Goal: Task Accomplishment & Management: Use online tool/utility

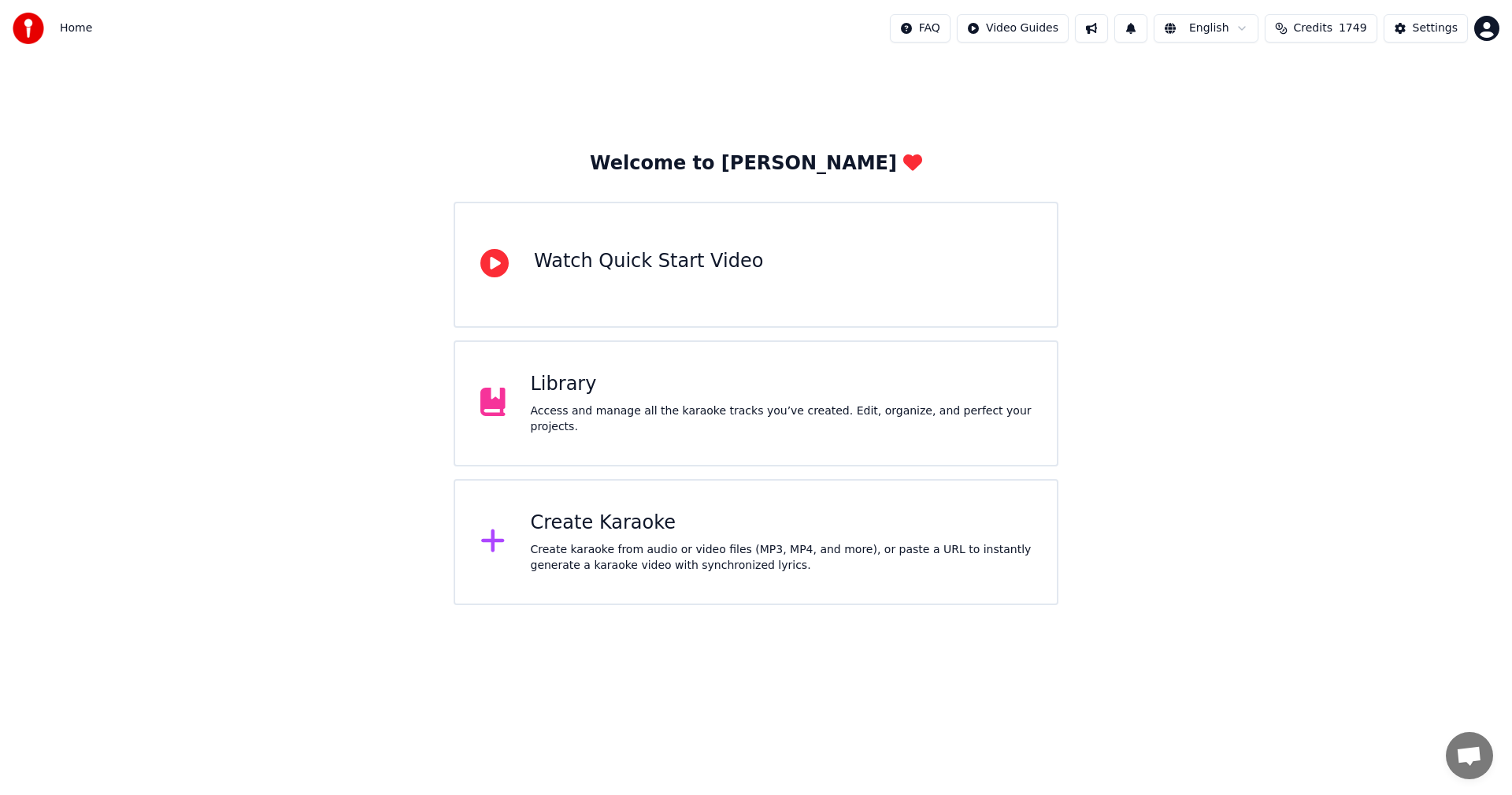
click at [597, 556] on div "Create karaoke from audio or video files (MP3, MP4, and more), or paste a URL t…" at bounding box center [781, 558] width 502 height 32
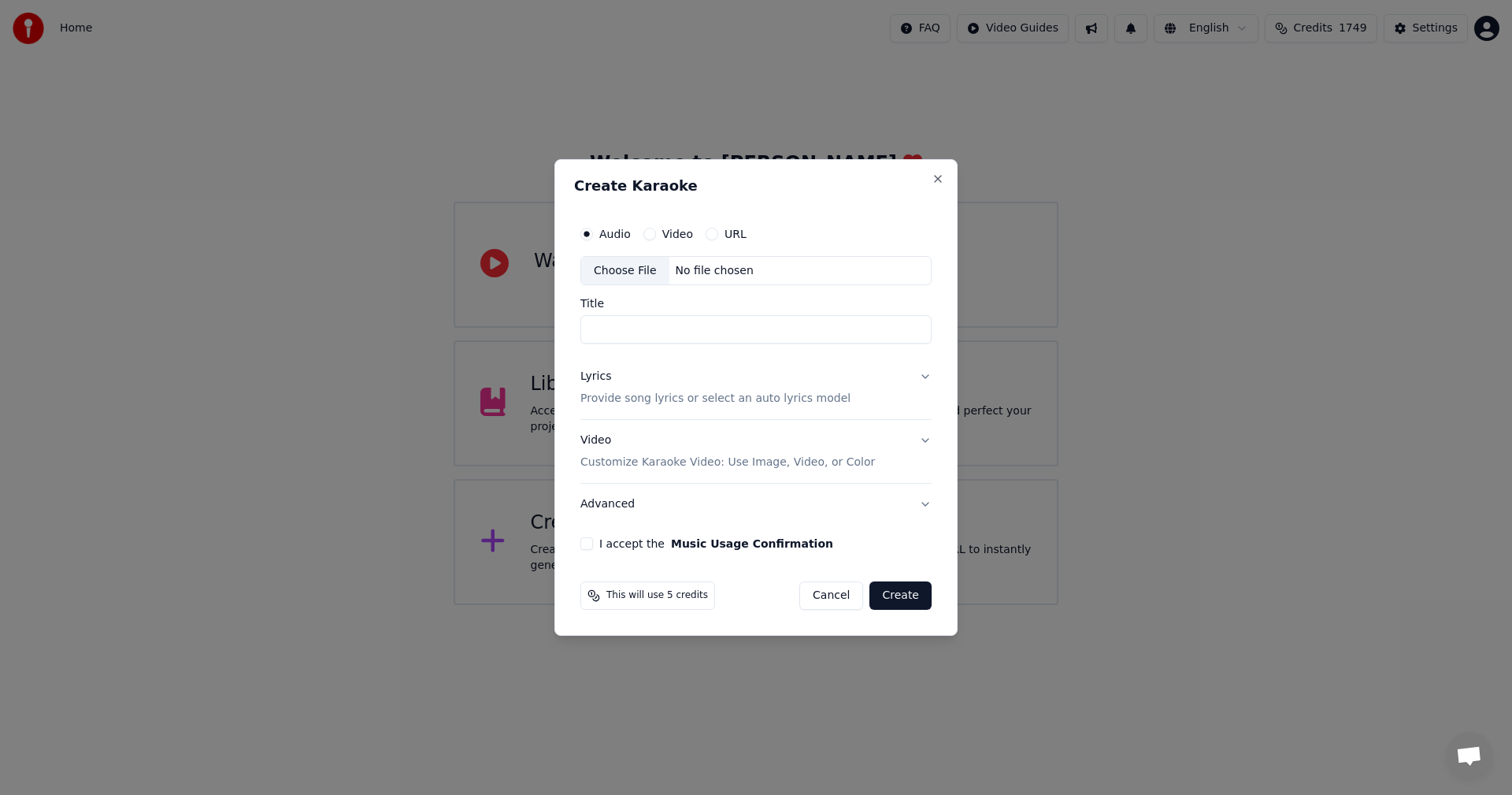
click at [625, 271] on div "Choose File" at bounding box center [626, 271] width 88 height 28
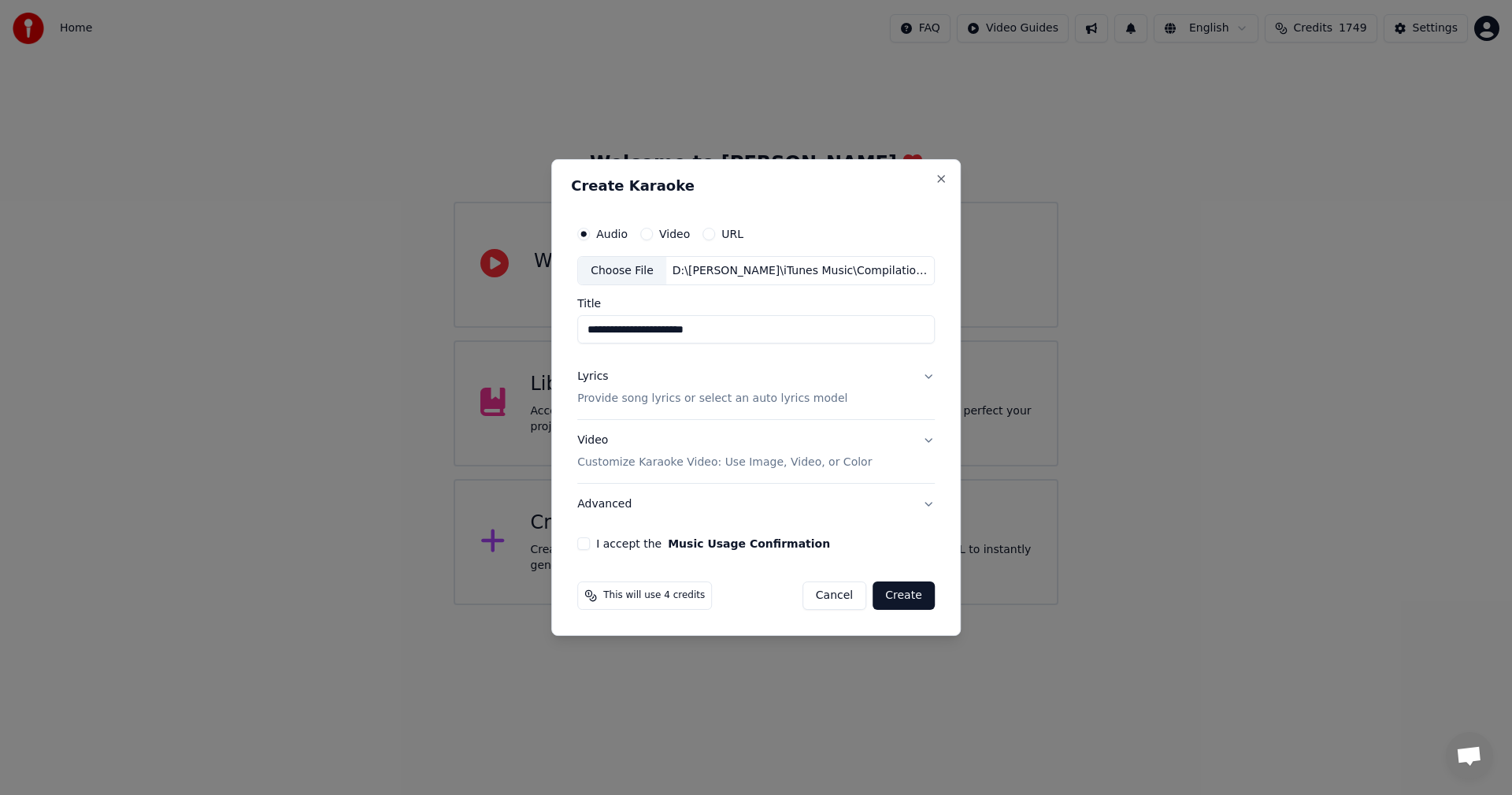
drag, startPoint x: 601, startPoint y: 334, endPoint x: 497, endPoint y: 336, distance: 104.0
click at [497, 336] on body "**********" at bounding box center [756, 302] width 1512 height 605
type input "**********"
click at [593, 402] on p "Provide song lyrics or select an auto lyrics model" at bounding box center [712, 399] width 270 height 16
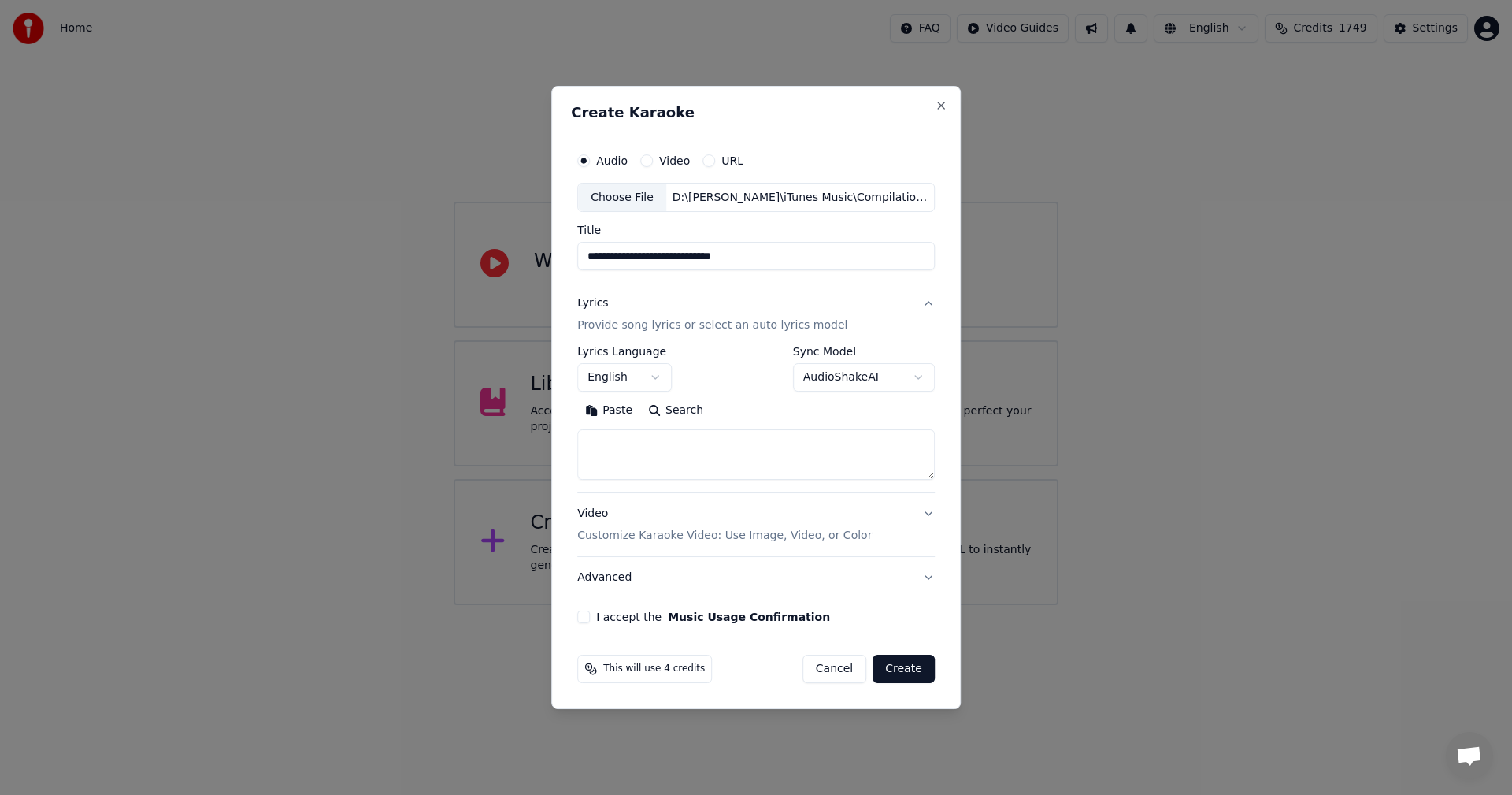
click at [611, 407] on button "Paste" at bounding box center [609, 411] width 63 height 25
click at [769, 471] on textarea "**********" at bounding box center [753, 455] width 352 height 50
click at [743, 411] on button "Expand" at bounding box center [747, 411] width 74 height 25
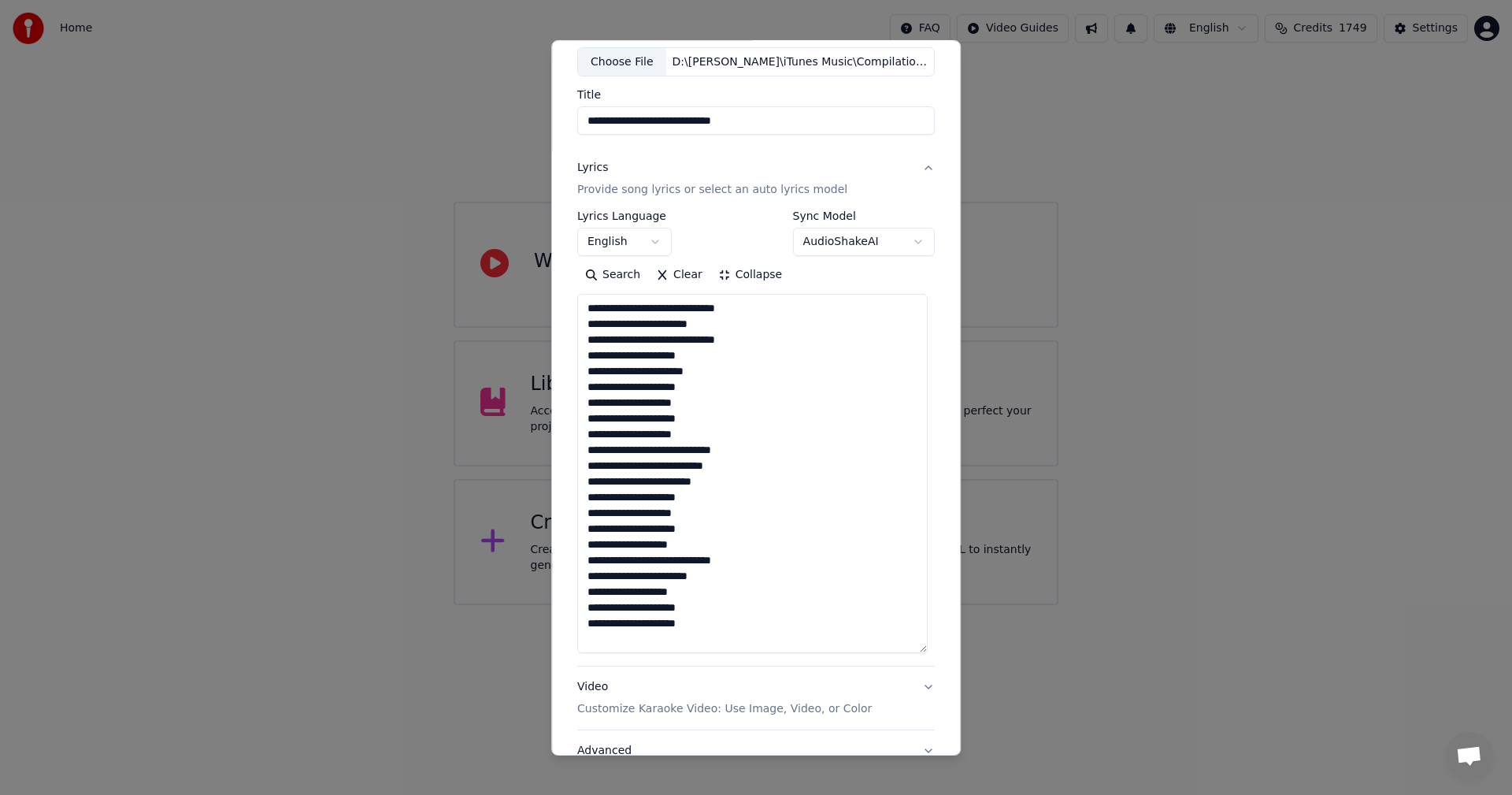
scroll to position [217, 0]
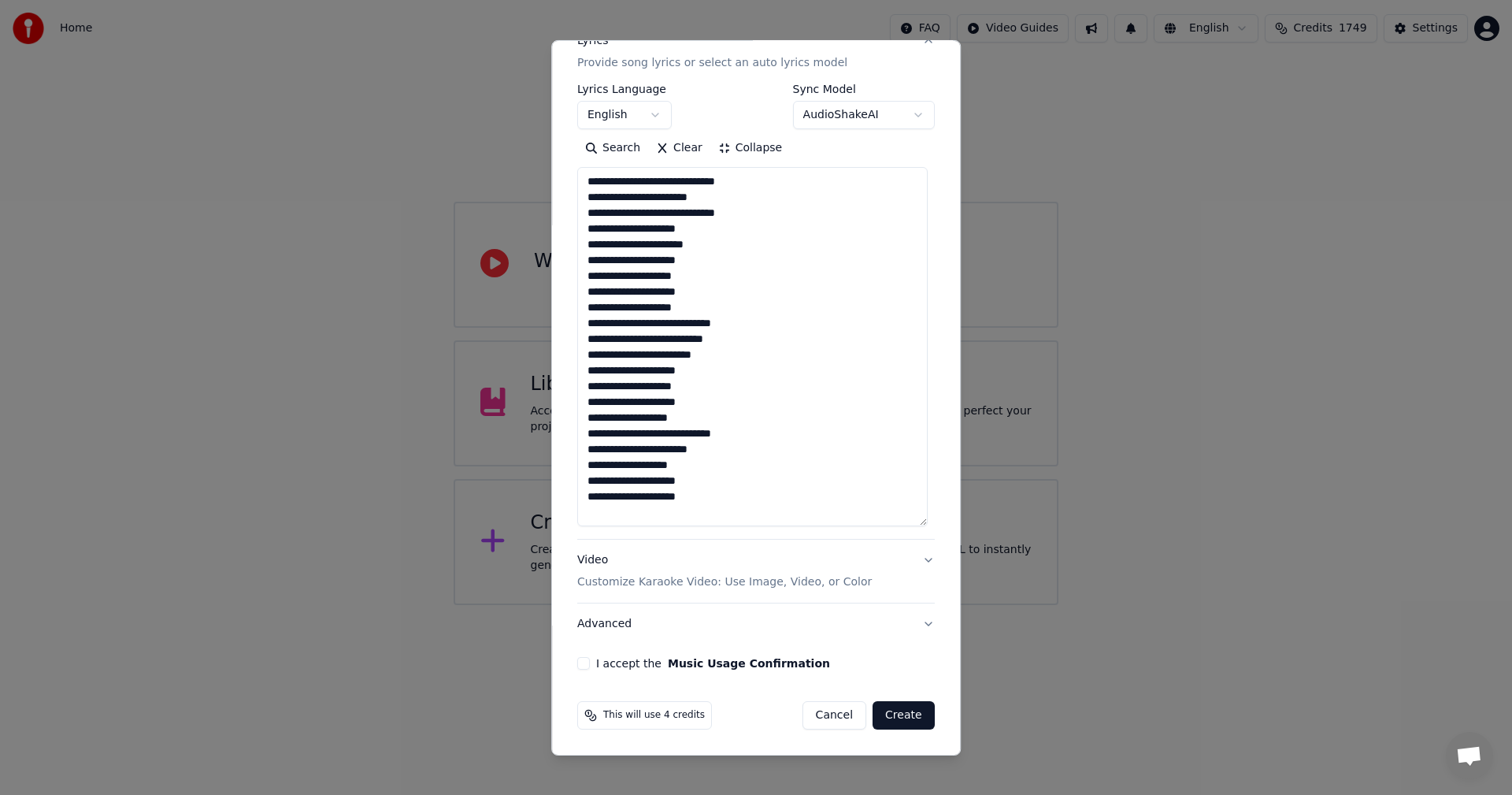
click at [651, 519] on textarea "**********" at bounding box center [752, 346] width 351 height 359
click at [686, 486] on textarea "**********" at bounding box center [752, 346] width 351 height 359
click at [687, 475] on textarea "**********" at bounding box center [752, 346] width 351 height 359
click at [688, 475] on textarea "**********" at bounding box center [752, 346] width 351 height 359
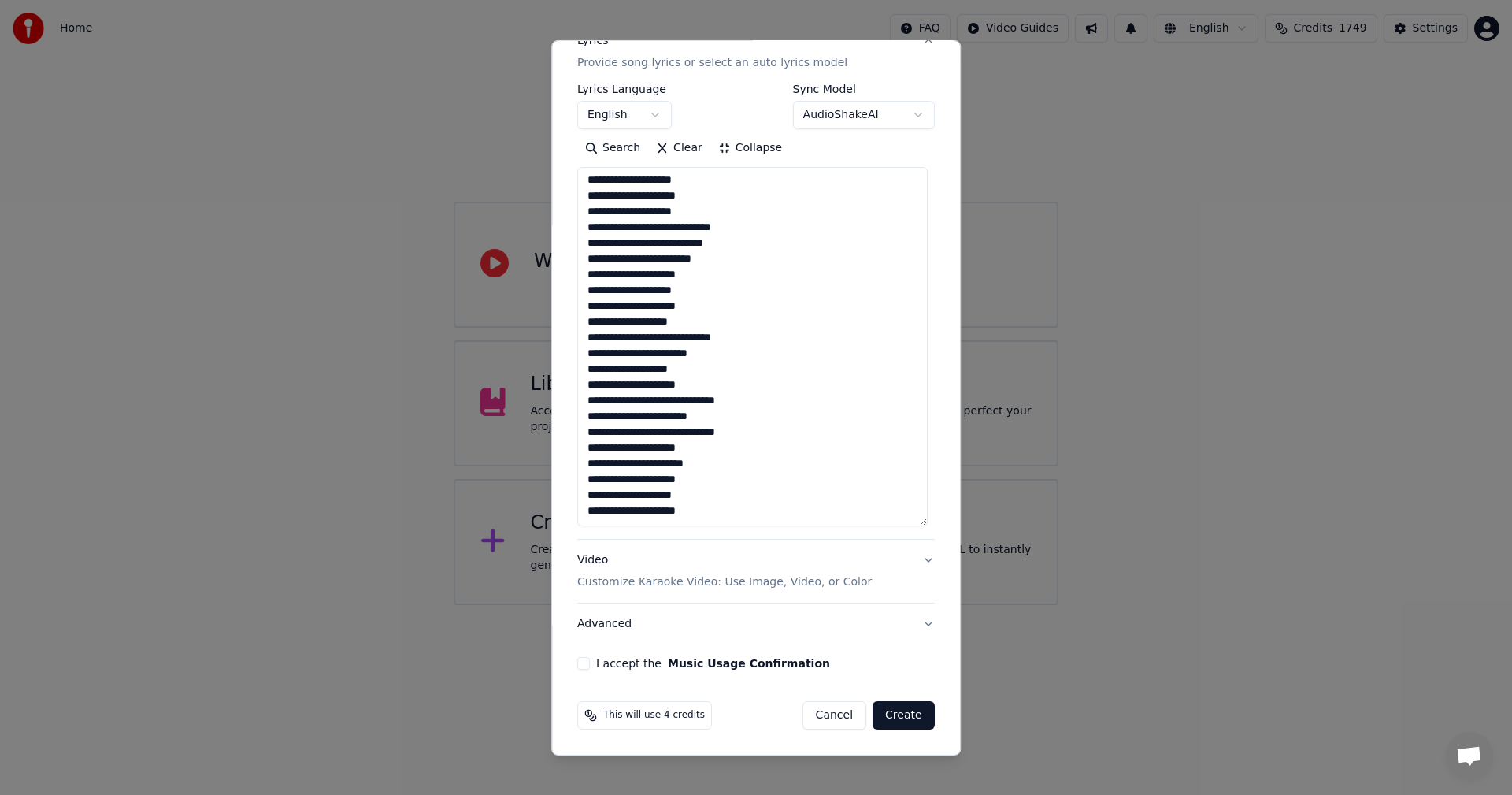
scroll to position [112, 0]
click at [701, 497] on textarea "**********" at bounding box center [752, 346] width 351 height 359
click at [706, 371] on textarea "**********" at bounding box center [752, 346] width 351 height 359
drag, startPoint x: 703, startPoint y: 502, endPoint x: 568, endPoint y: 499, distance: 135.0
click at [571, 499] on div "**********" at bounding box center [756, 276] width 370 height 800
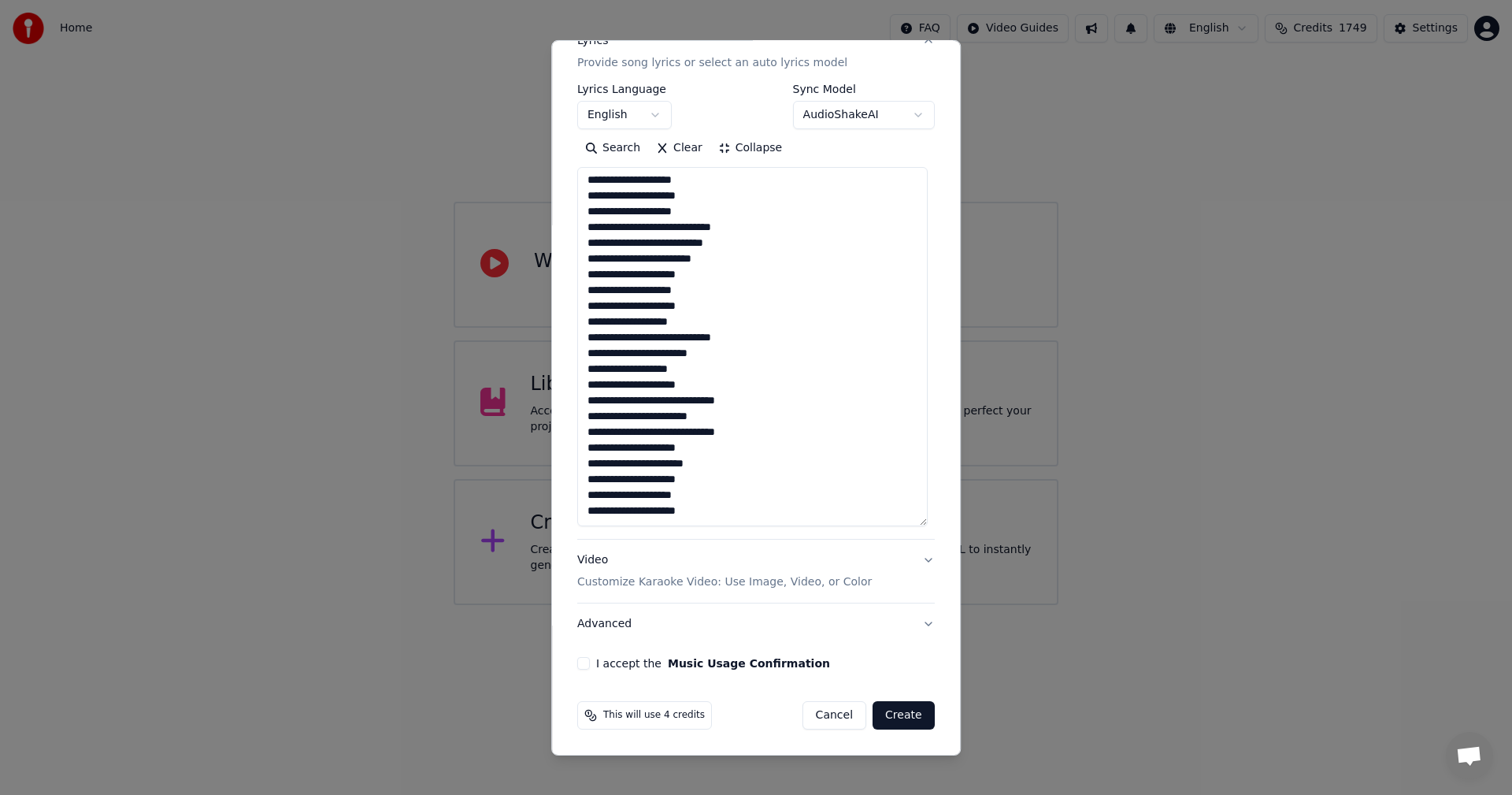
drag, startPoint x: 691, startPoint y: 368, endPoint x: 736, endPoint y: 378, distance: 46.1
click at [697, 371] on textarea "**********" at bounding box center [752, 346] width 351 height 359
drag, startPoint x: 726, startPoint y: 508, endPoint x: 580, endPoint y: 494, distance: 146.7
click at [580, 494] on textarea "**********" at bounding box center [752, 346] width 351 height 359
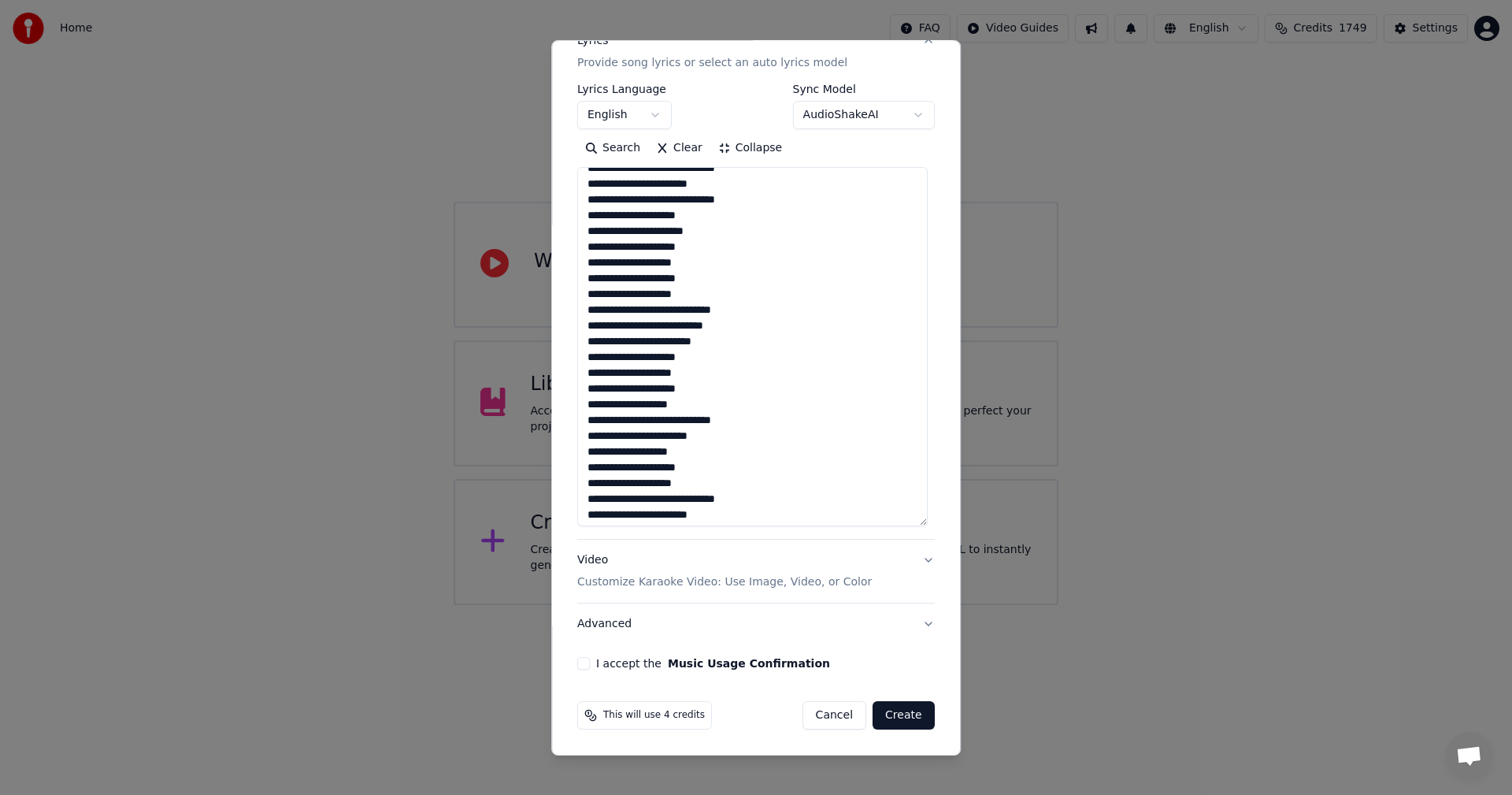
scroll to position [0, 0]
type textarea "**********"
click at [603, 554] on div "Video Customize Karaoke Video: Use Image, Video, or Color" at bounding box center [725, 571] width 295 height 38
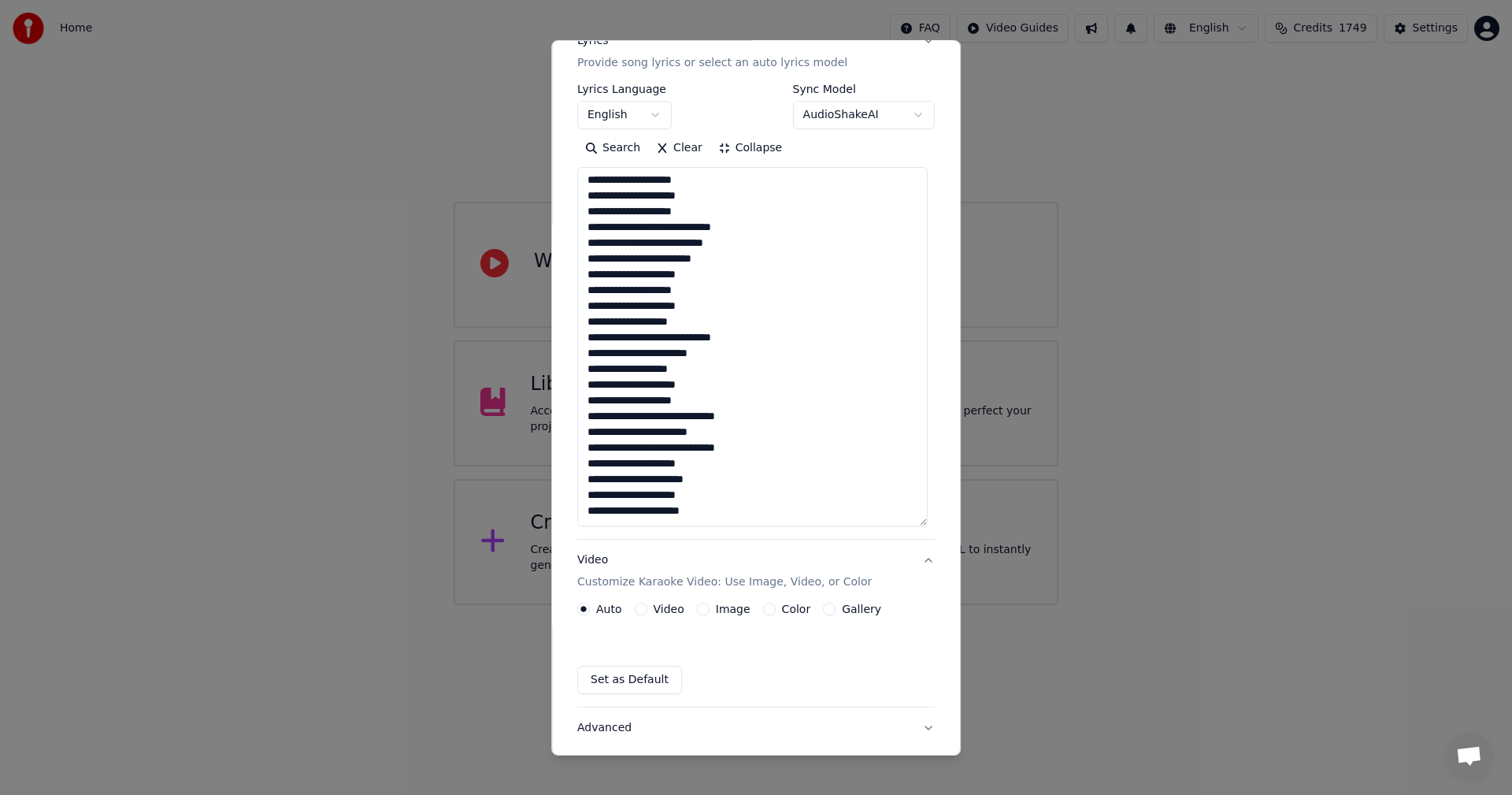
scroll to position [0, 0]
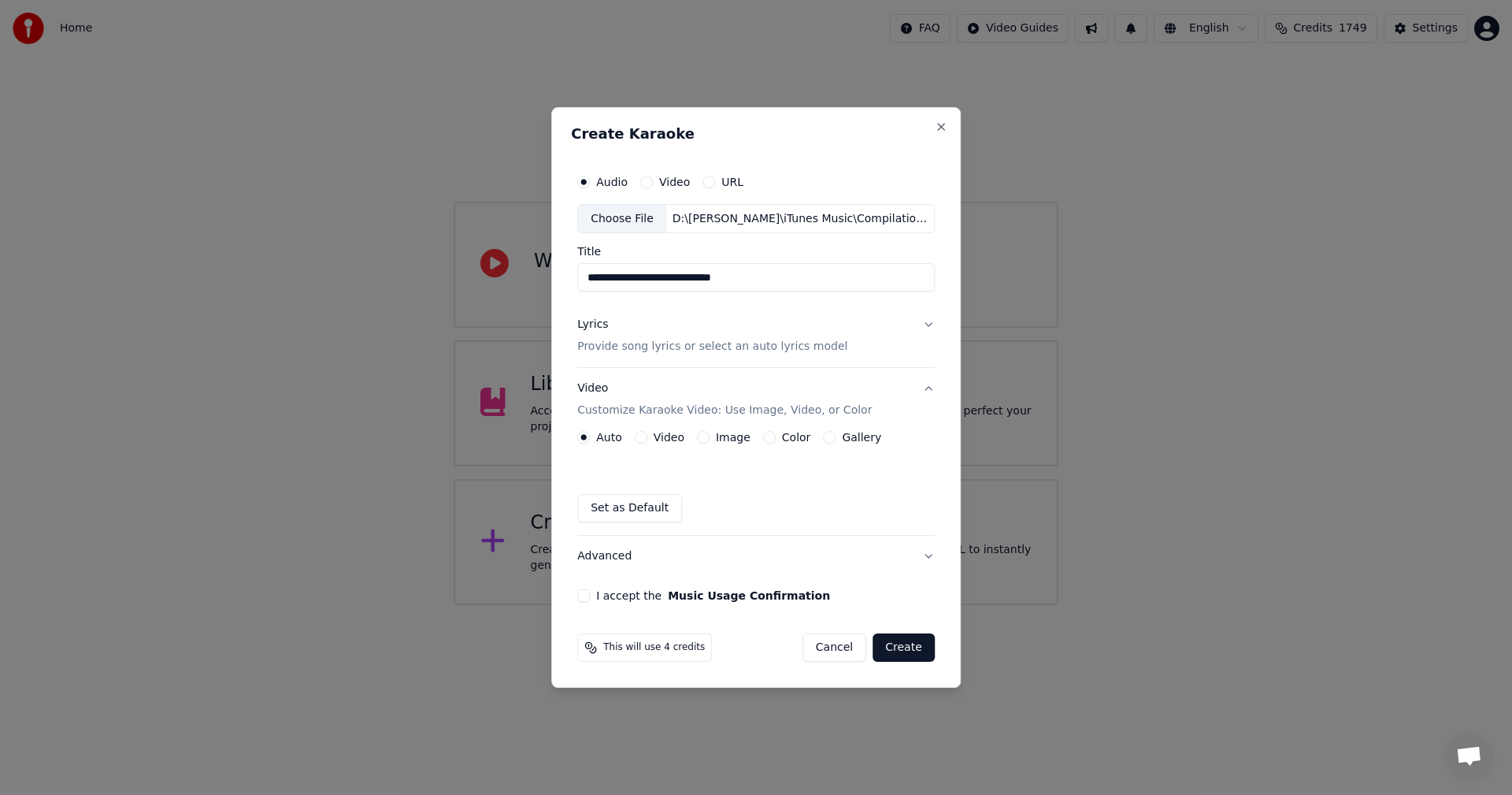
click at [745, 437] on label "Image" at bounding box center [733, 437] width 35 height 11
click at [710, 437] on button "Image" at bounding box center [703, 437] width 12 height 12
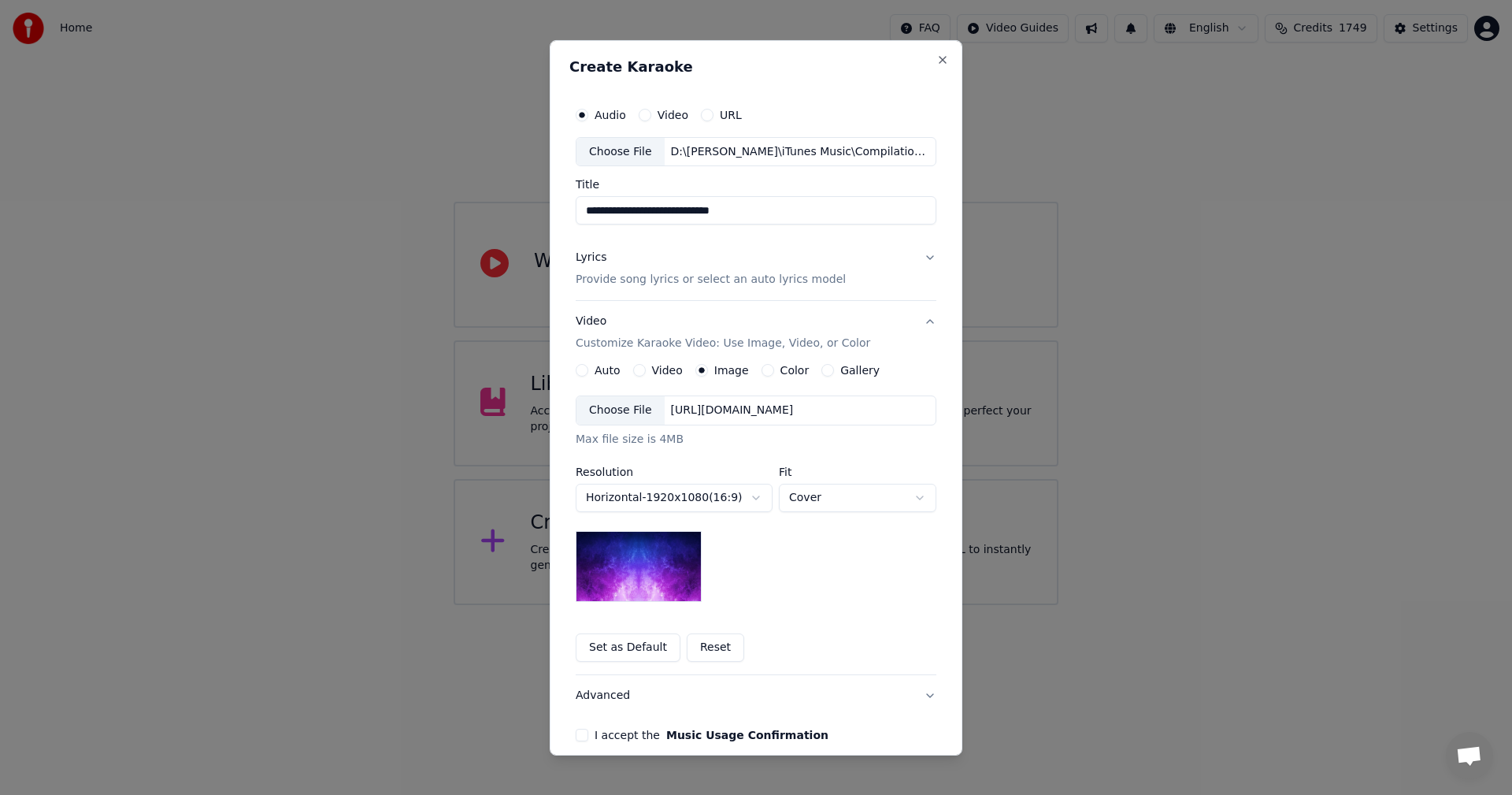
click at [599, 413] on div "Choose File" at bounding box center [621, 410] width 88 height 28
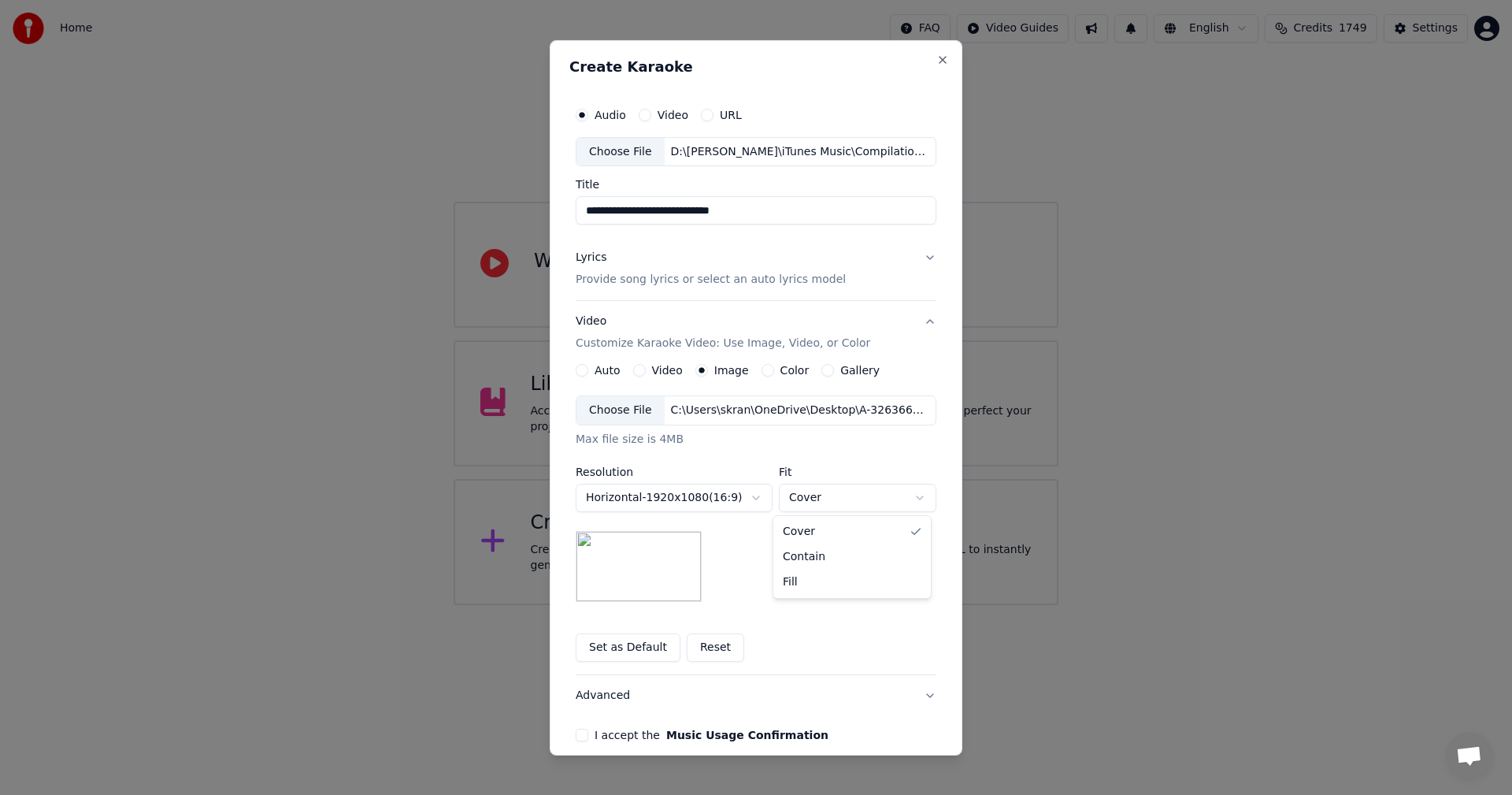
click at [822, 491] on body "**********" at bounding box center [756, 302] width 1512 height 605
select select "*******"
click at [576, 736] on button "I accept the Music Usage Confirmation" at bounding box center [581, 734] width 12 height 12
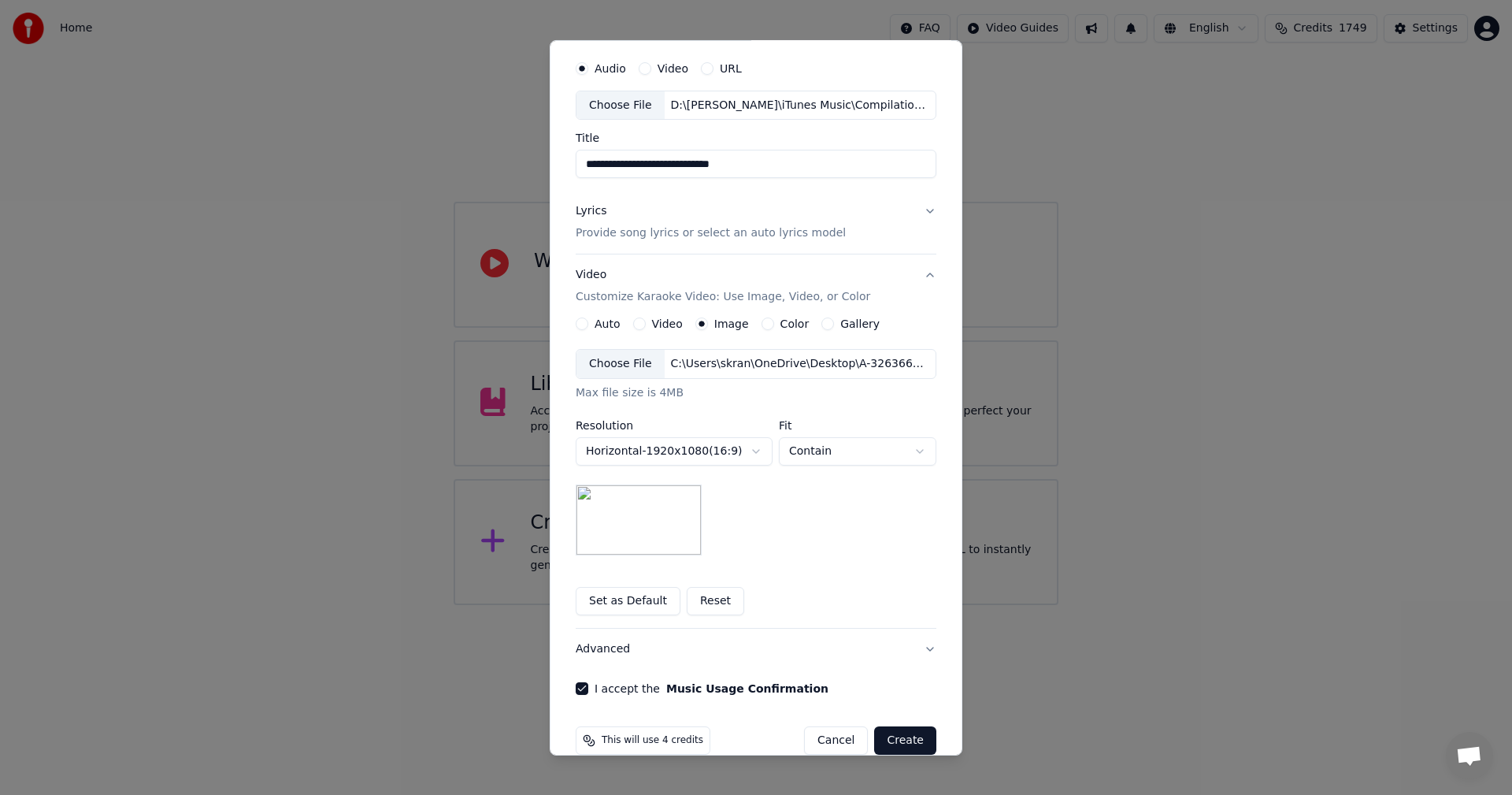
scroll to position [72, 0]
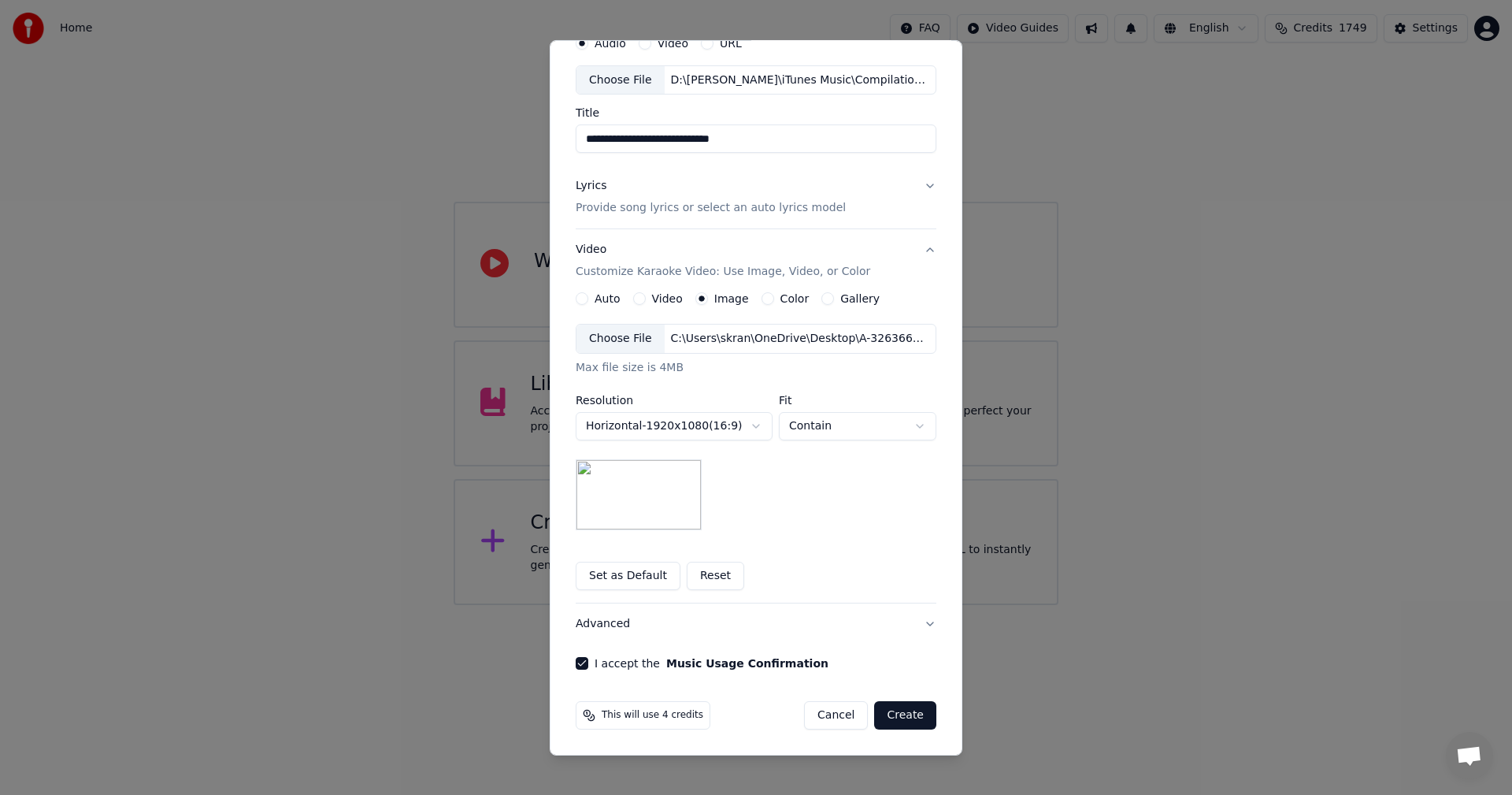
click at [895, 714] on button "Create" at bounding box center [905, 715] width 62 height 28
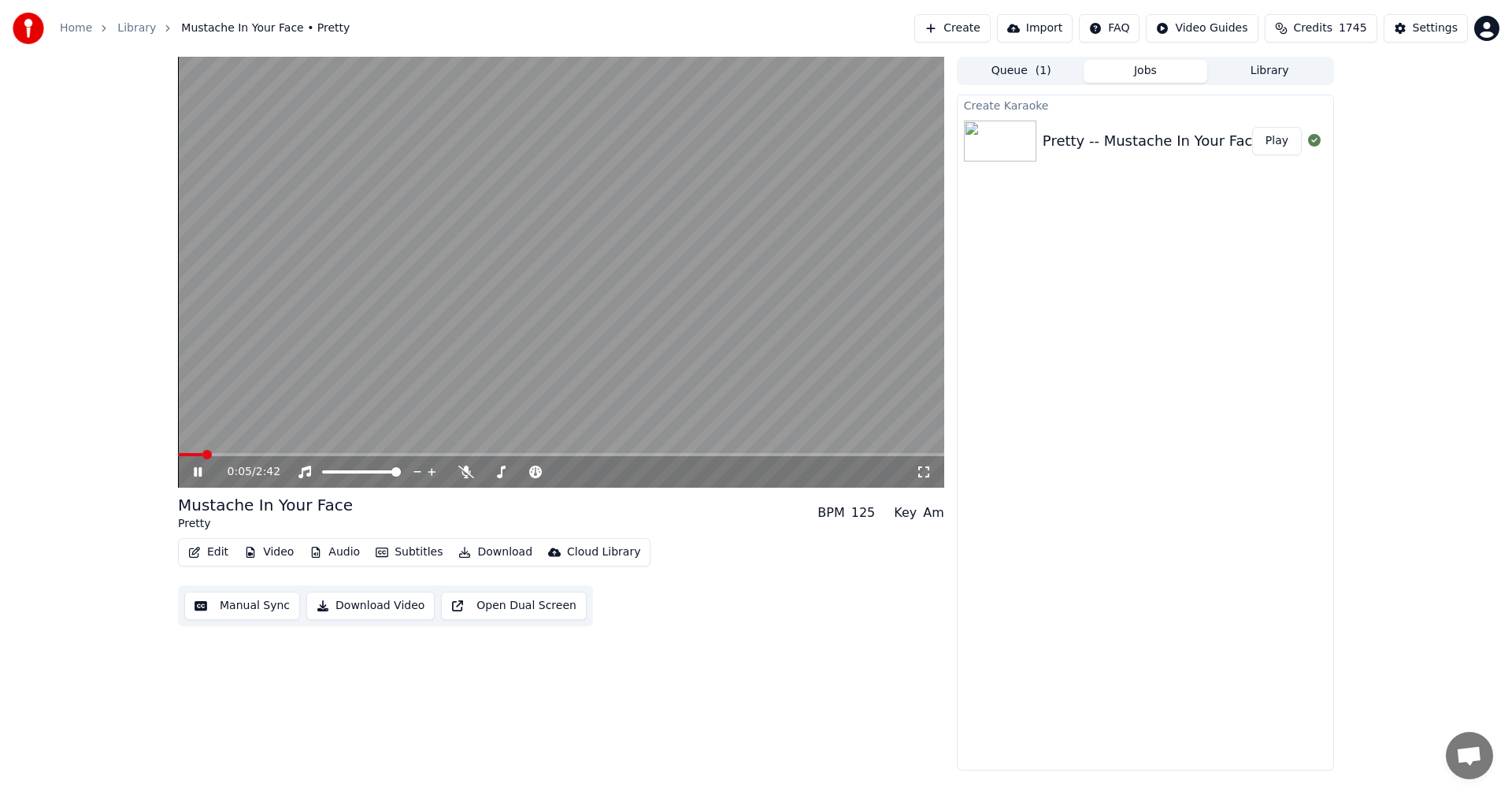
click at [929, 464] on div "0:05 / 2:42" at bounding box center [561, 472] width 766 height 32
click at [929, 470] on icon at bounding box center [923, 472] width 16 height 12
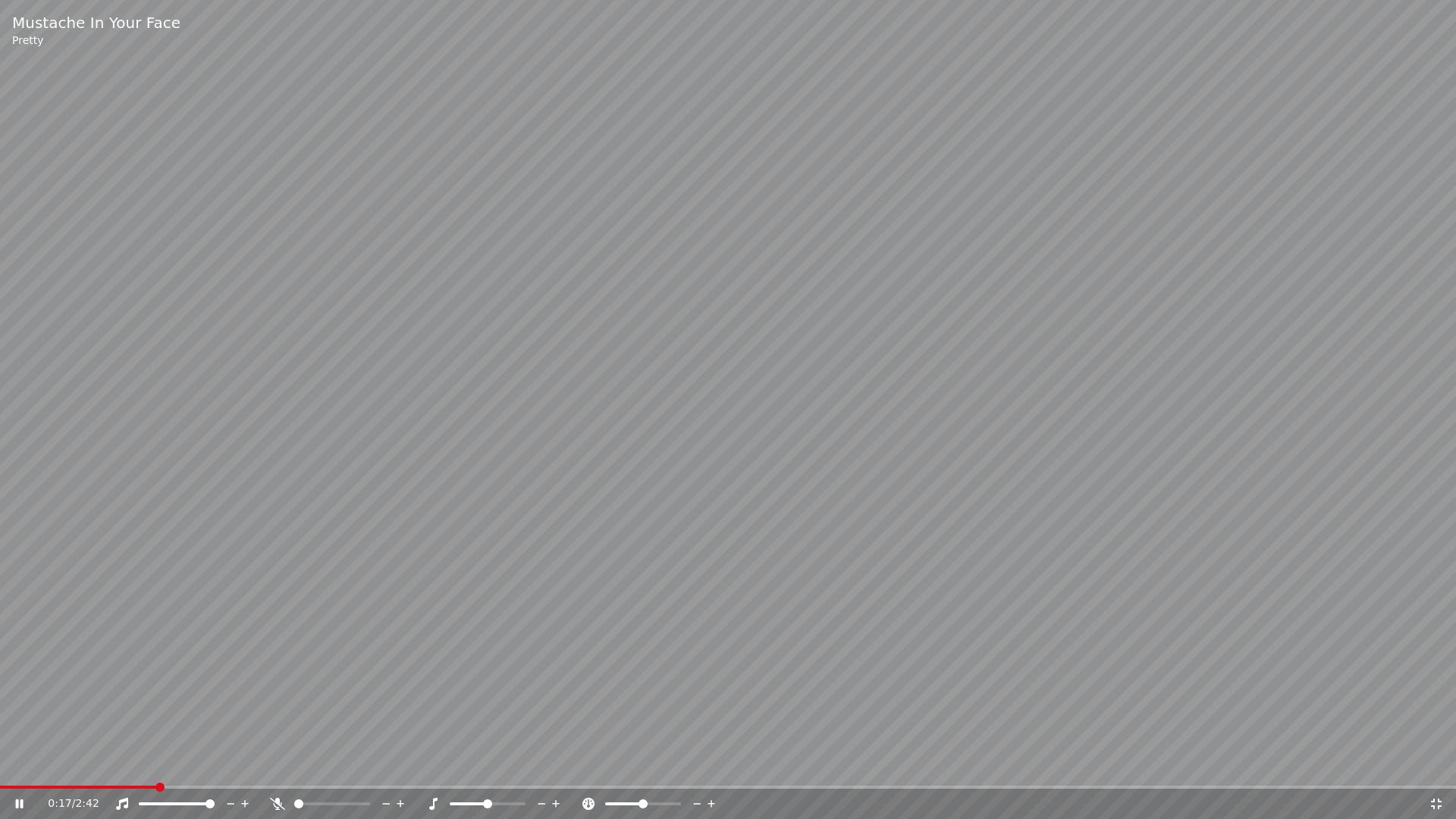
click at [993, 420] on video at bounding box center [728, 409] width 1456 height 819
click at [0, 764] on span at bounding box center [4, 787] width 9 height 9
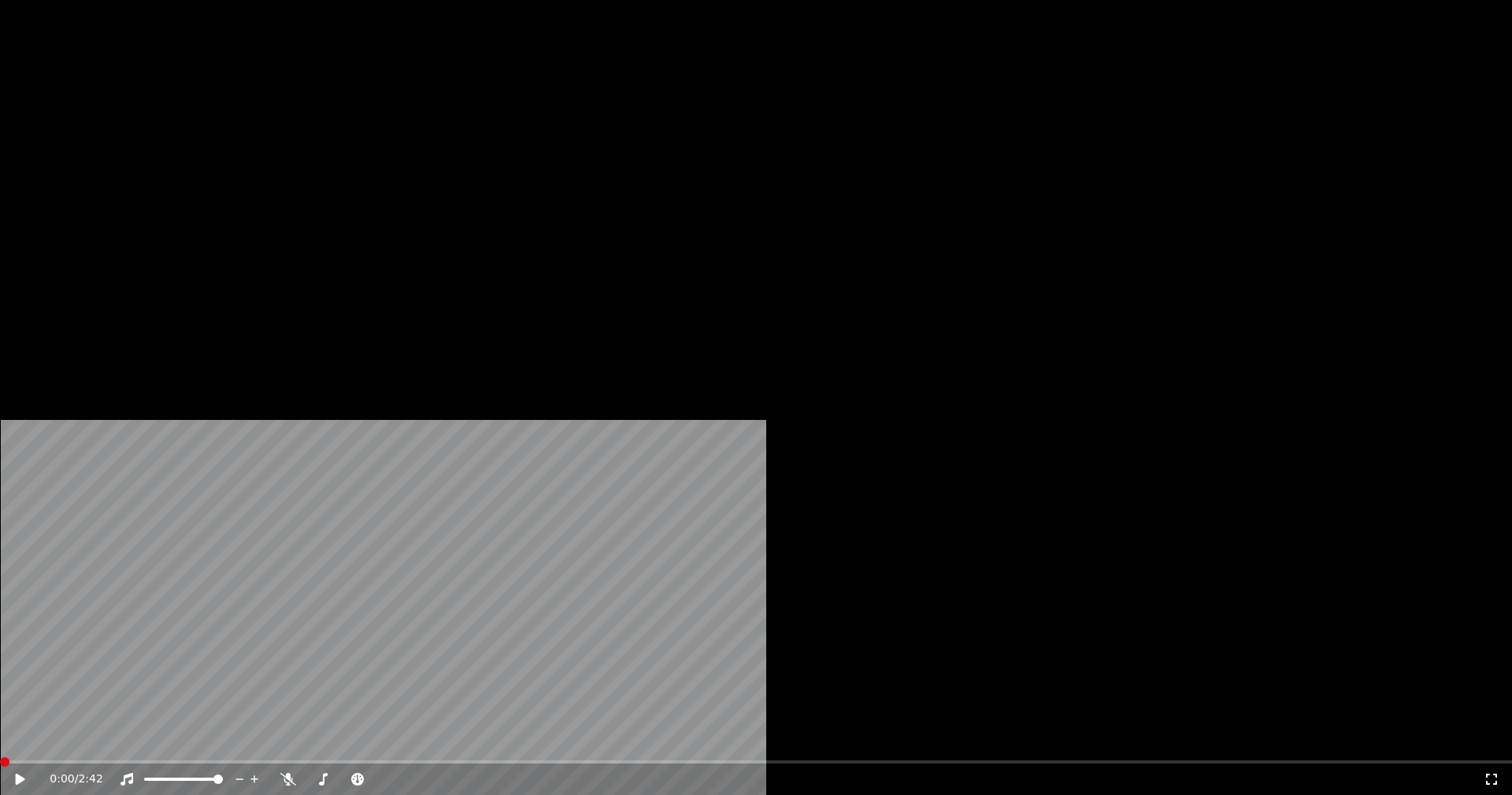
click at [197, 127] on icon "button" at bounding box center [194, 121] width 11 height 11
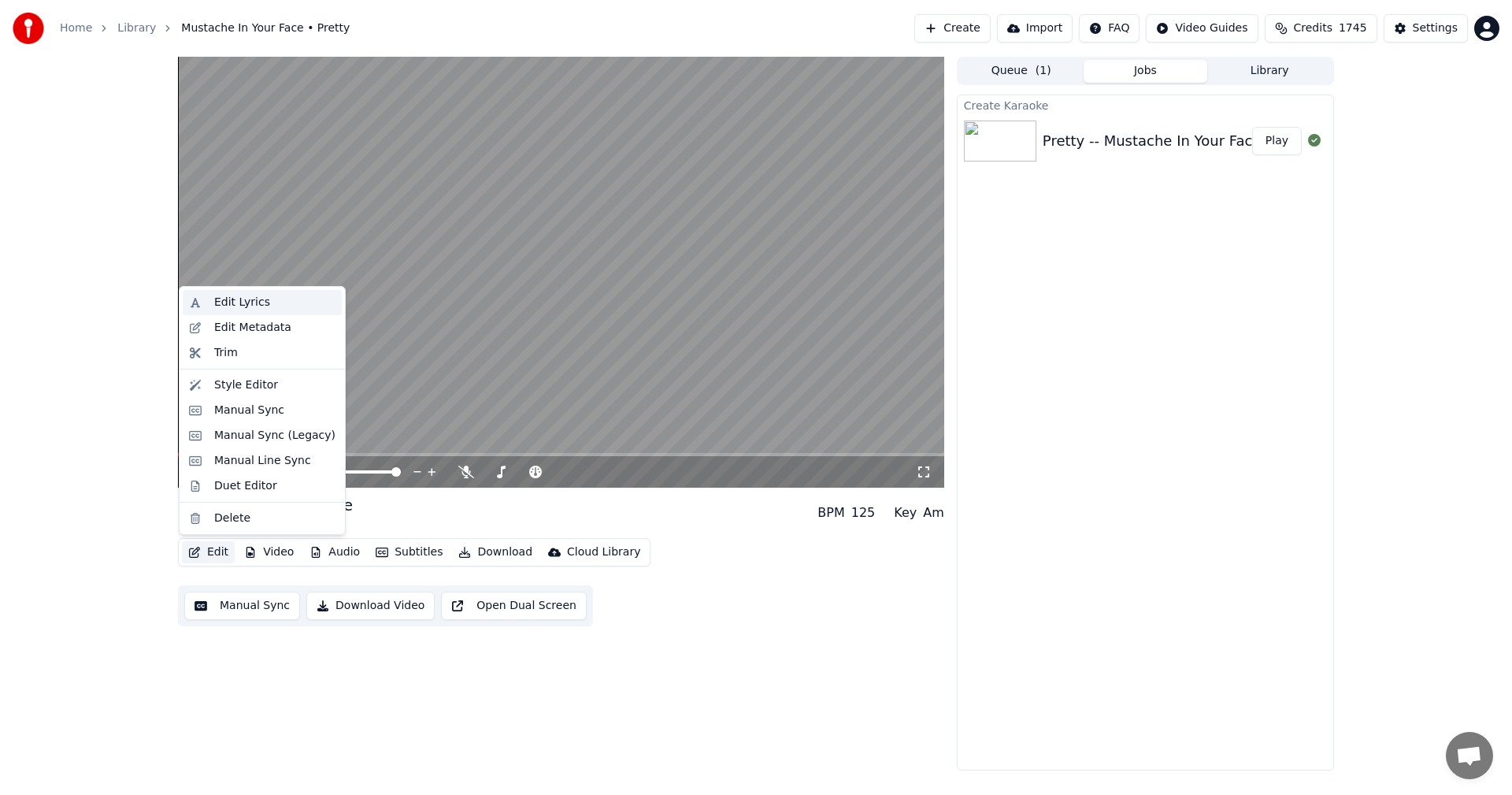
click at [217, 293] on div "Edit Lyrics" at bounding box center [262, 302] width 159 height 25
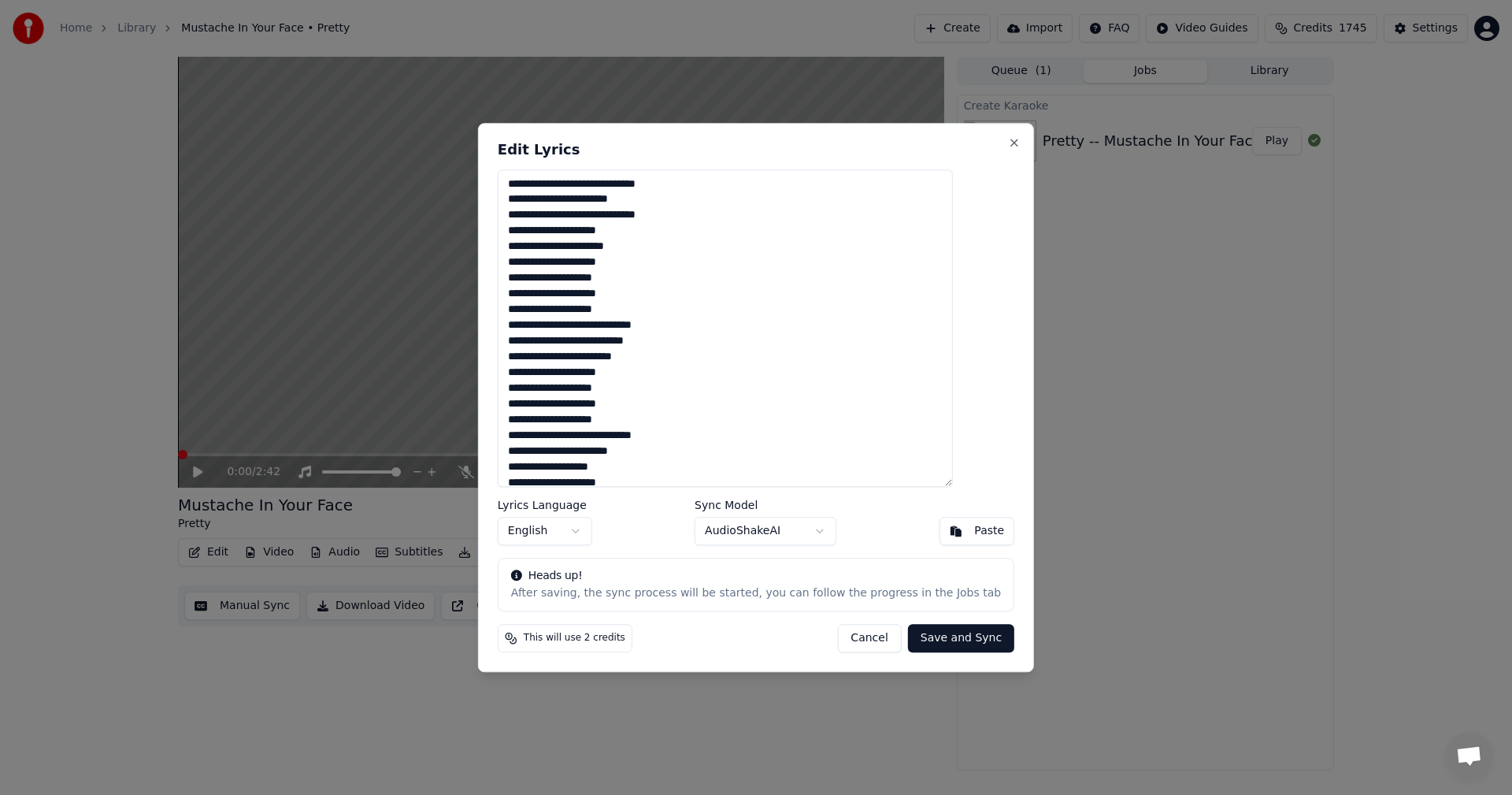
click at [859, 641] on button "Cancel" at bounding box center [869, 638] width 64 height 28
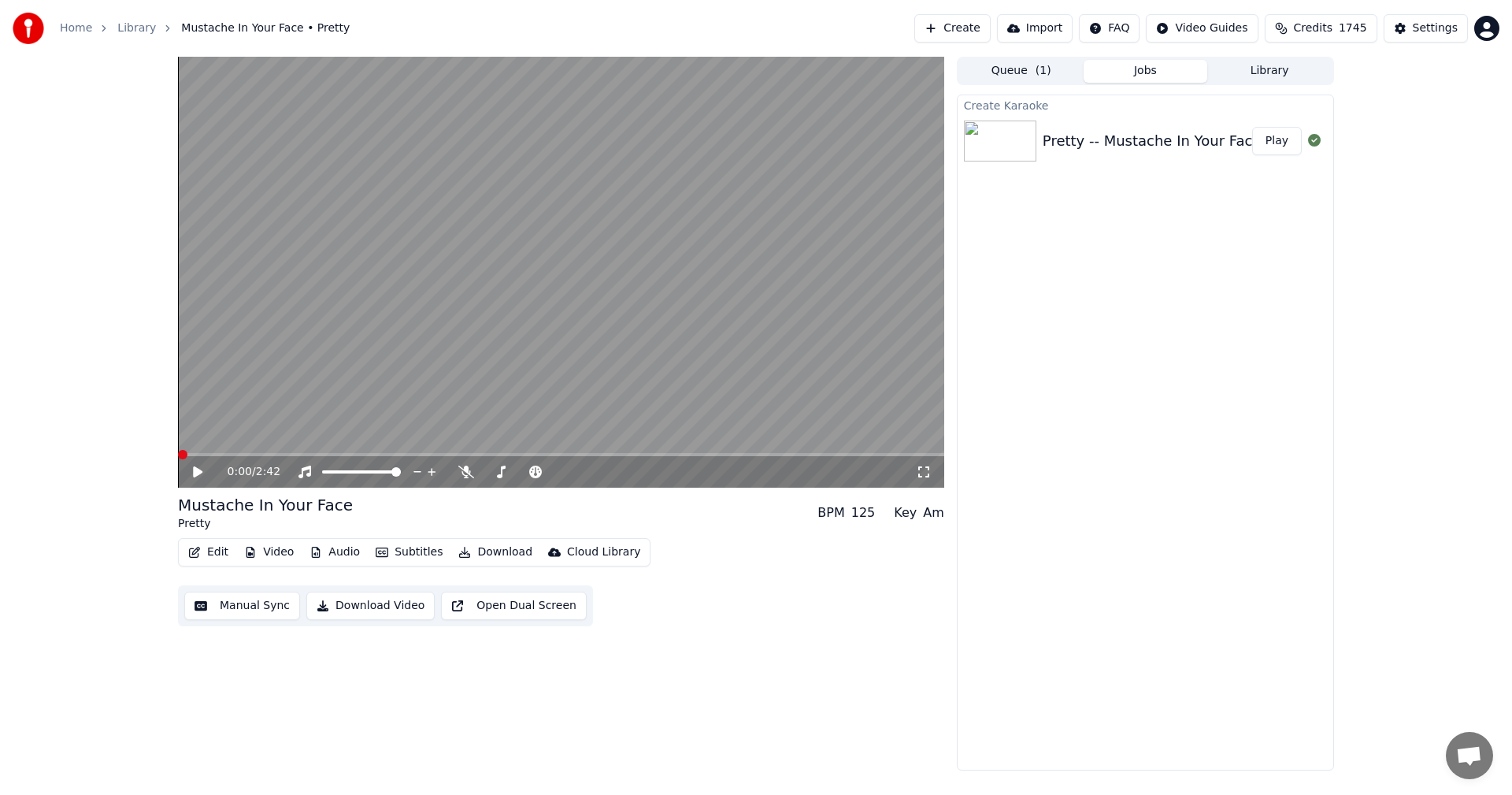
click at [227, 552] on button "Edit" at bounding box center [207, 552] width 52 height 22
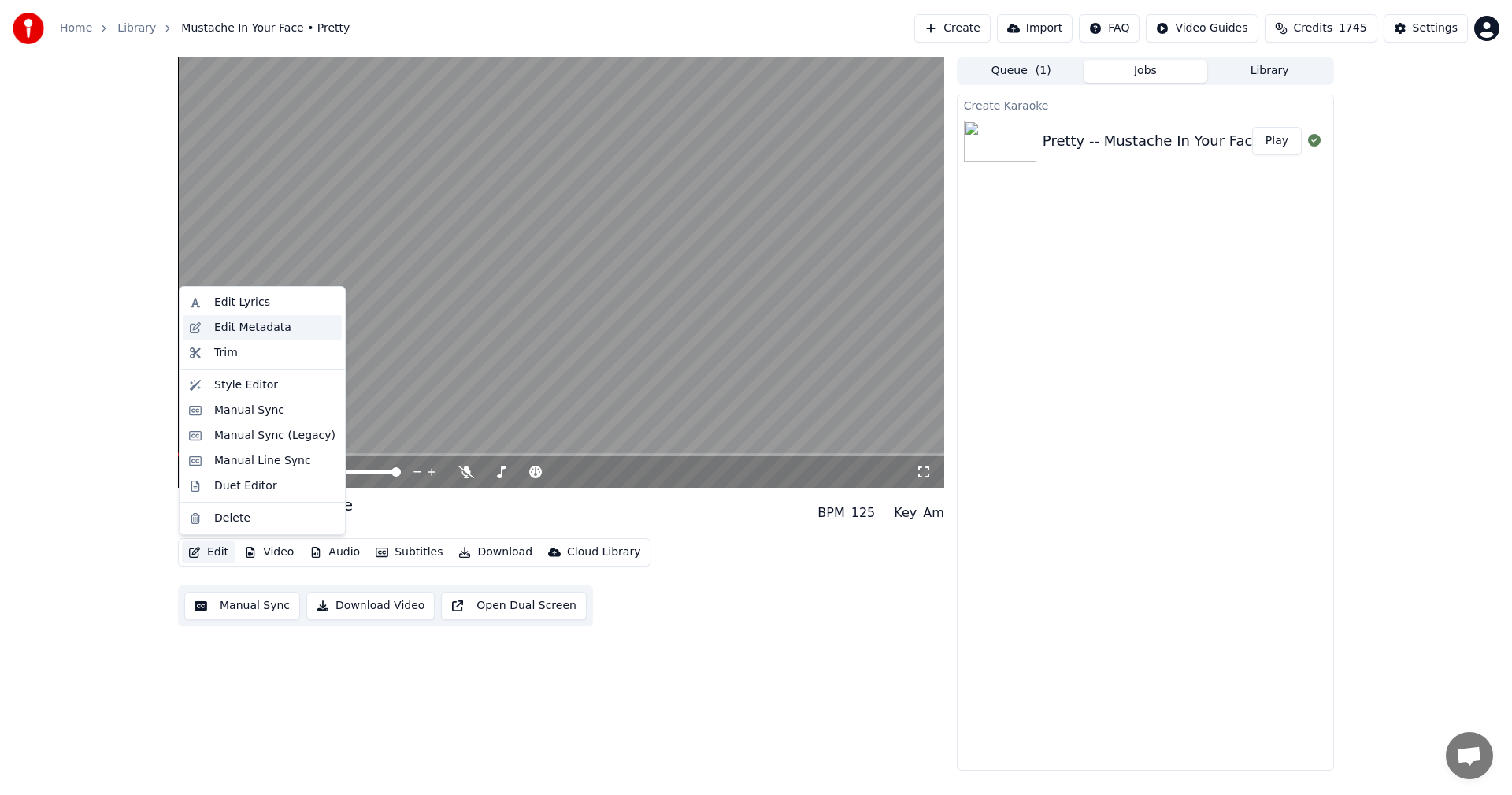
click at [228, 324] on div "Edit Metadata" at bounding box center [252, 328] width 77 height 16
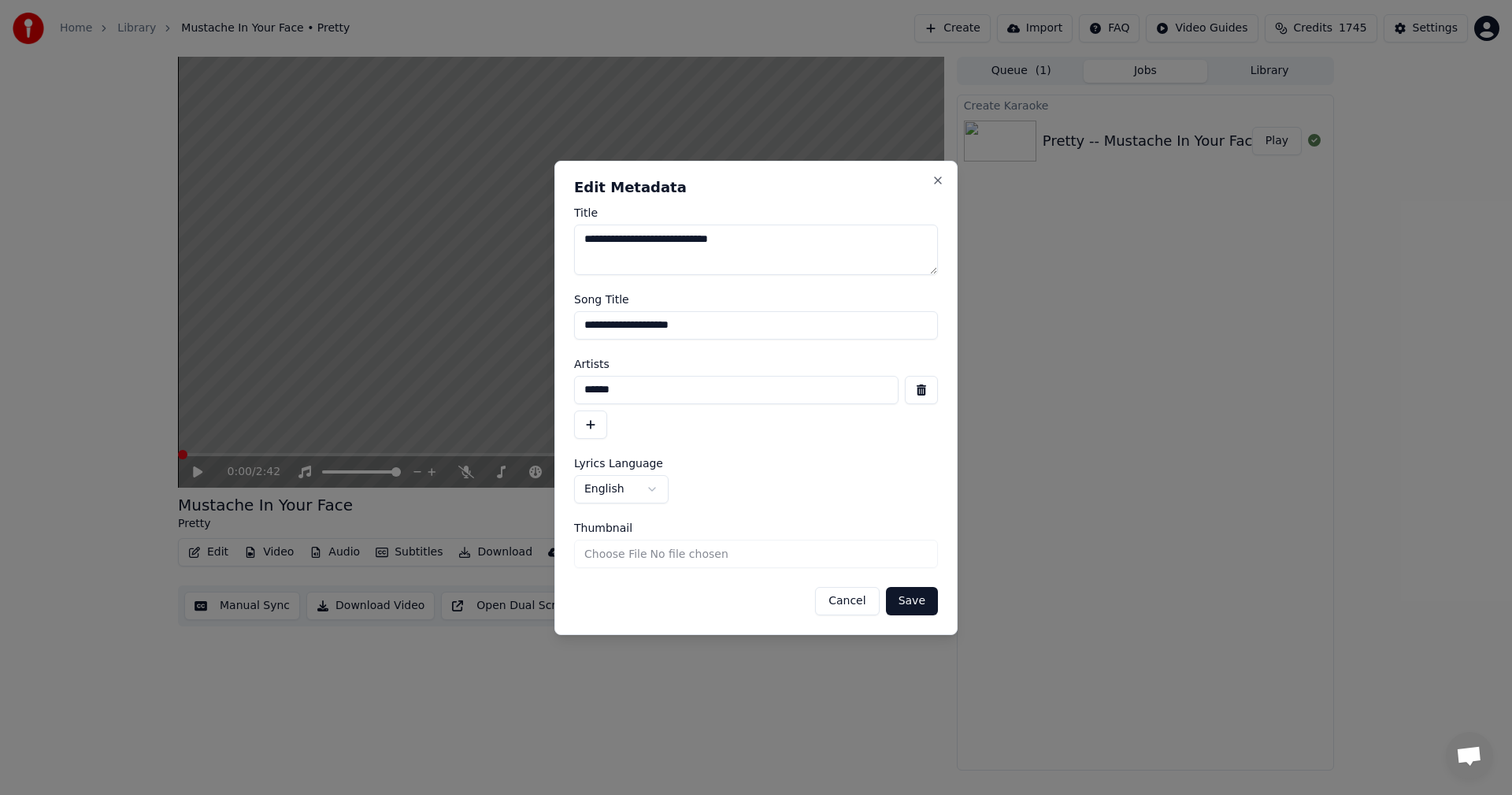
click at [869, 602] on button "Cancel" at bounding box center [846, 601] width 64 height 28
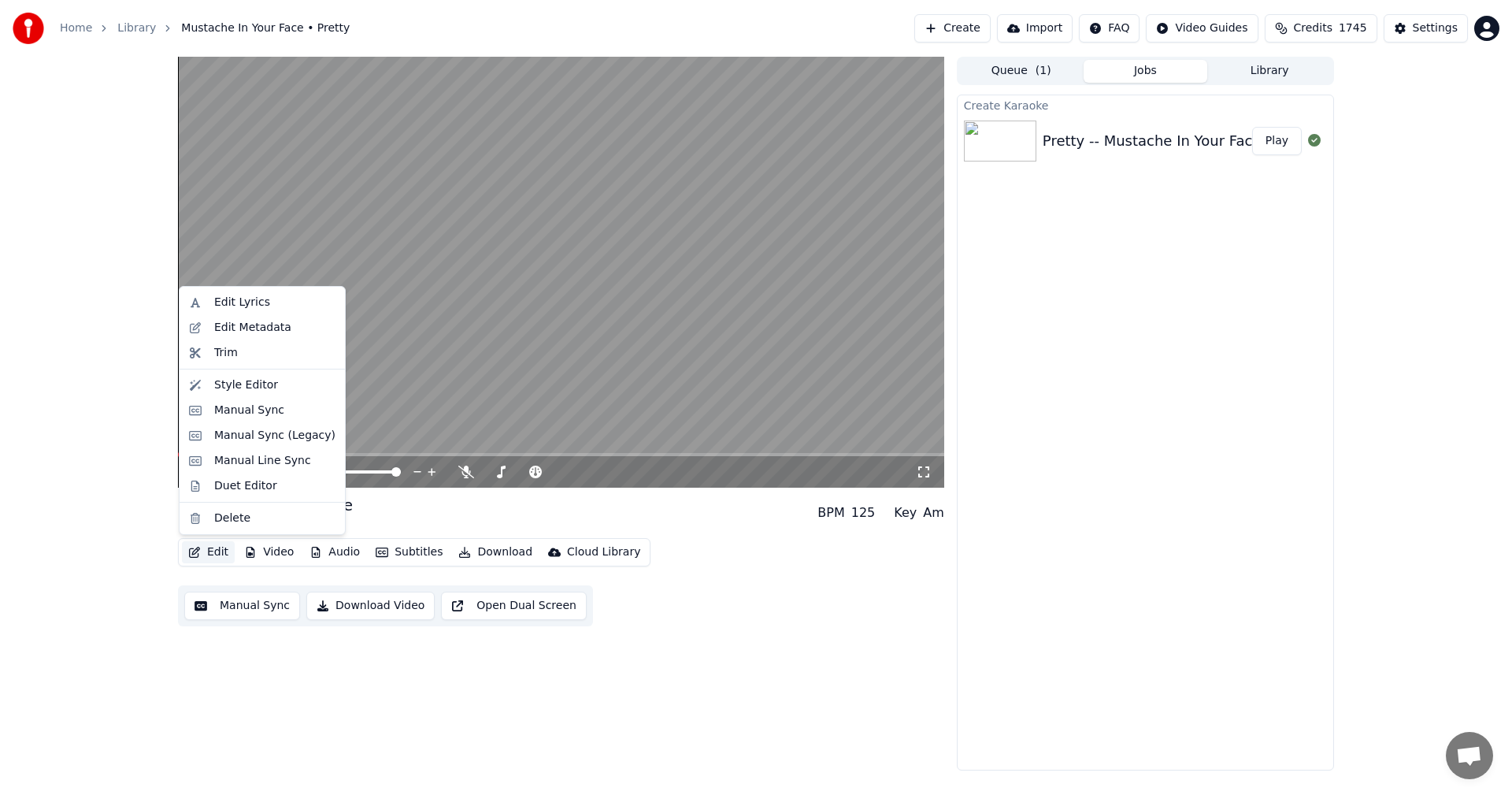
click at [197, 549] on icon "button" at bounding box center [194, 552] width 12 height 11
click at [218, 435] on div "Manual Sync (Legacy)" at bounding box center [275, 435] width 122 height 16
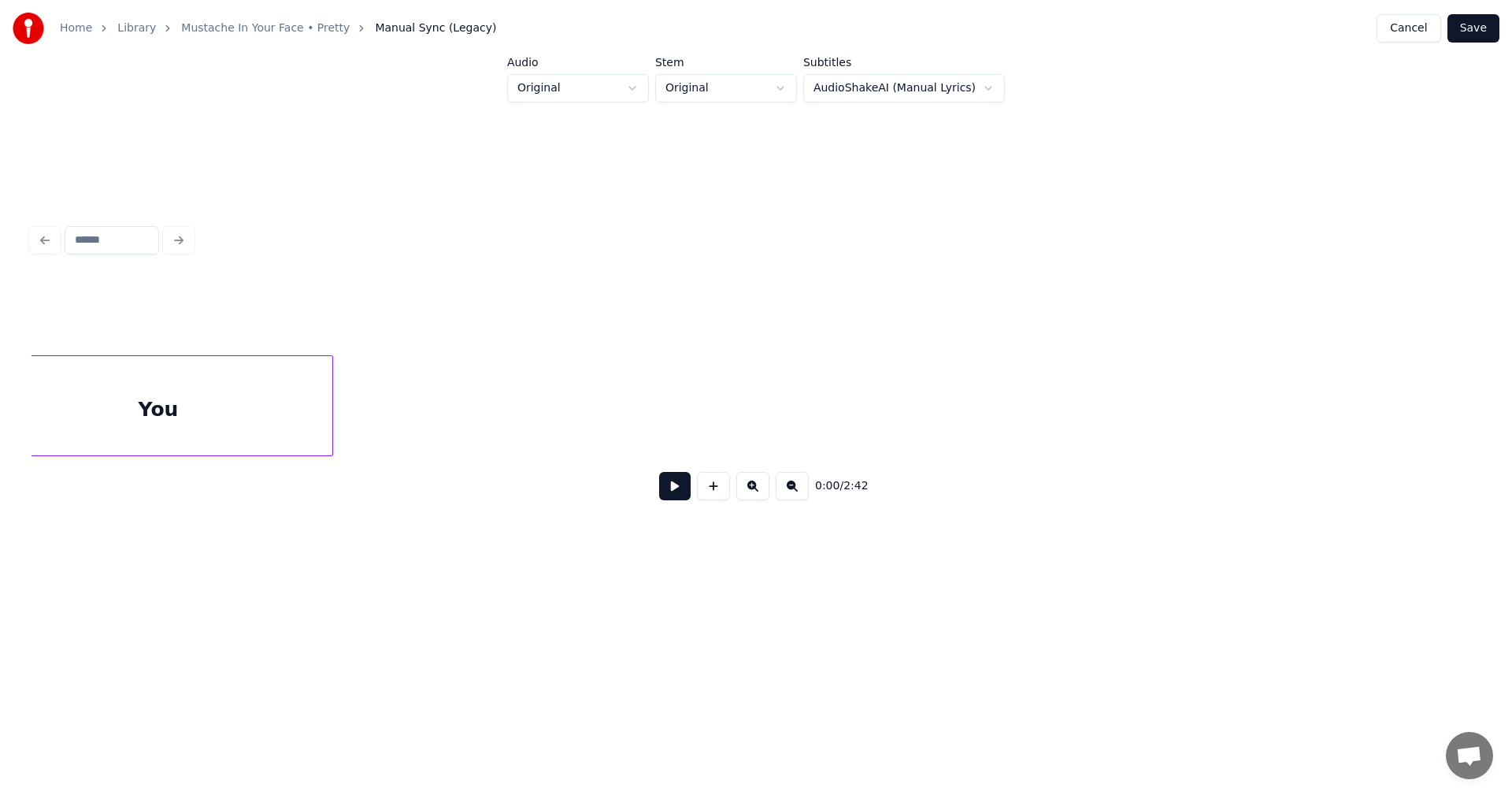
scroll to position [0, 84]
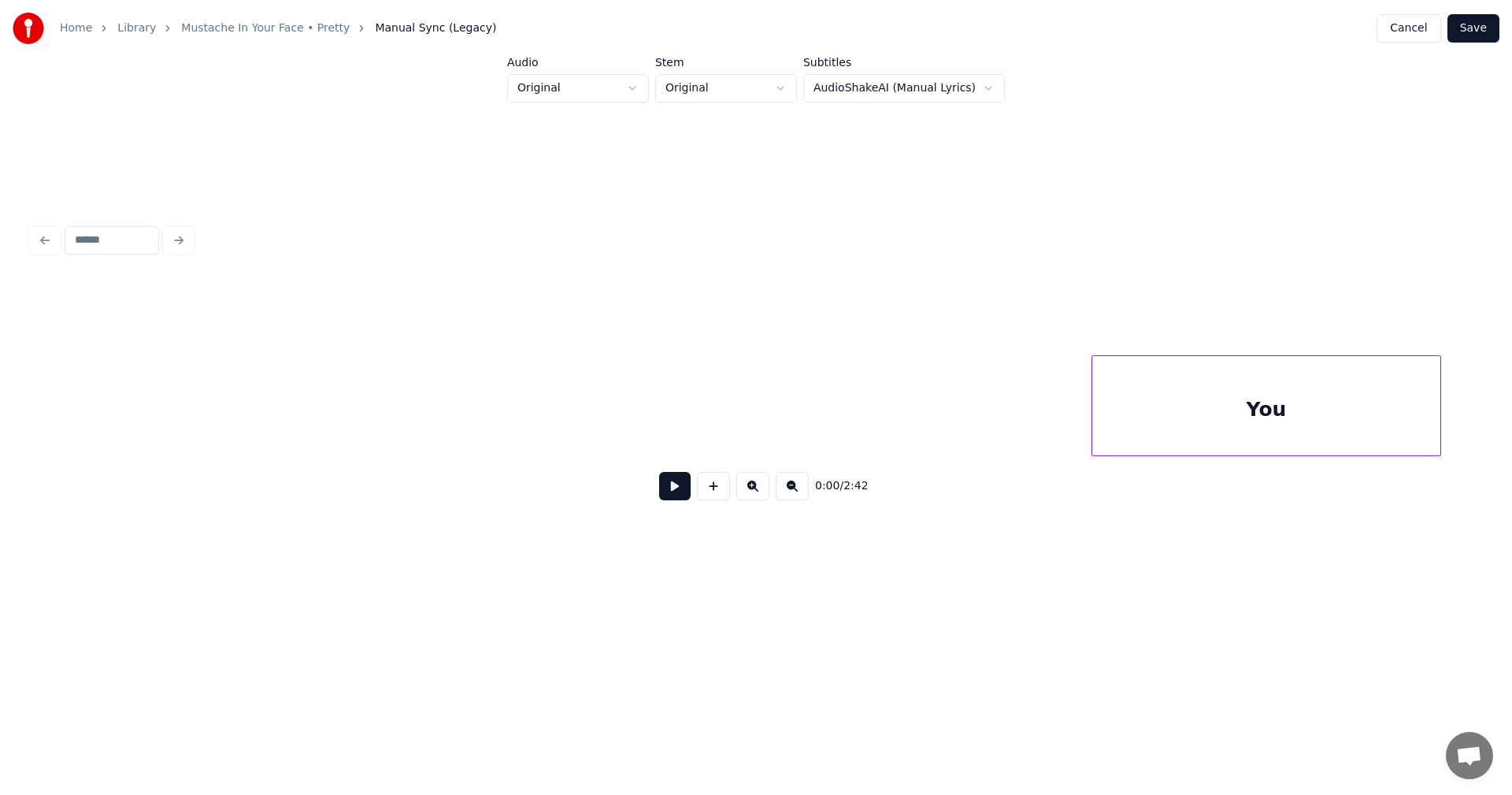
click at [1168, 410] on div "You" at bounding box center [1266, 409] width 348 height 108
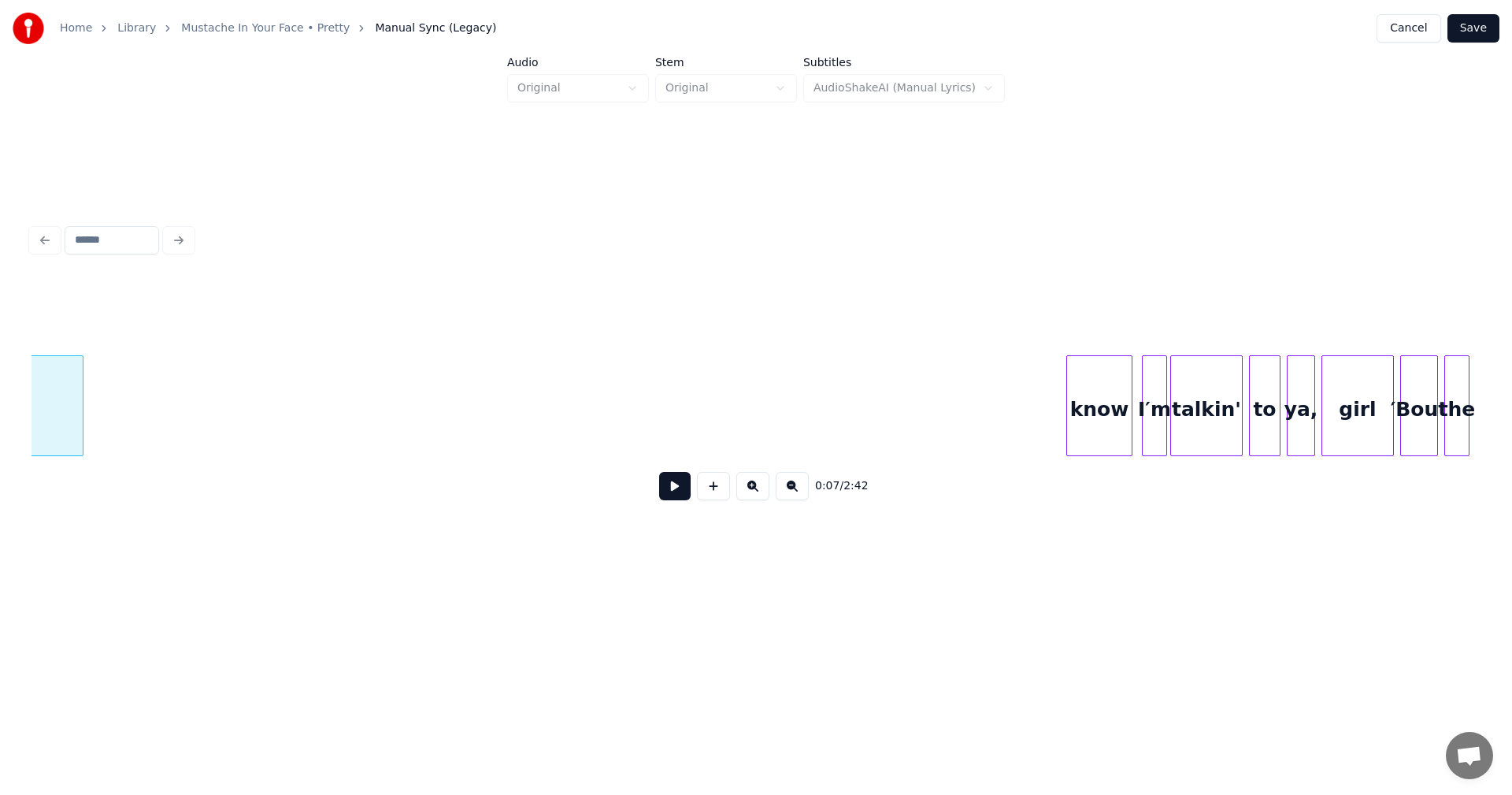
scroll to position [0, 1145]
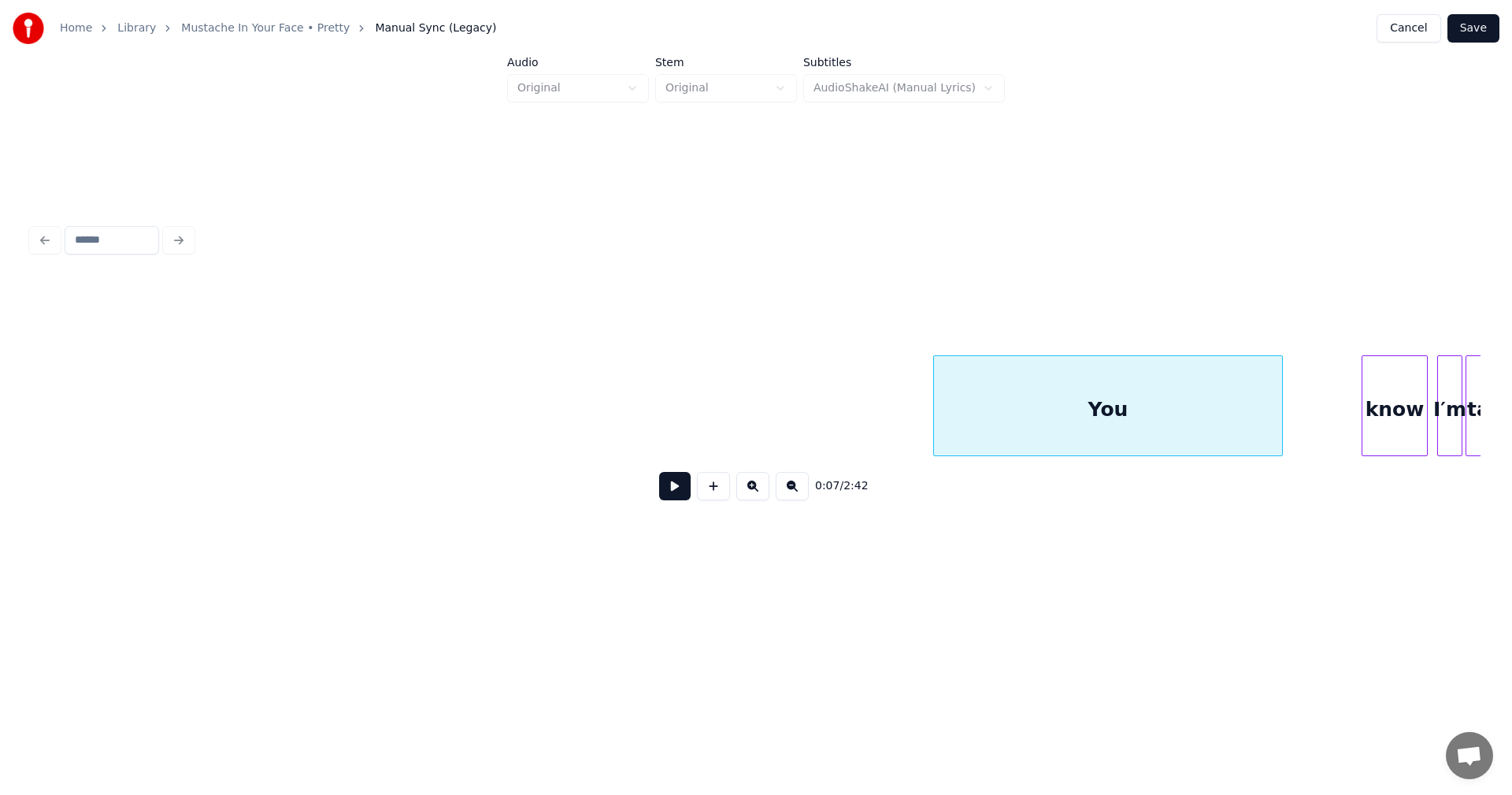
click at [970, 439] on div "You" at bounding box center [1108, 409] width 348 height 108
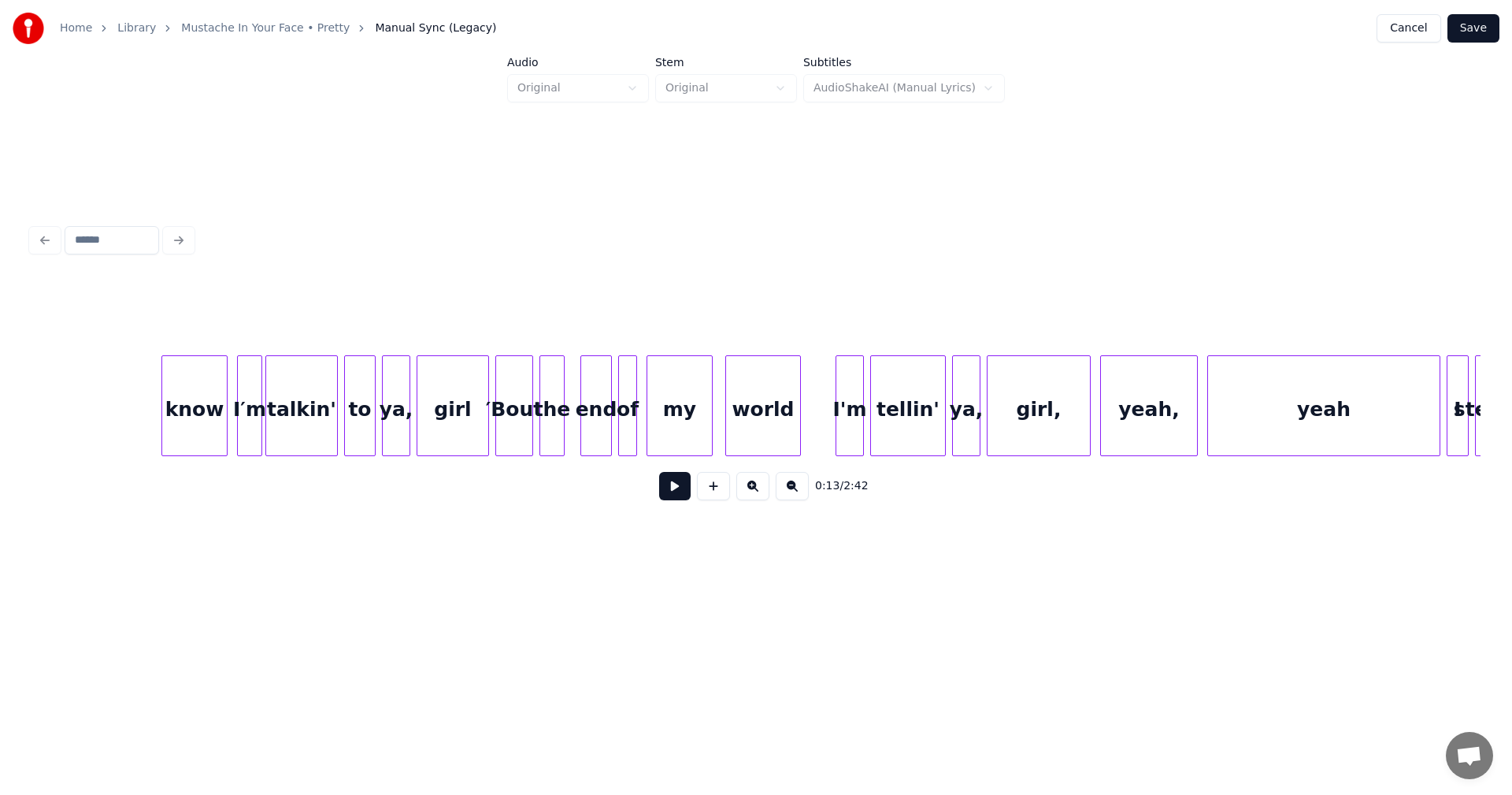
scroll to position [0, 2289]
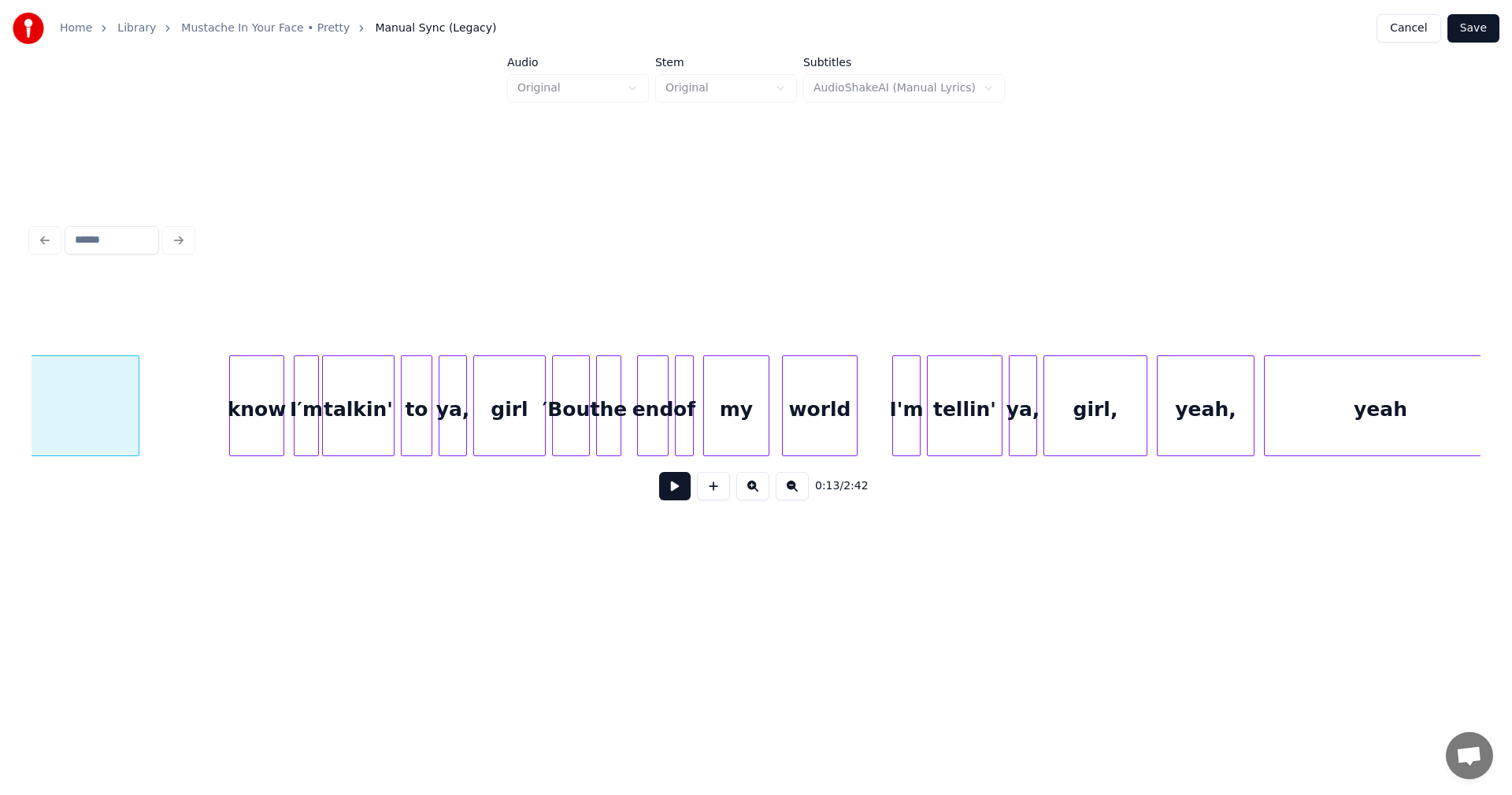
click at [231, 405] on div at bounding box center [232, 405] width 5 height 99
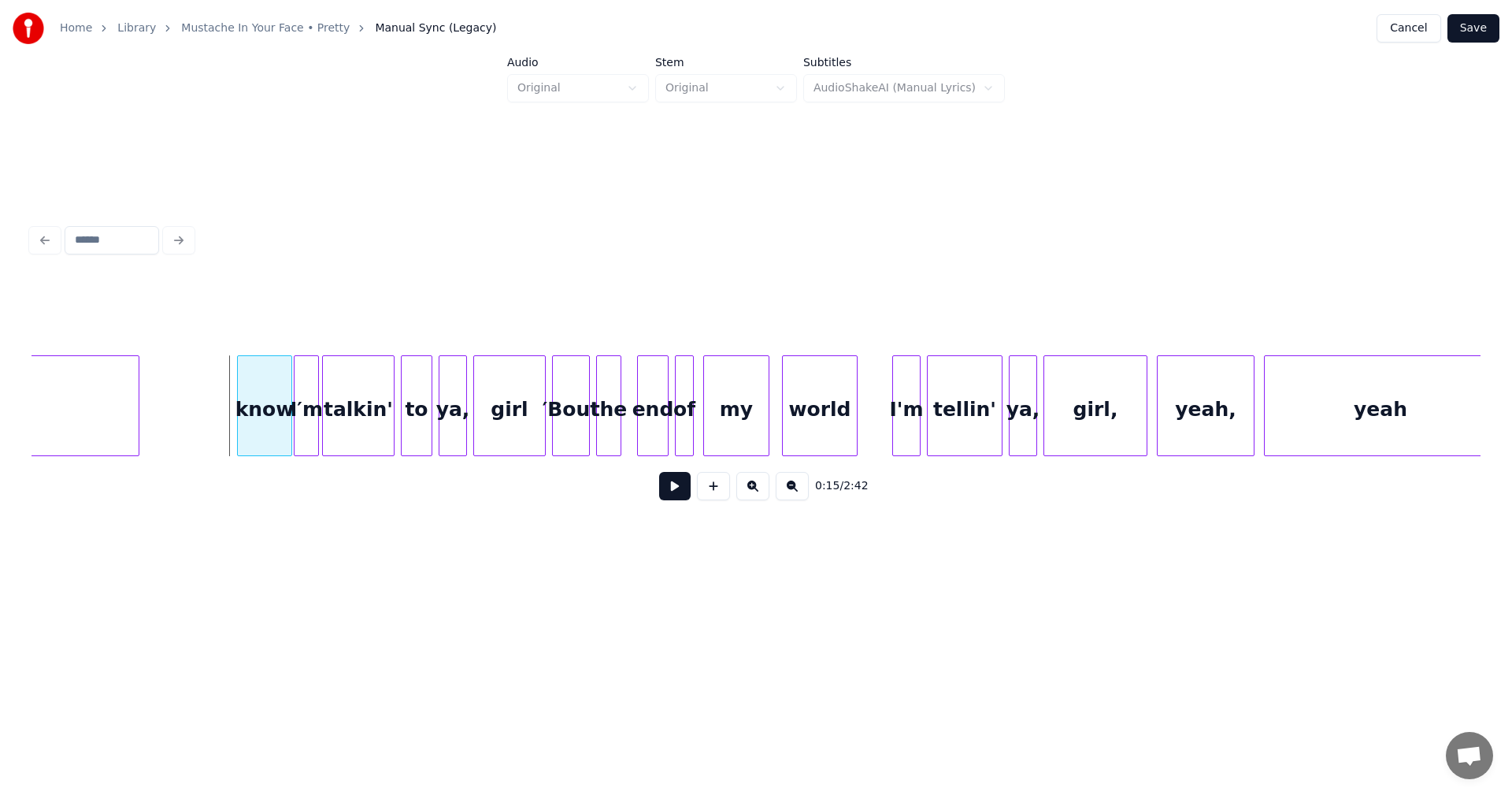
click at [263, 402] on div "know" at bounding box center [264, 409] width 53 height 108
click at [252, 394] on div at bounding box center [250, 405] width 5 height 99
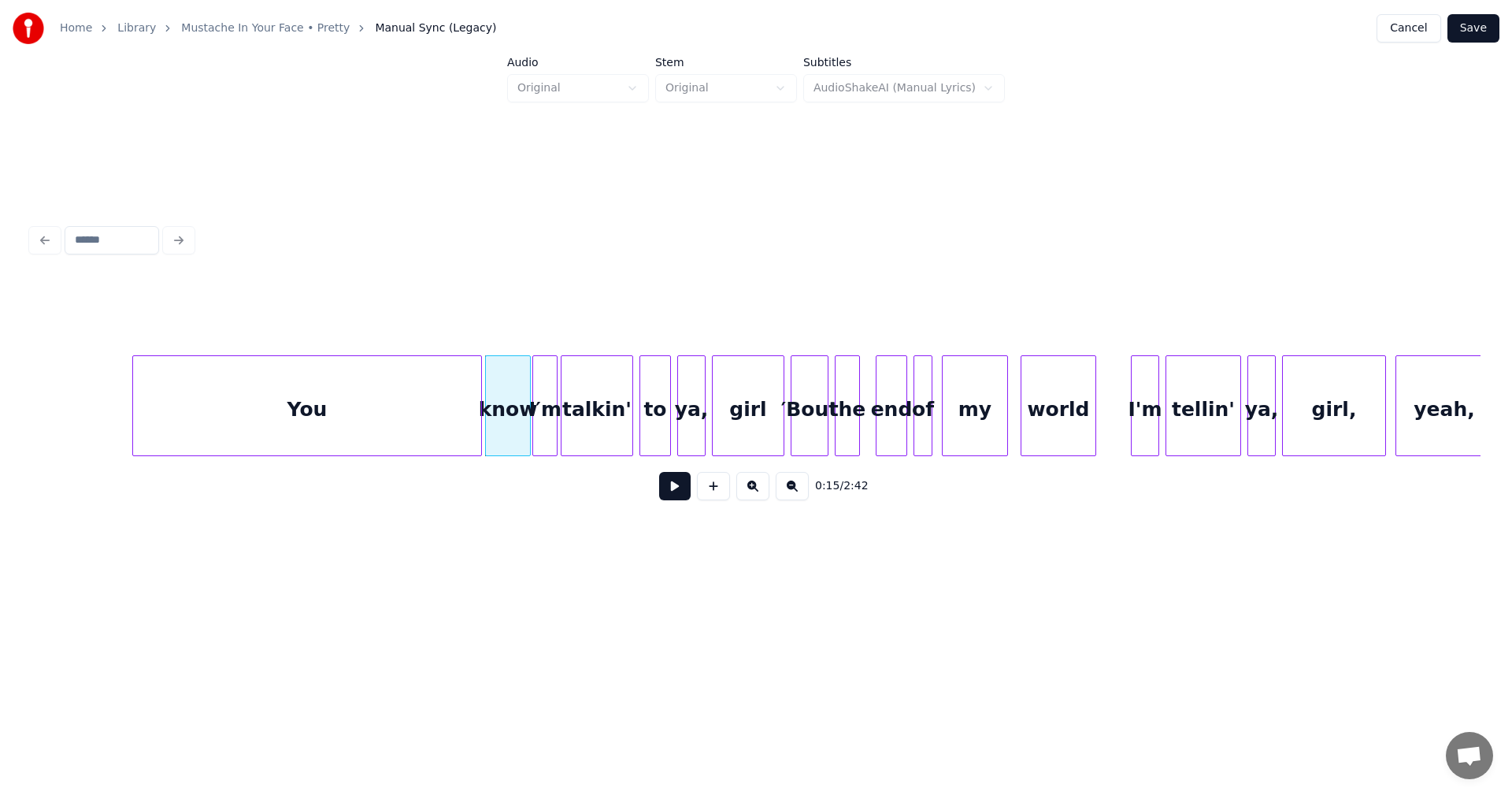
click at [192, 398] on div "You" at bounding box center [307, 409] width 348 height 108
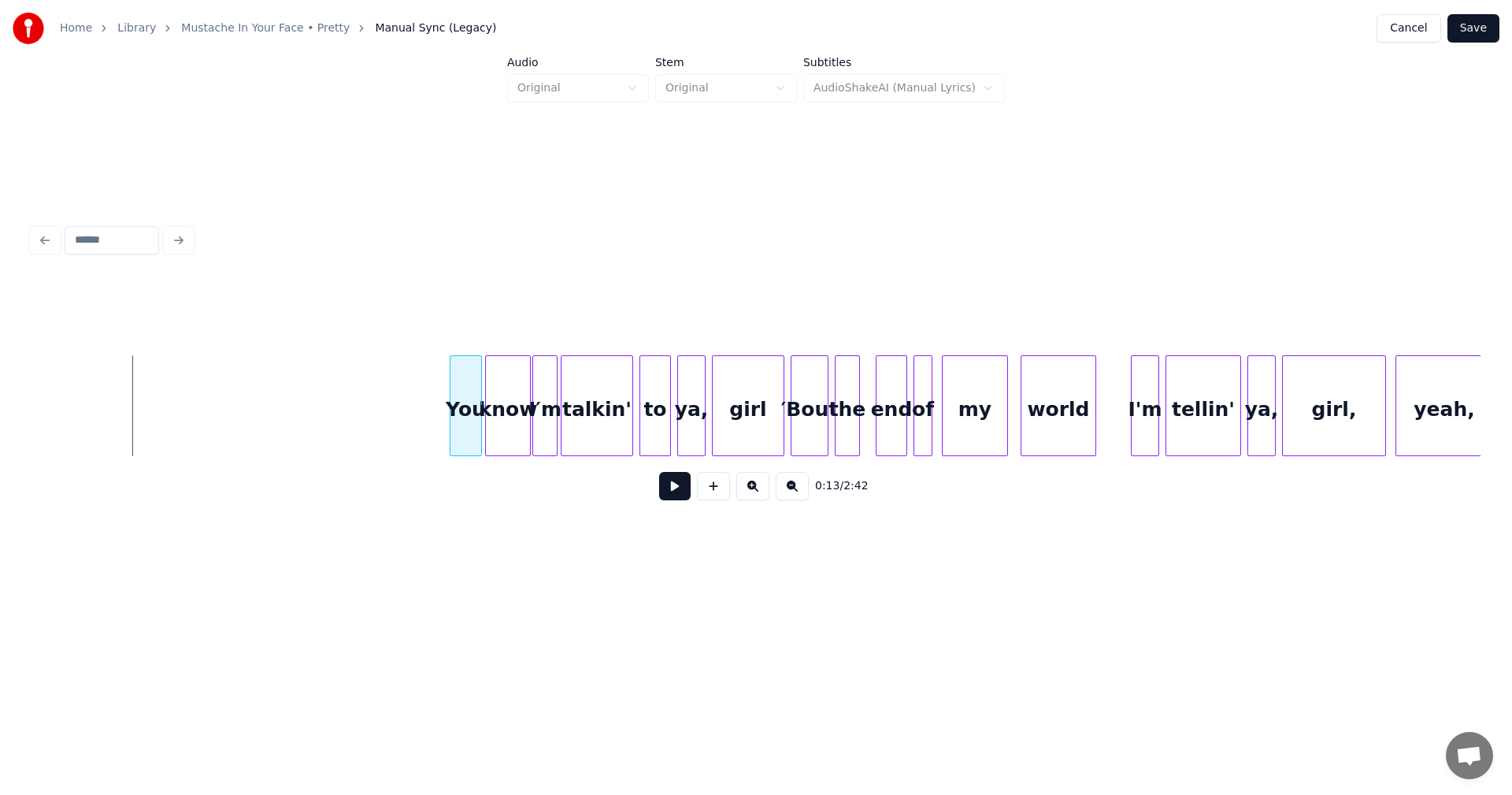
click at [451, 412] on div at bounding box center [453, 405] width 5 height 99
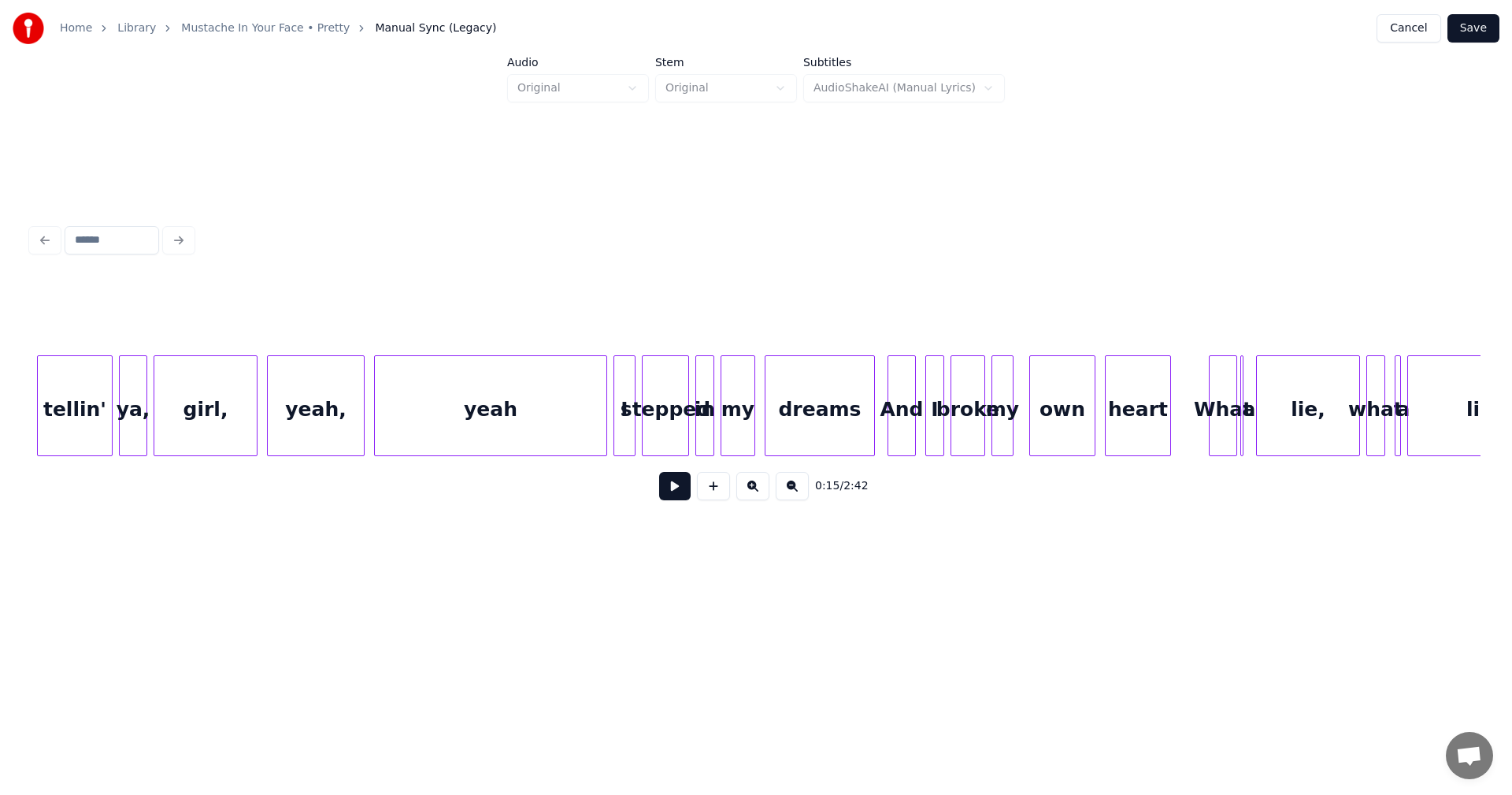
scroll to position [0, 3221]
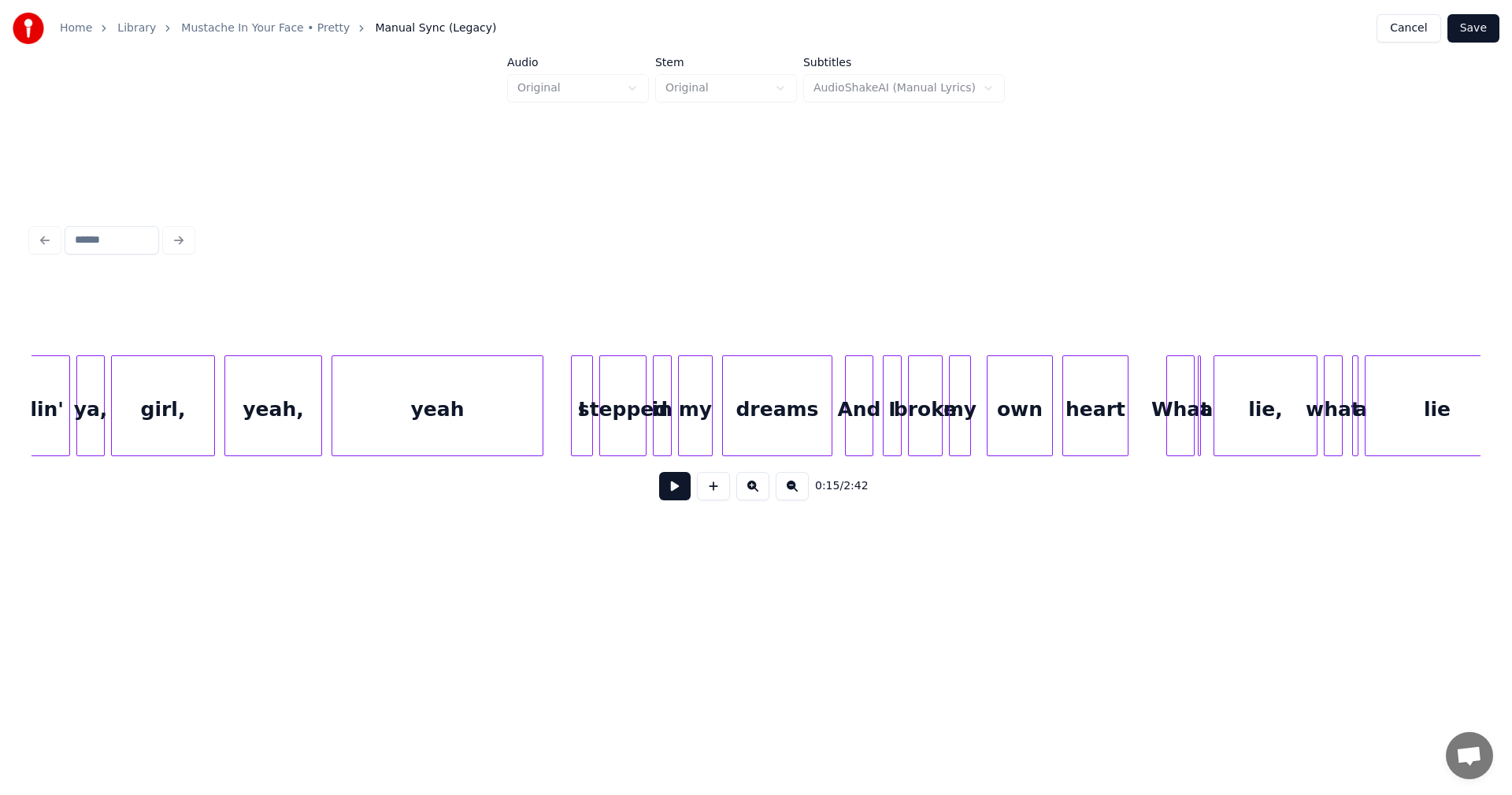
click at [541, 407] on div at bounding box center [541, 405] width 5 height 99
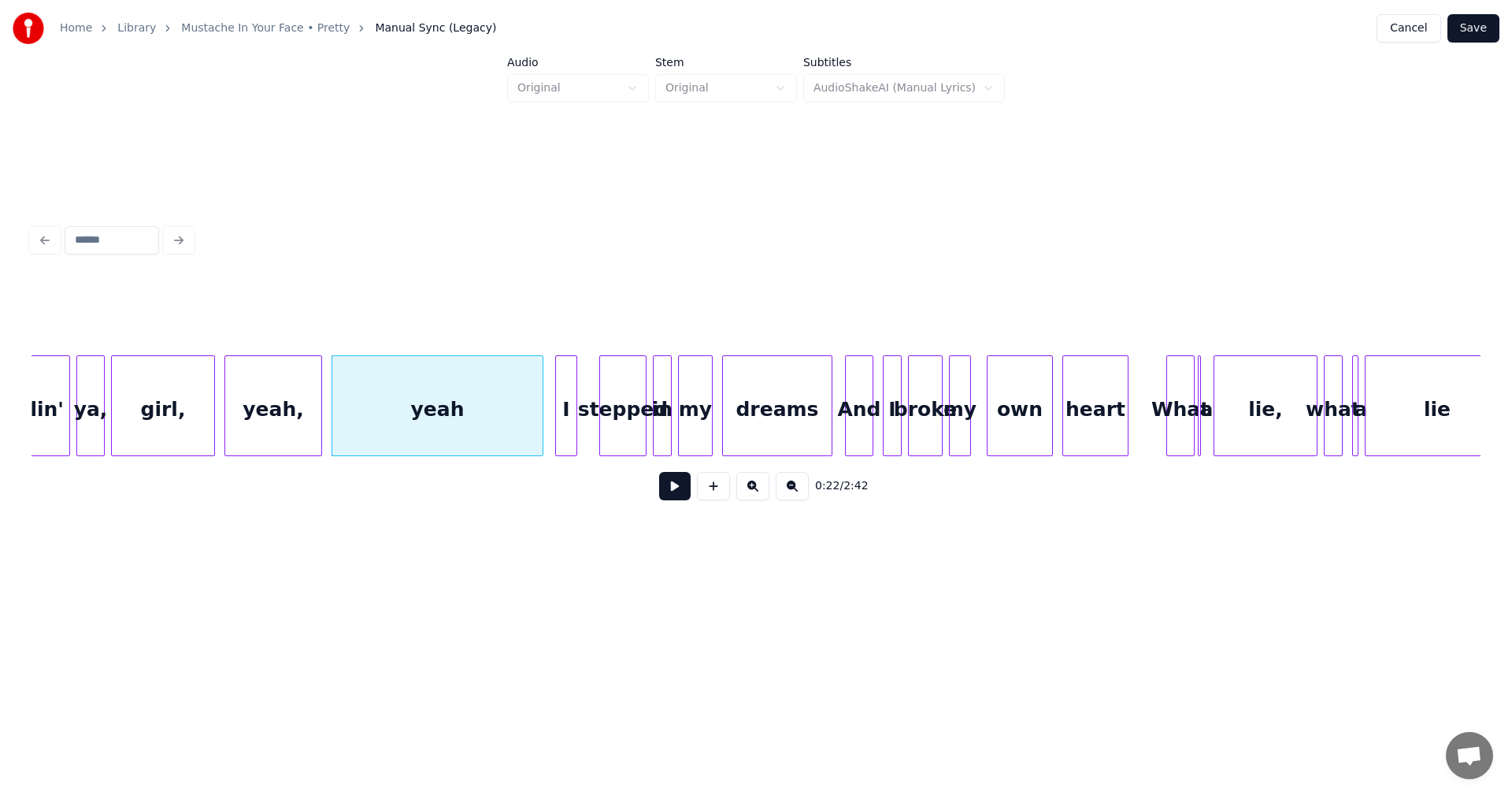
click at [567, 393] on div "I" at bounding box center [566, 409] width 21 height 108
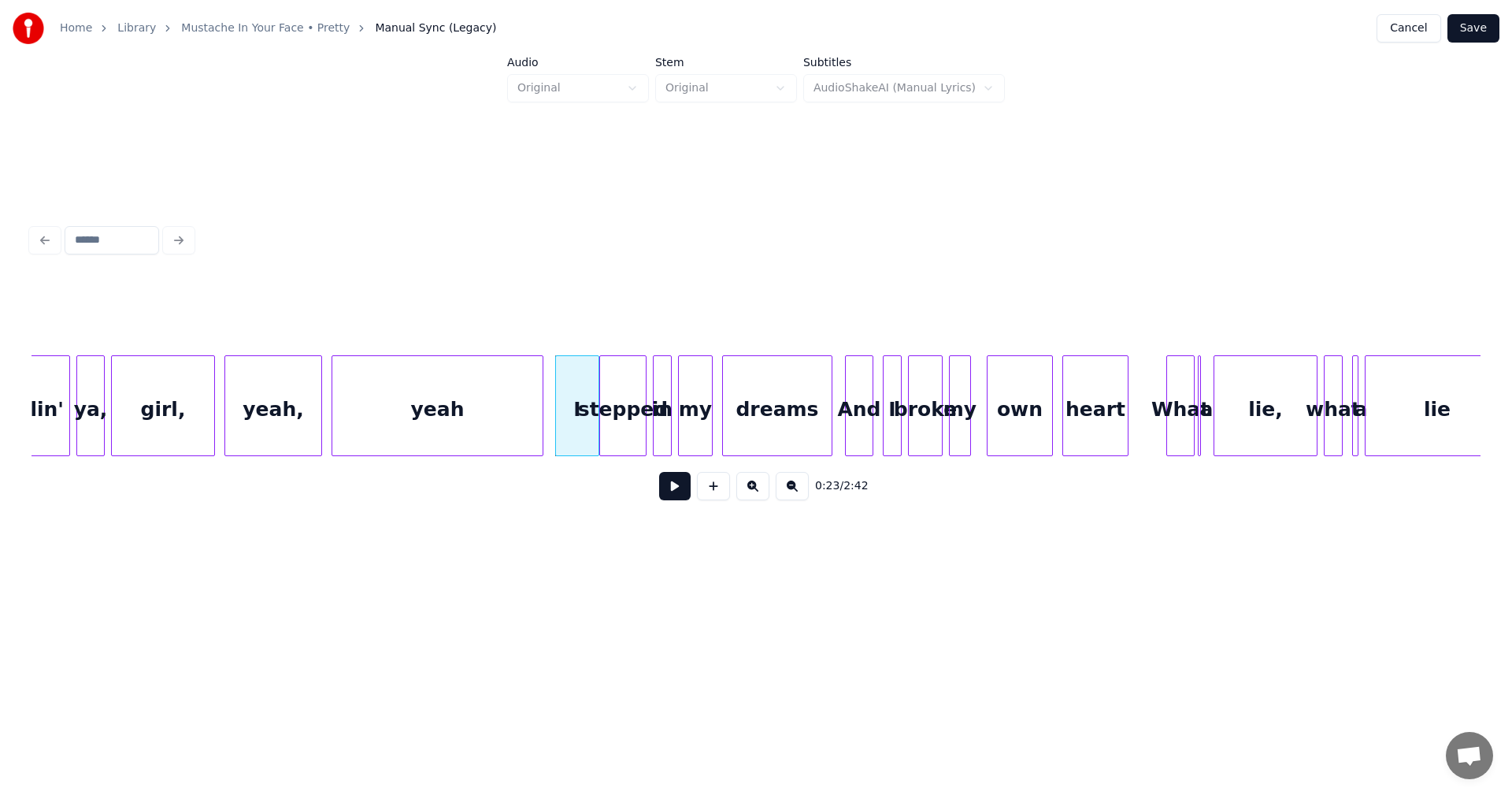
click at [596, 390] on div at bounding box center [596, 405] width 5 height 99
click at [1360, 388] on div at bounding box center [1360, 405] width 5 height 99
click at [1350, 388] on div at bounding box center [1353, 405] width 5 height 99
click at [1345, 372] on div at bounding box center [1345, 405] width 5 height 99
click at [1201, 396] on div "a" at bounding box center [1195, 405] width 10 height 101
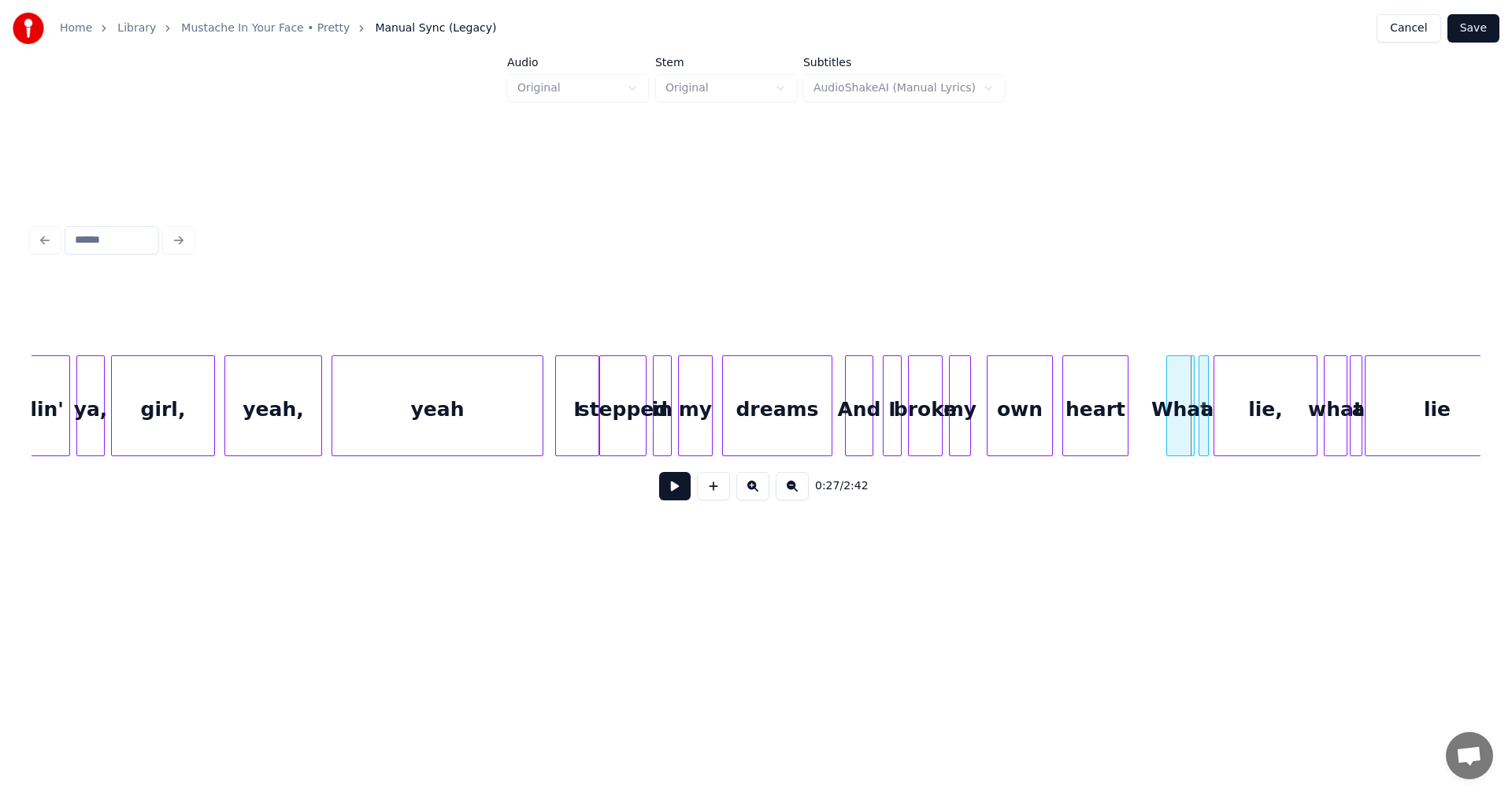
click at [1212, 418] on div "a" at bounding box center [1207, 409] width 16 height 108
click at [1202, 387] on div "a" at bounding box center [1207, 405] width 10 height 101
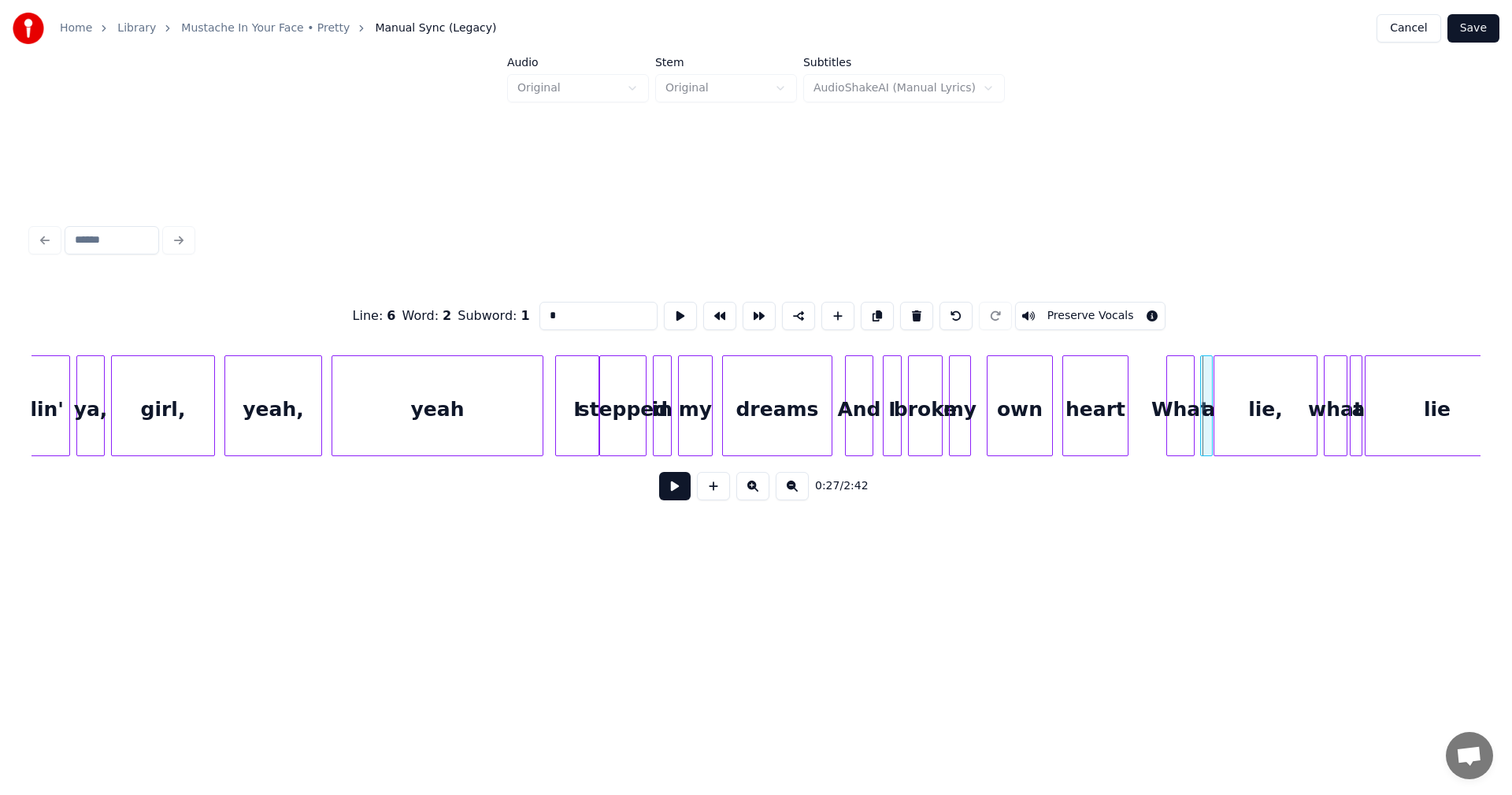
click at [1201, 389] on div at bounding box center [1204, 405] width 5 height 99
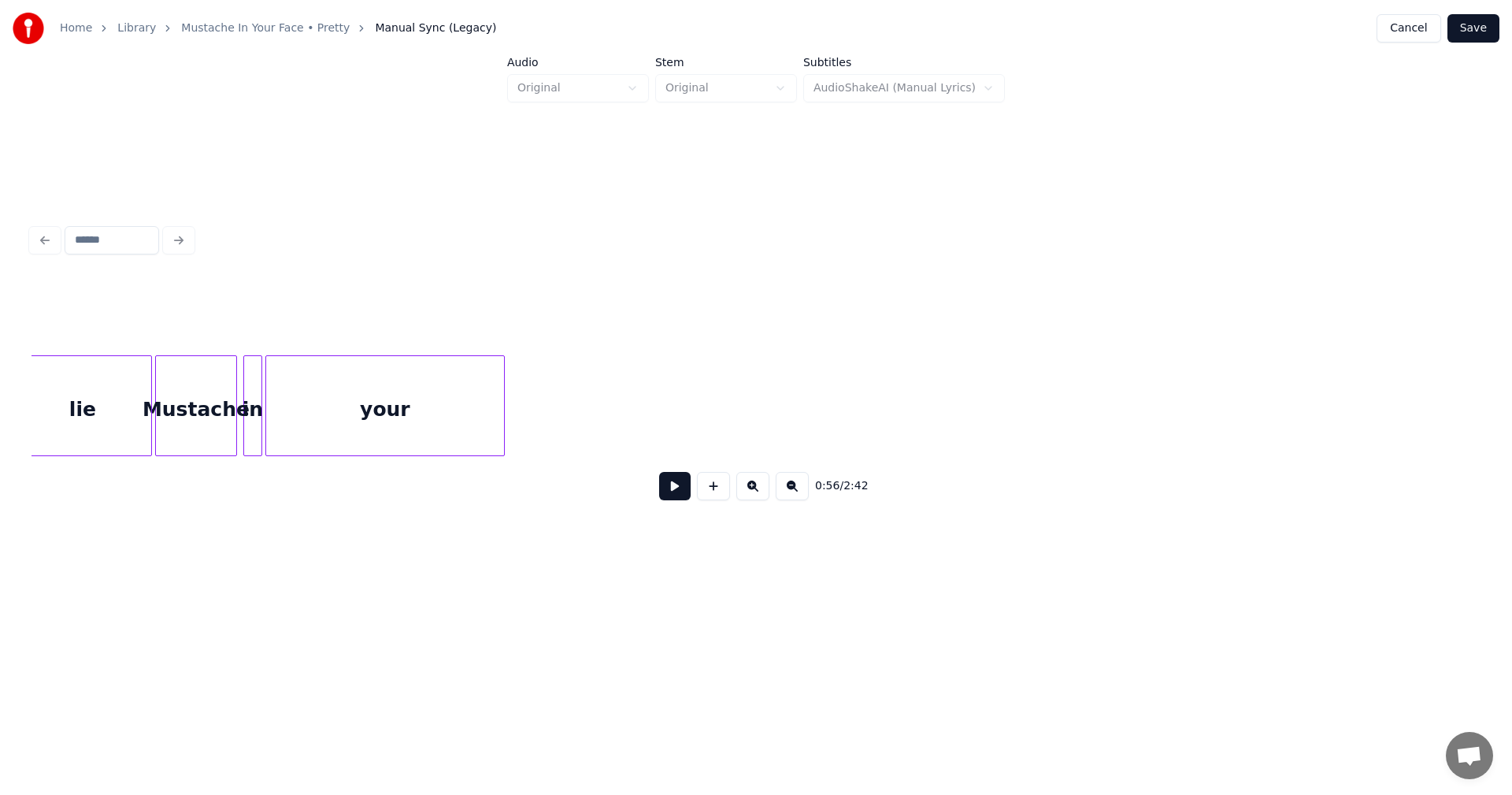
scroll to position [0, 12096]
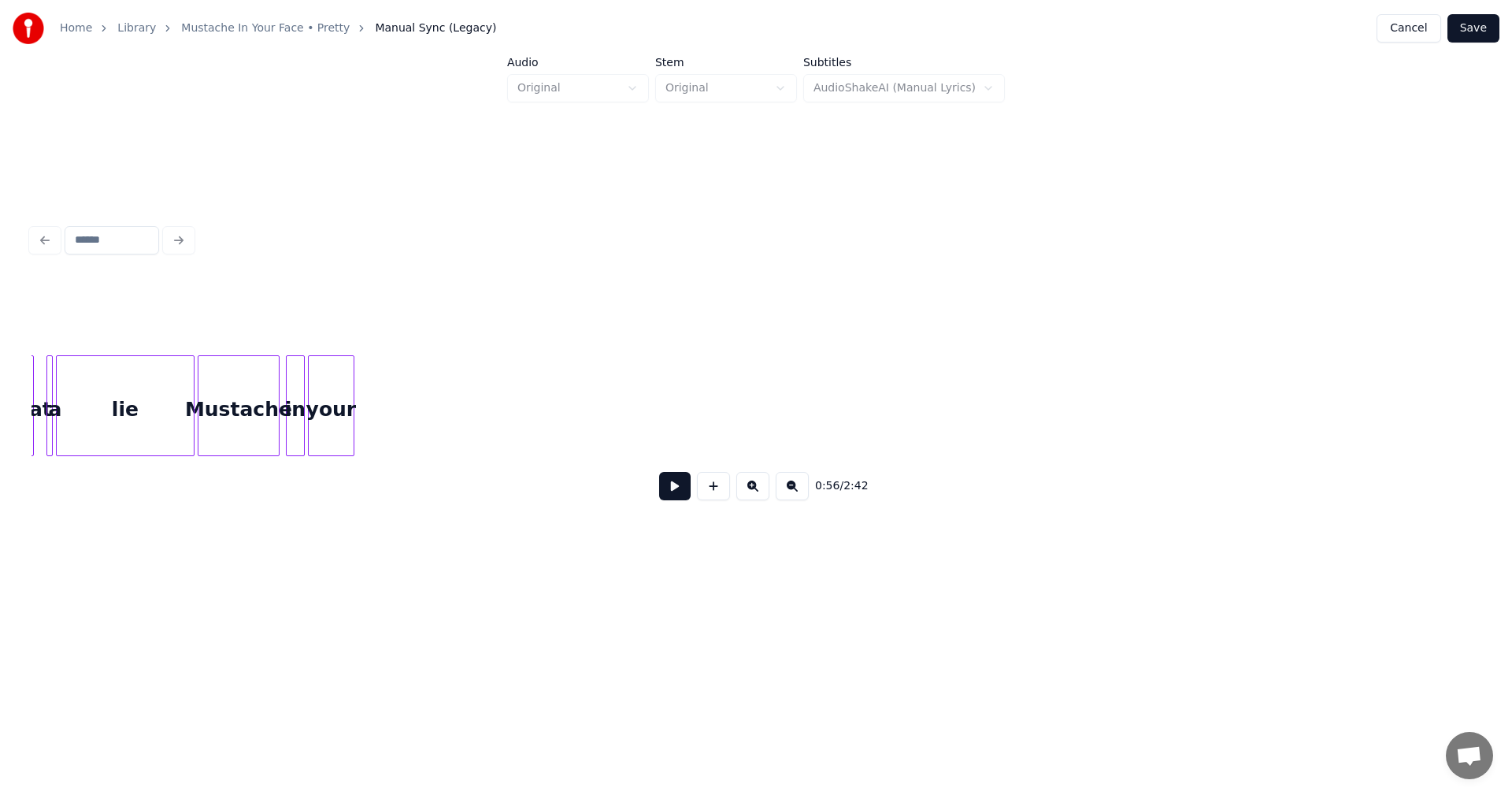
click at [352, 403] on div at bounding box center [352, 405] width 5 height 99
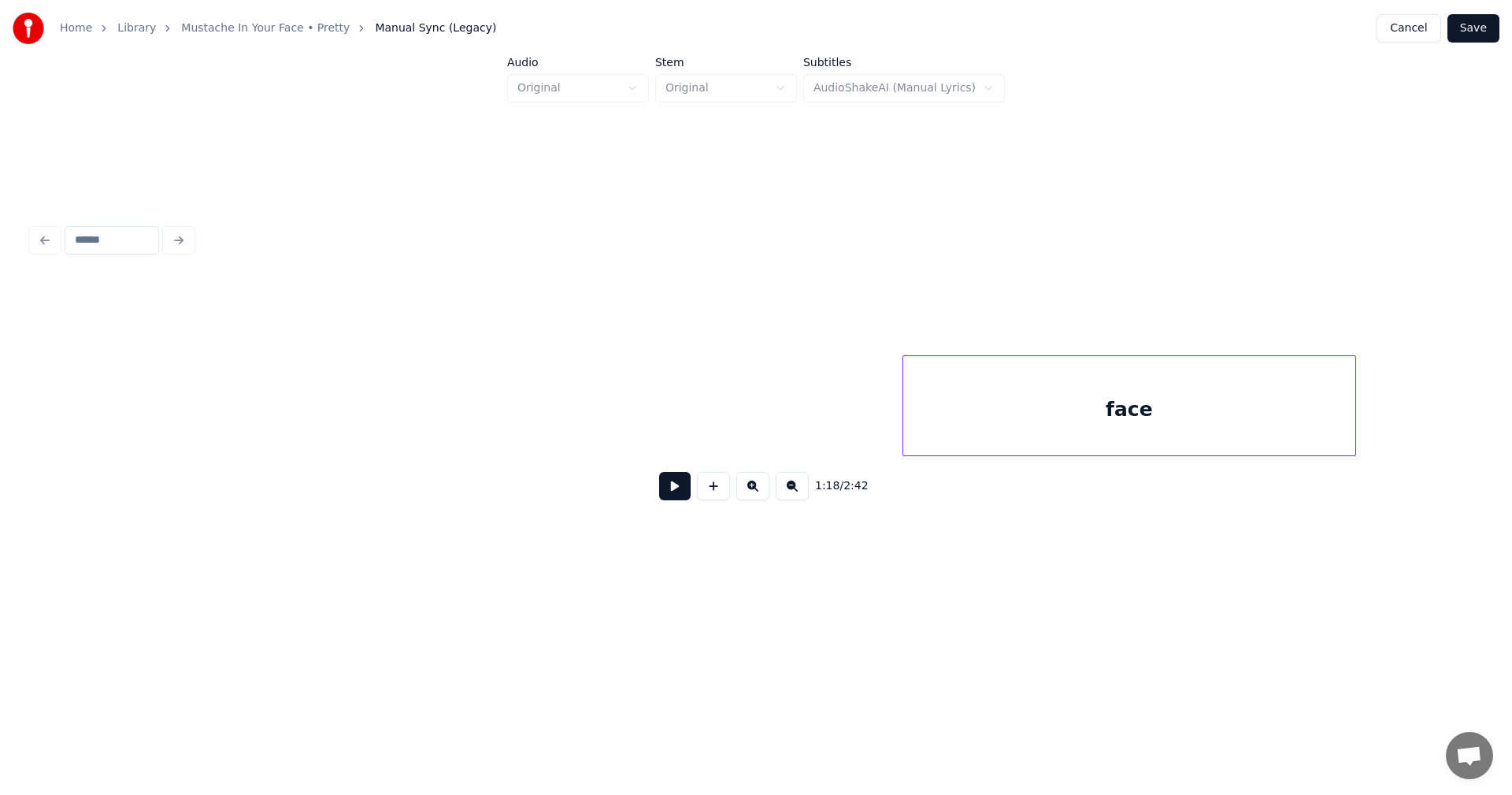
scroll to position [0, 12944]
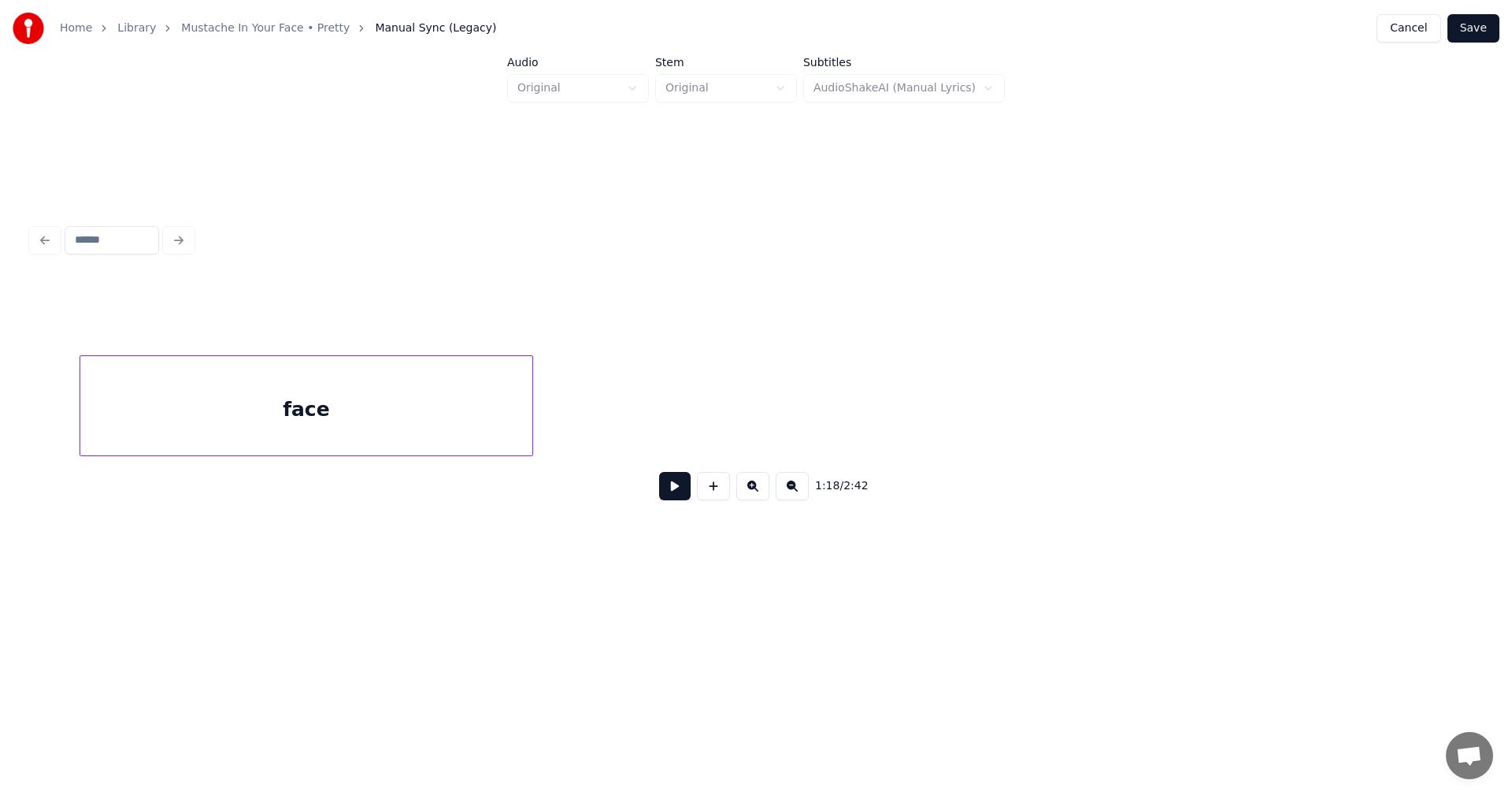
click at [235, 390] on div "face" at bounding box center [306, 409] width 452 height 108
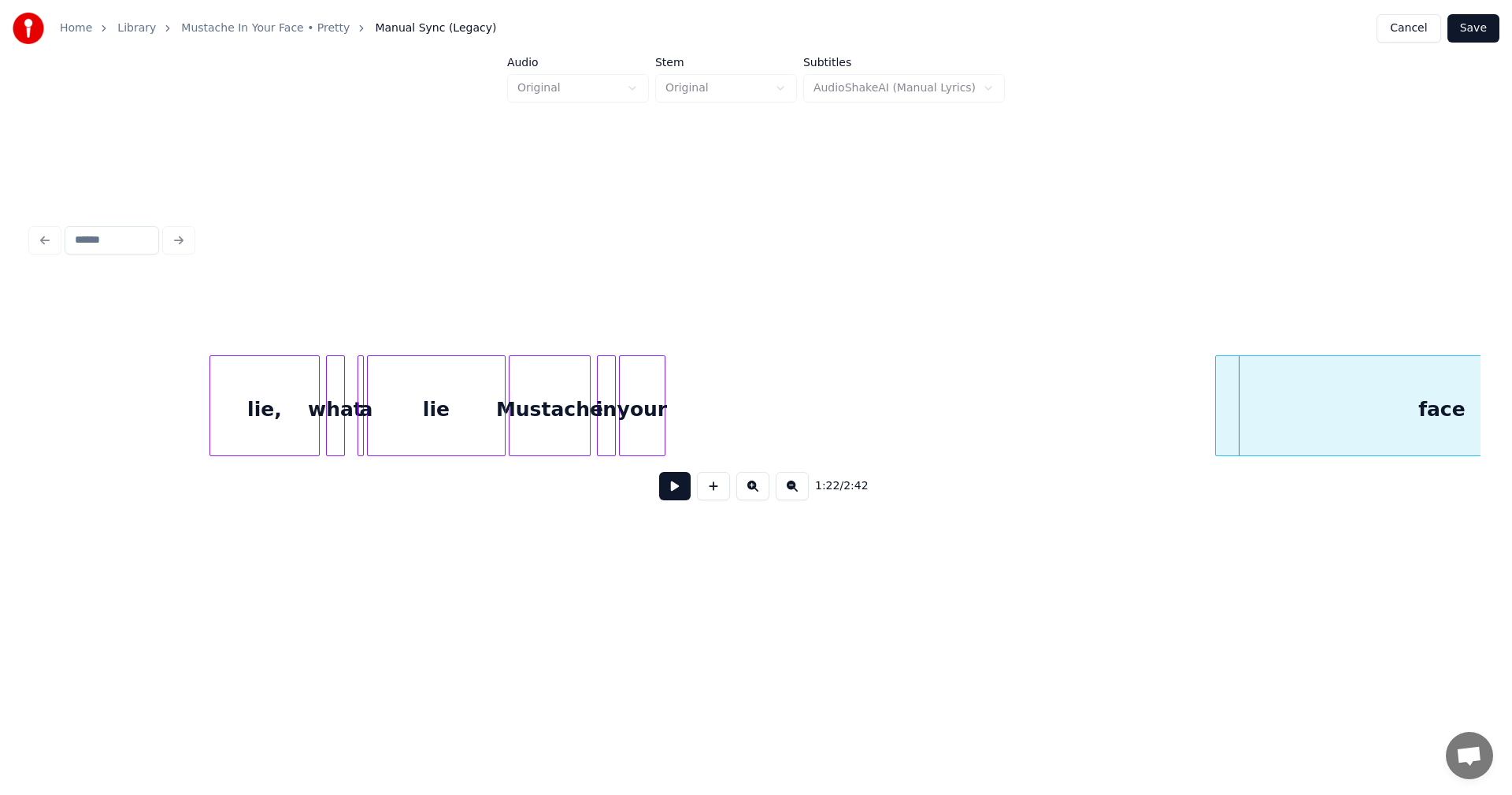
scroll to position [0, 11990]
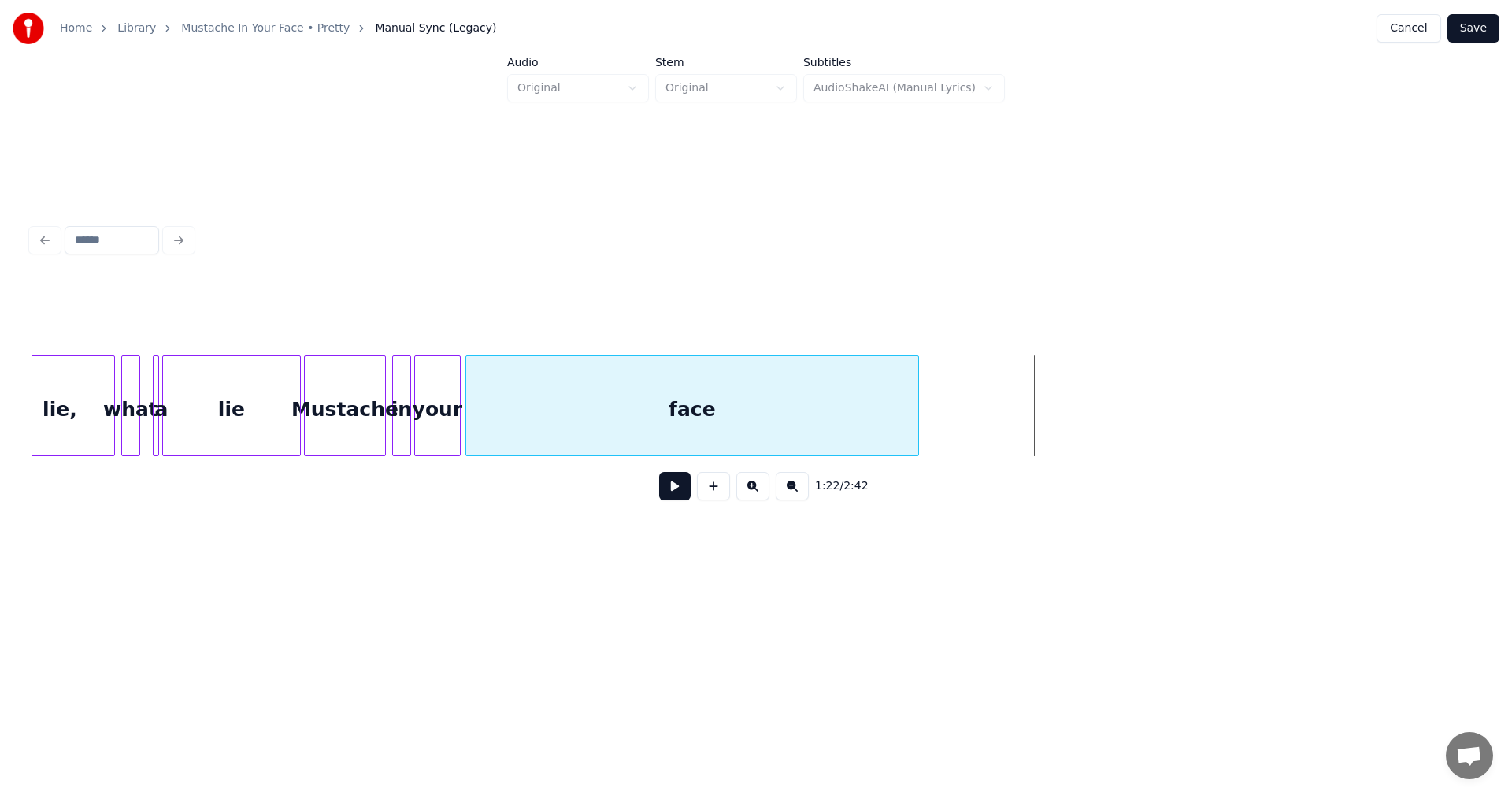
click at [688, 372] on div "face" at bounding box center [692, 409] width 452 height 108
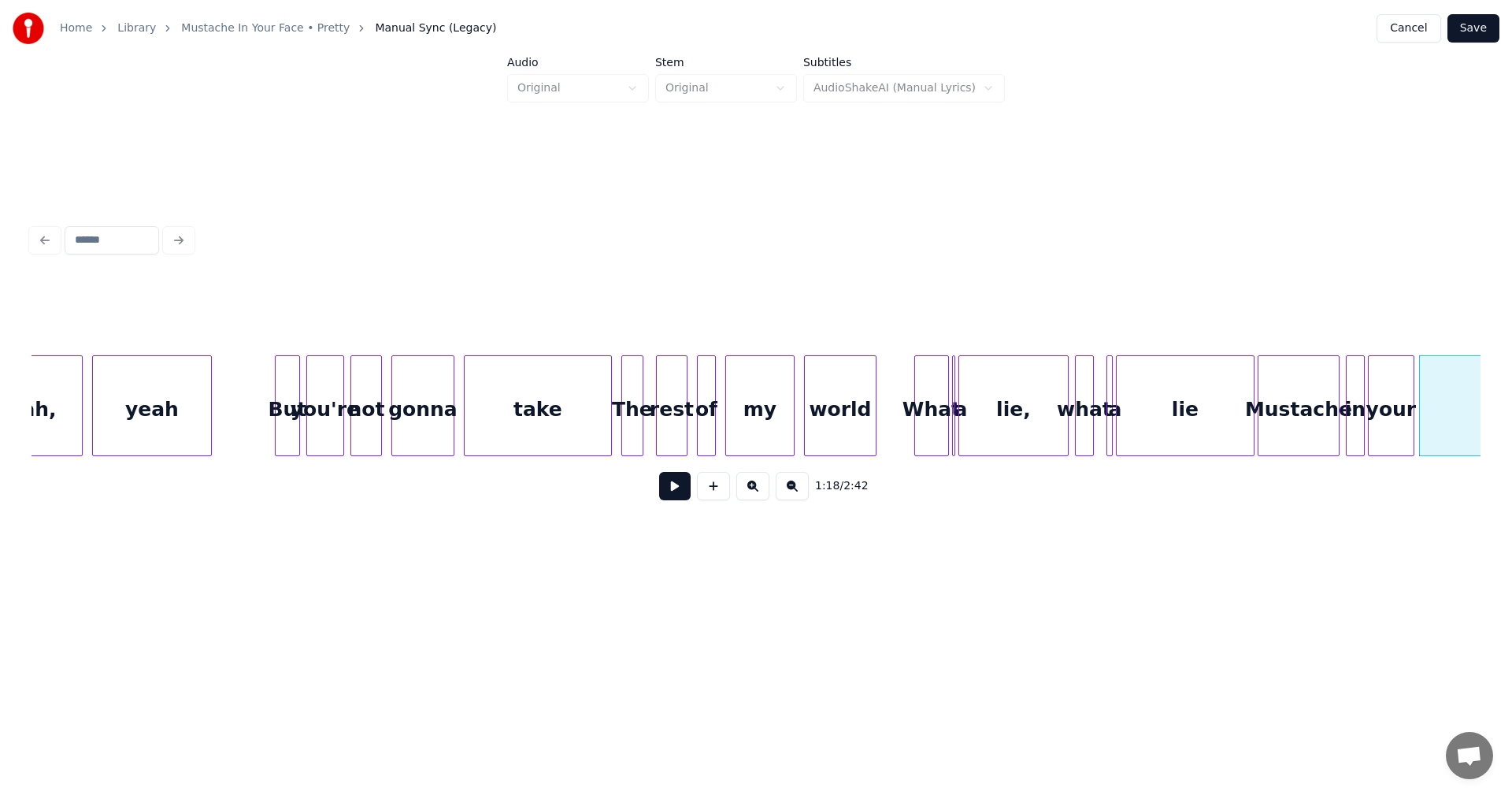
scroll to position [0, 11051]
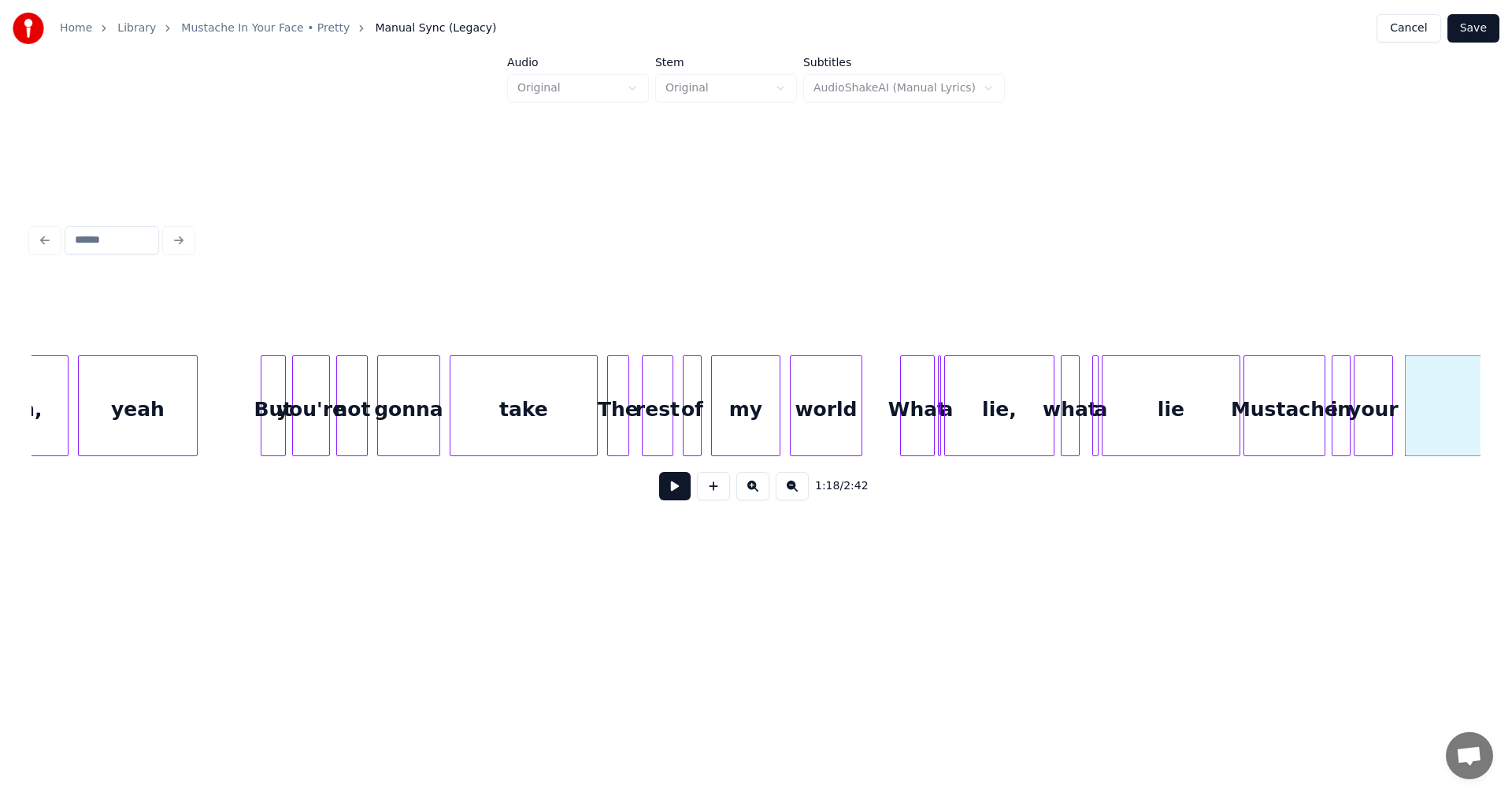
click at [1388, 397] on div at bounding box center [1390, 405] width 5 height 99
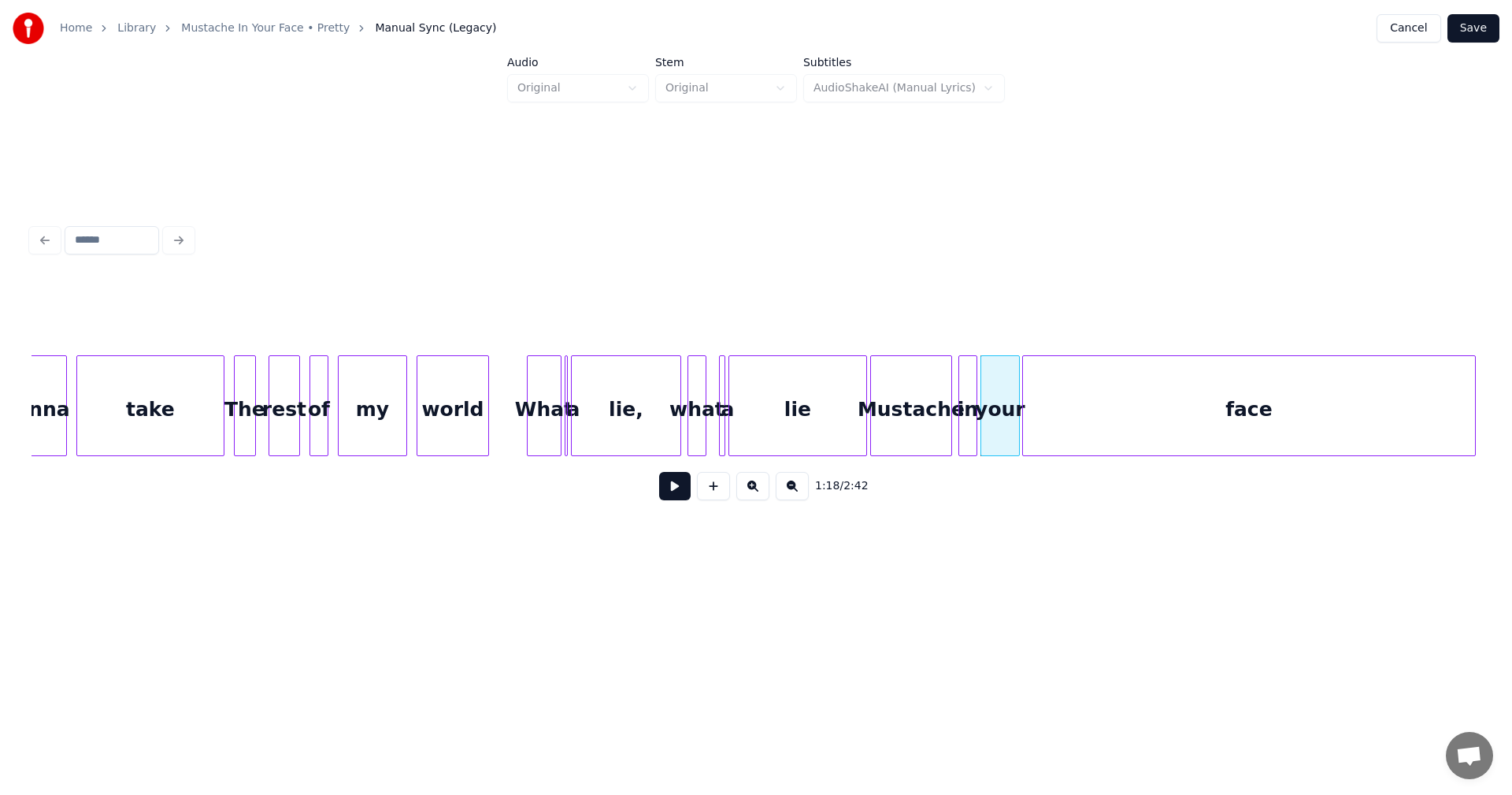
click at [1414, 396] on div "face" at bounding box center [1249, 409] width 452 height 108
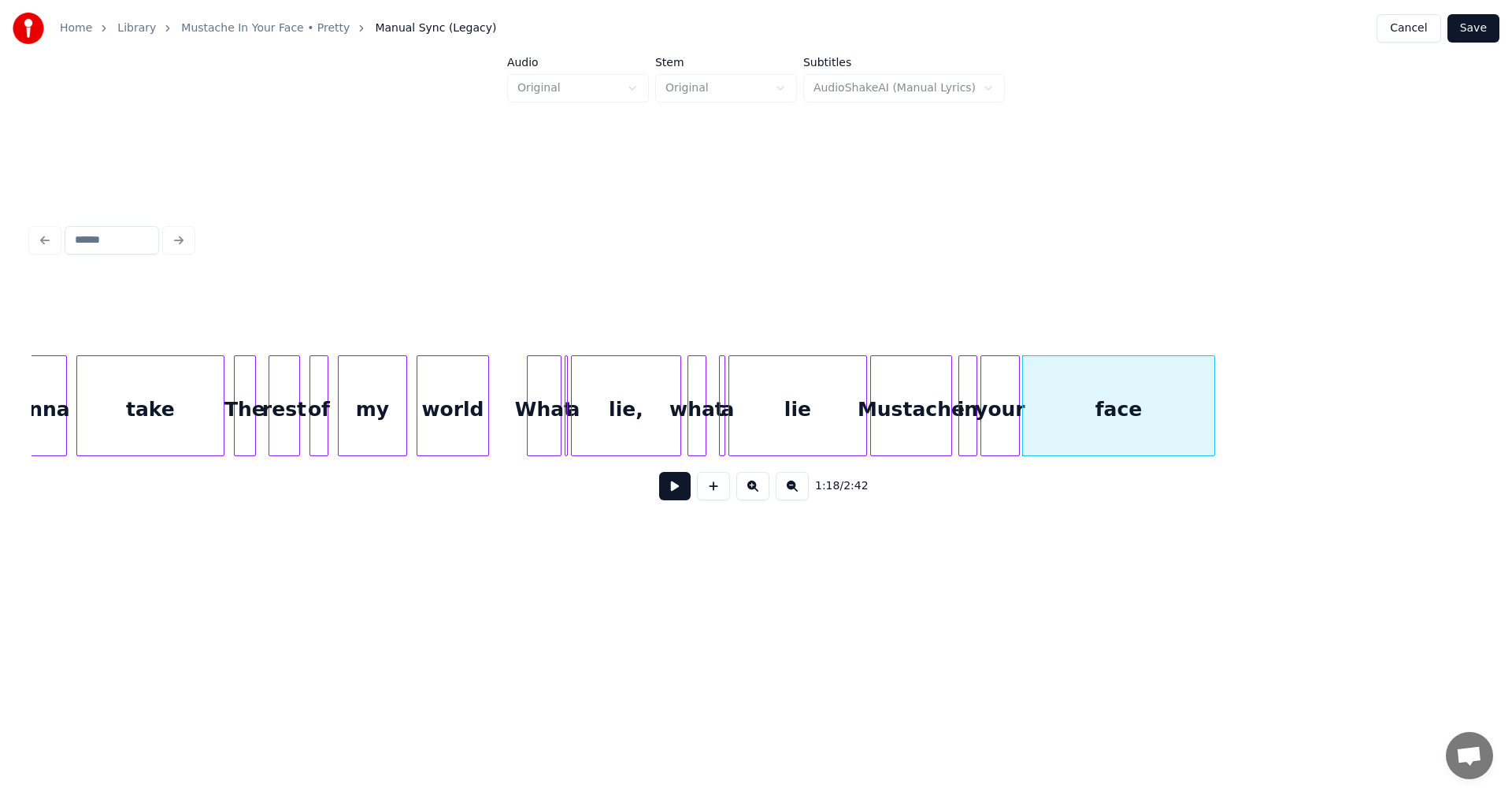
click at [1211, 395] on div at bounding box center [1212, 405] width 5 height 99
click at [719, 380] on div at bounding box center [721, 405] width 5 height 99
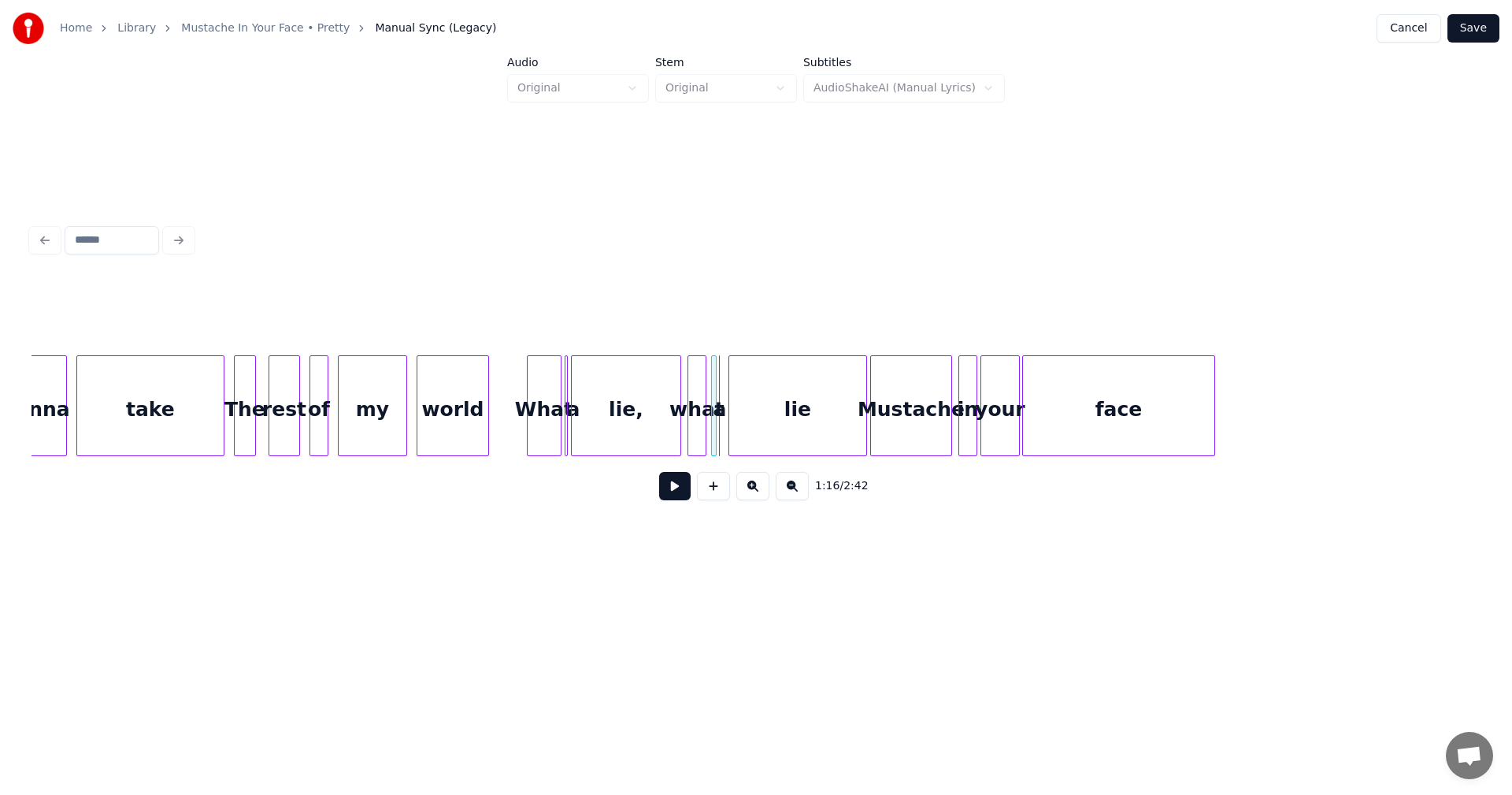
click at [716, 384] on div "a" at bounding box center [720, 409] width 16 height 108
click at [723, 387] on div at bounding box center [721, 405] width 5 height 99
click at [551, 377] on div "gonna take The rest of my world What a lie, what a lie Mustache in your face" at bounding box center [1372, 405] width 25529 height 101
click at [551, 389] on div "gonna take The rest of my world What a lie, what a lie Mustache in your face" at bounding box center [1372, 405] width 25529 height 101
click at [525, 384] on div "What" at bounding box center [526, 409] width 33 height 108
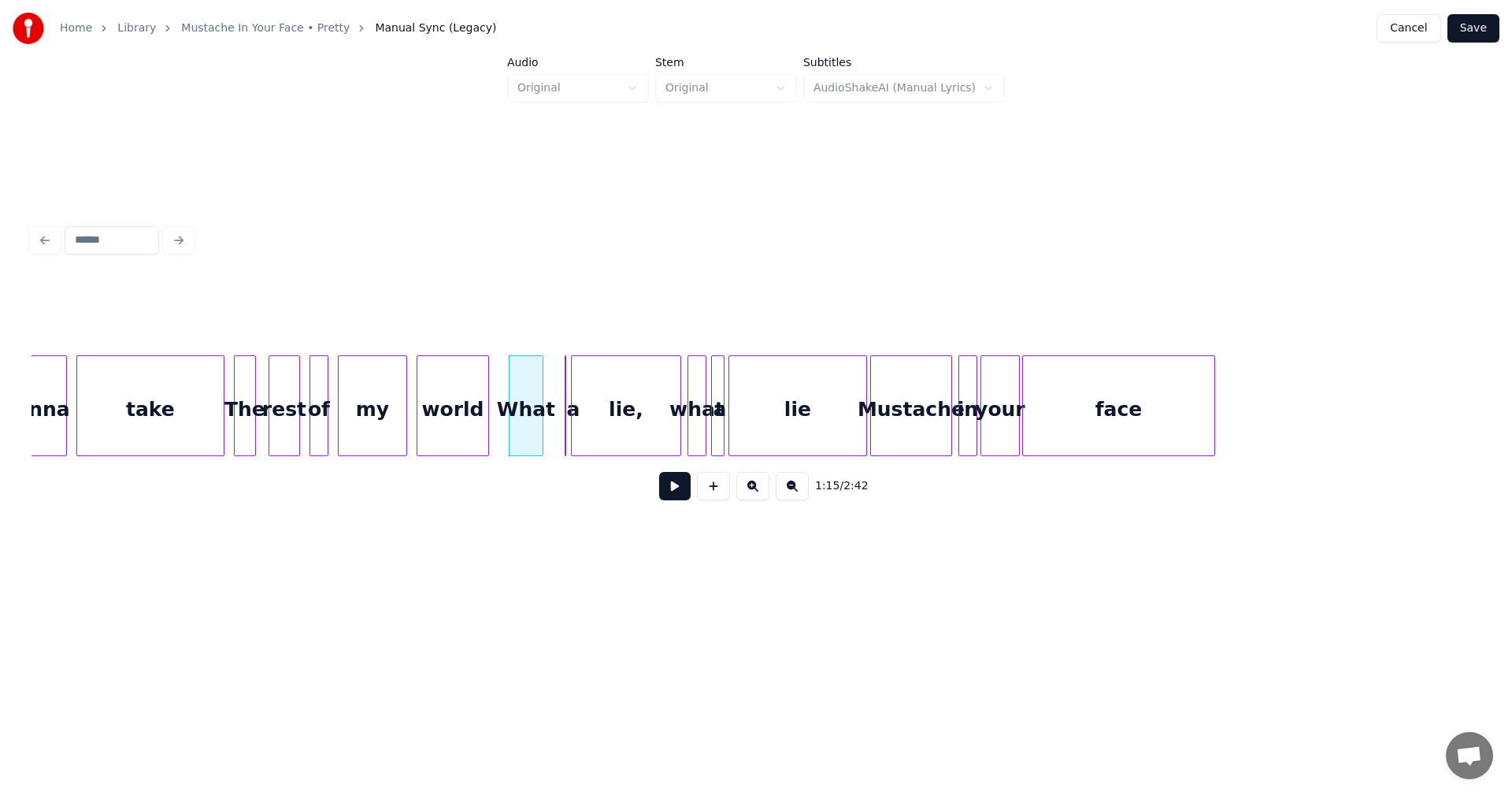
click at [557, 388] on div "gonna take The rest of my world What a lie, what a lie Mustache in your face" at bounding box center [1372, 405] width 25529 height 101
click at [551, 388] on div "gonna take The rest of my world What a lie, what a lie Mustache in your face" at bounding box center [1372, 405] width 25529 height 101
click at [544, 391] on div "gonna take The rest of my world What a lie, what a lie Mustache in your face" at bounding box center [1372, 405] width 25529 height 101
click at [584, 388] on div at bounding box center [586, 405] width 5 height 99
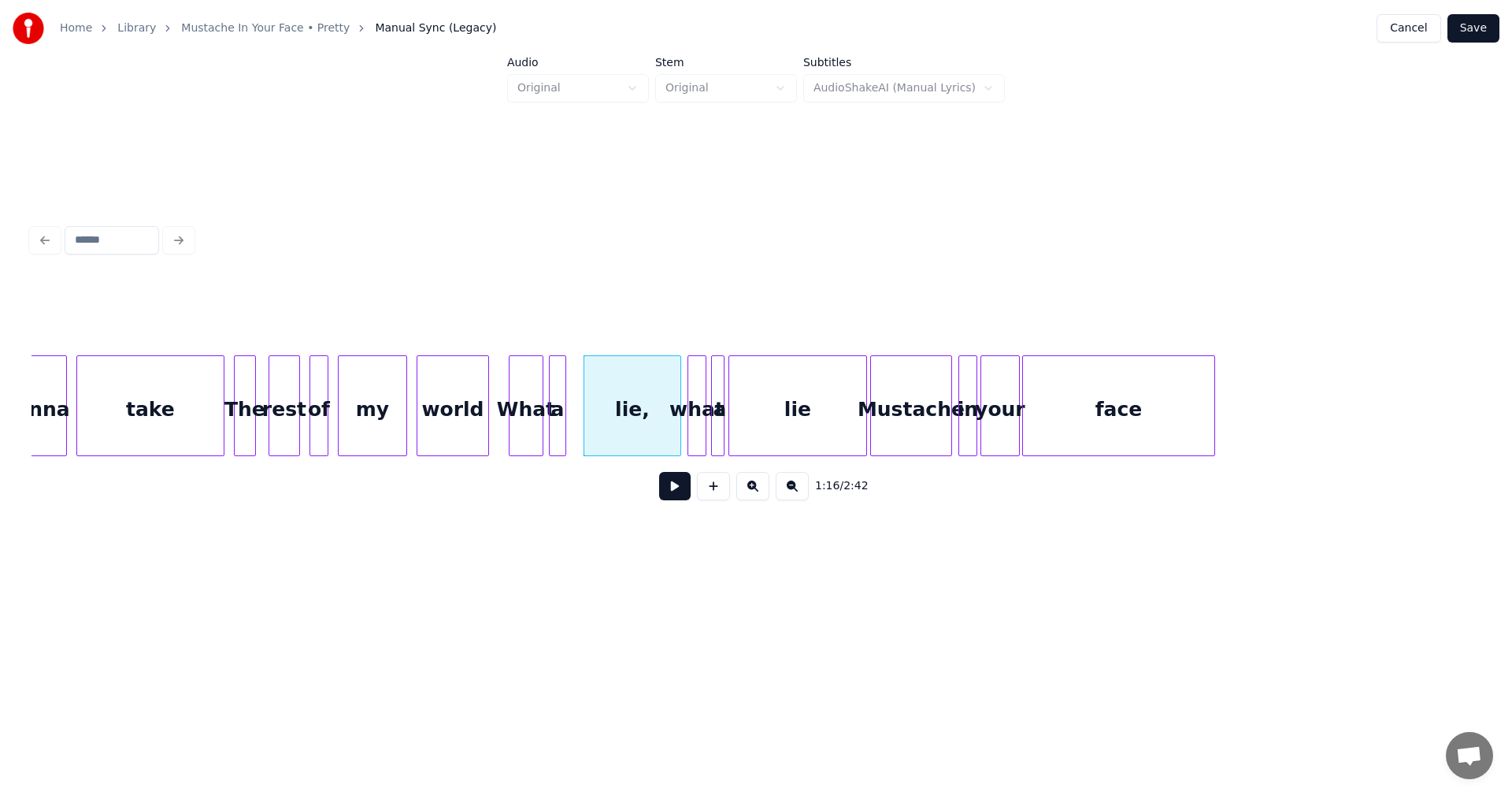
click at [553, 392] on div at bounding box center [552, 405] width 5 height 99
click at [567, 401] on div "a" at bounding box center [566, 409] width 16 height 108
click at [552, 403] on div at bounding box center [551, 405] width 5 height 99
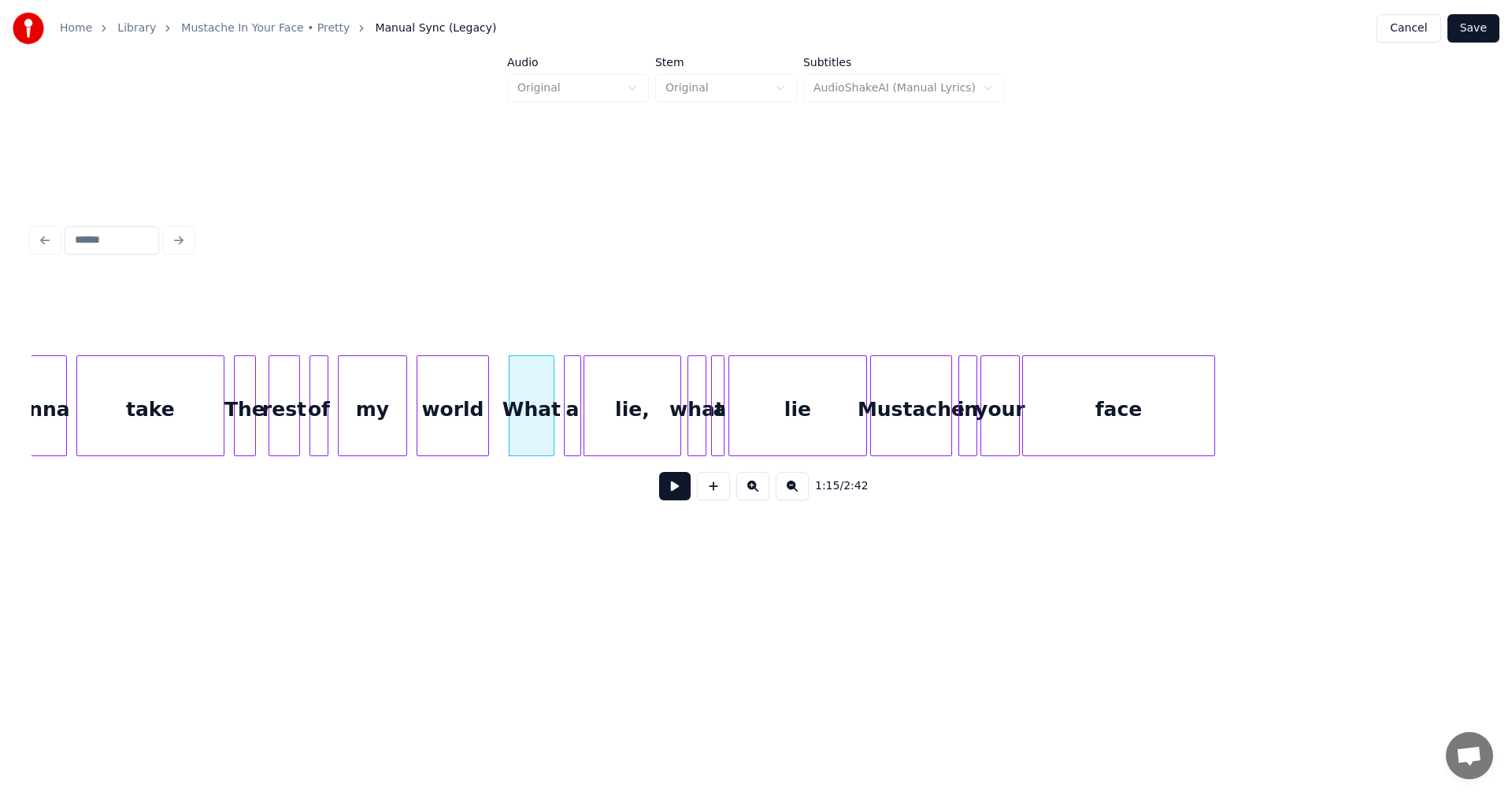
click at [574, 401] on div "a" at bounding box center [572, 409] width 16 height 108
click at [551, 395] on div "What" at bounding box center [540, 409] width 44 height 108
click at [524, 391] on div at bounding box center [526, 405] width 5 height 99
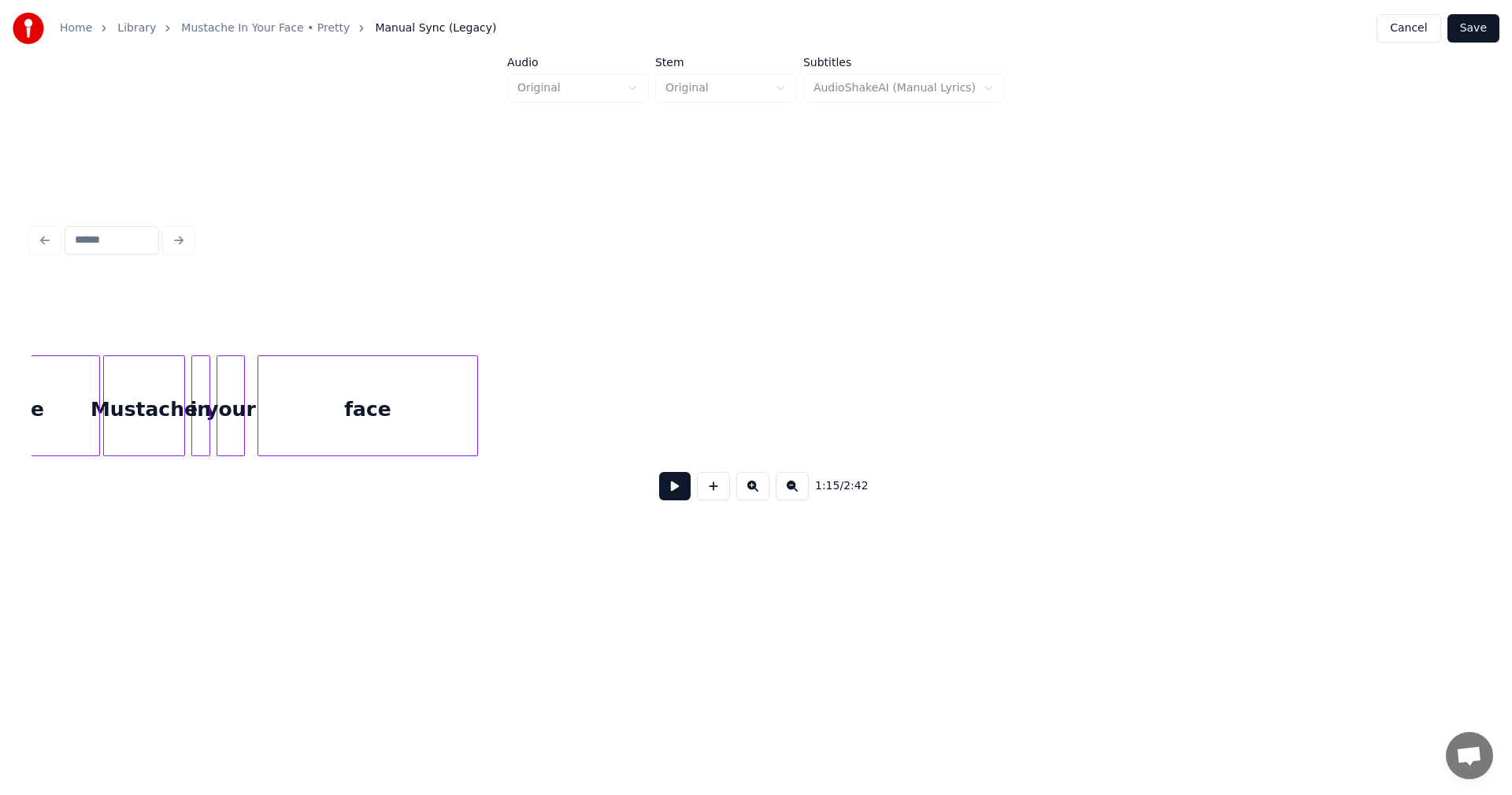
scroll to position [0, 8366]
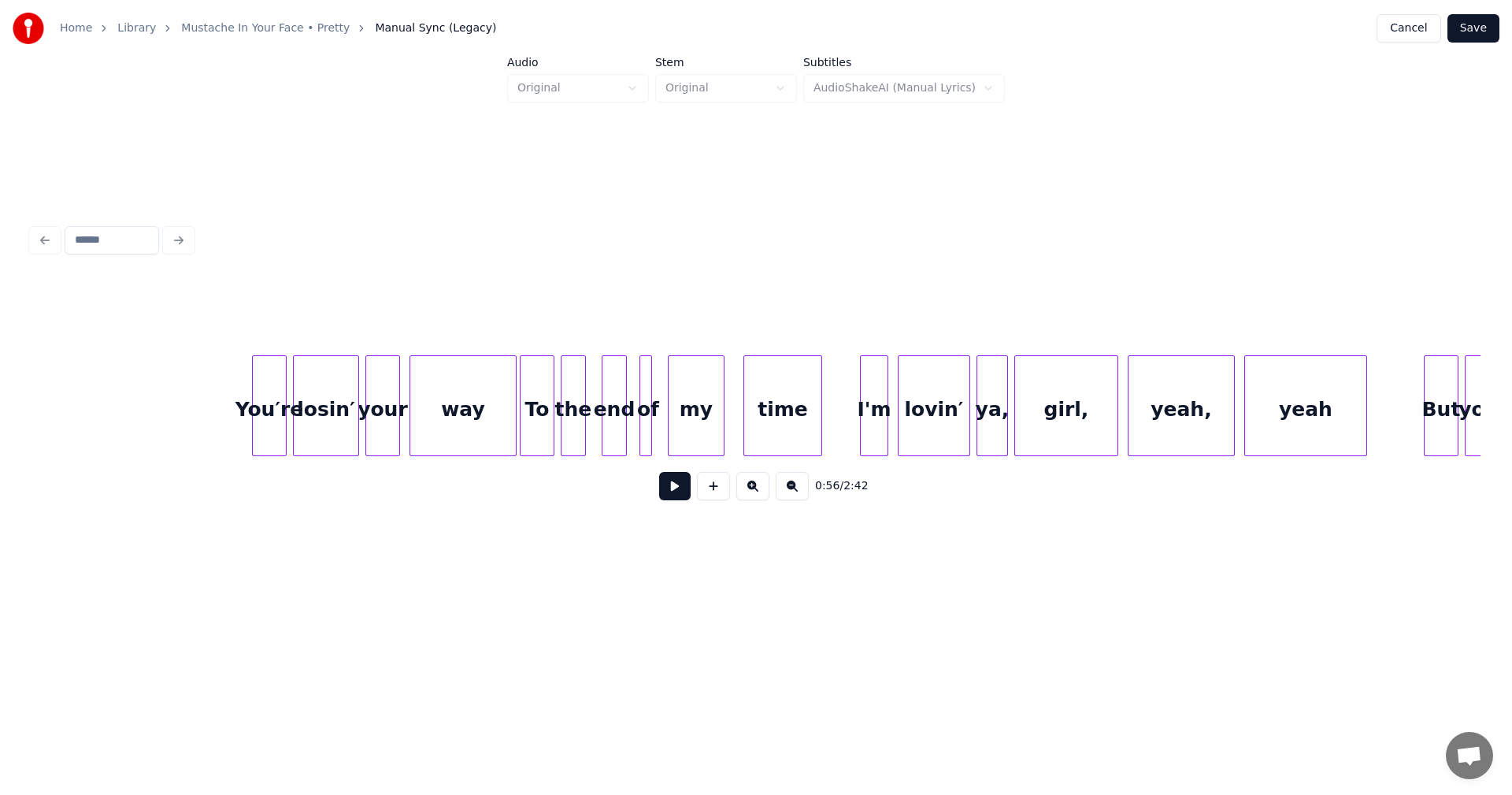
scroll to position [0, 4465]
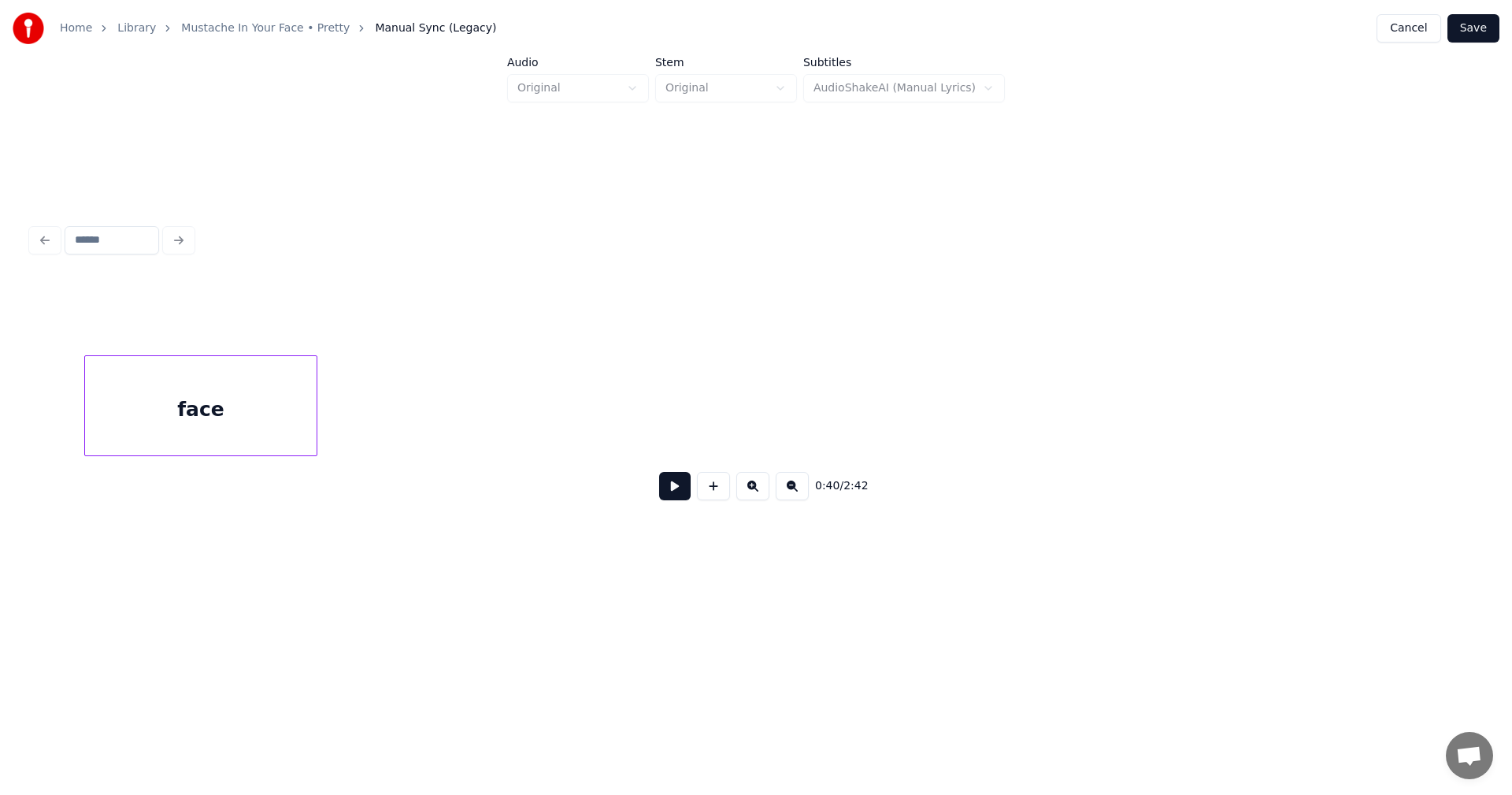
scroll to position [0, 4733]
click at [1481, 24] on button "Save" at bounding box center [1473, 28] width 52 height 28
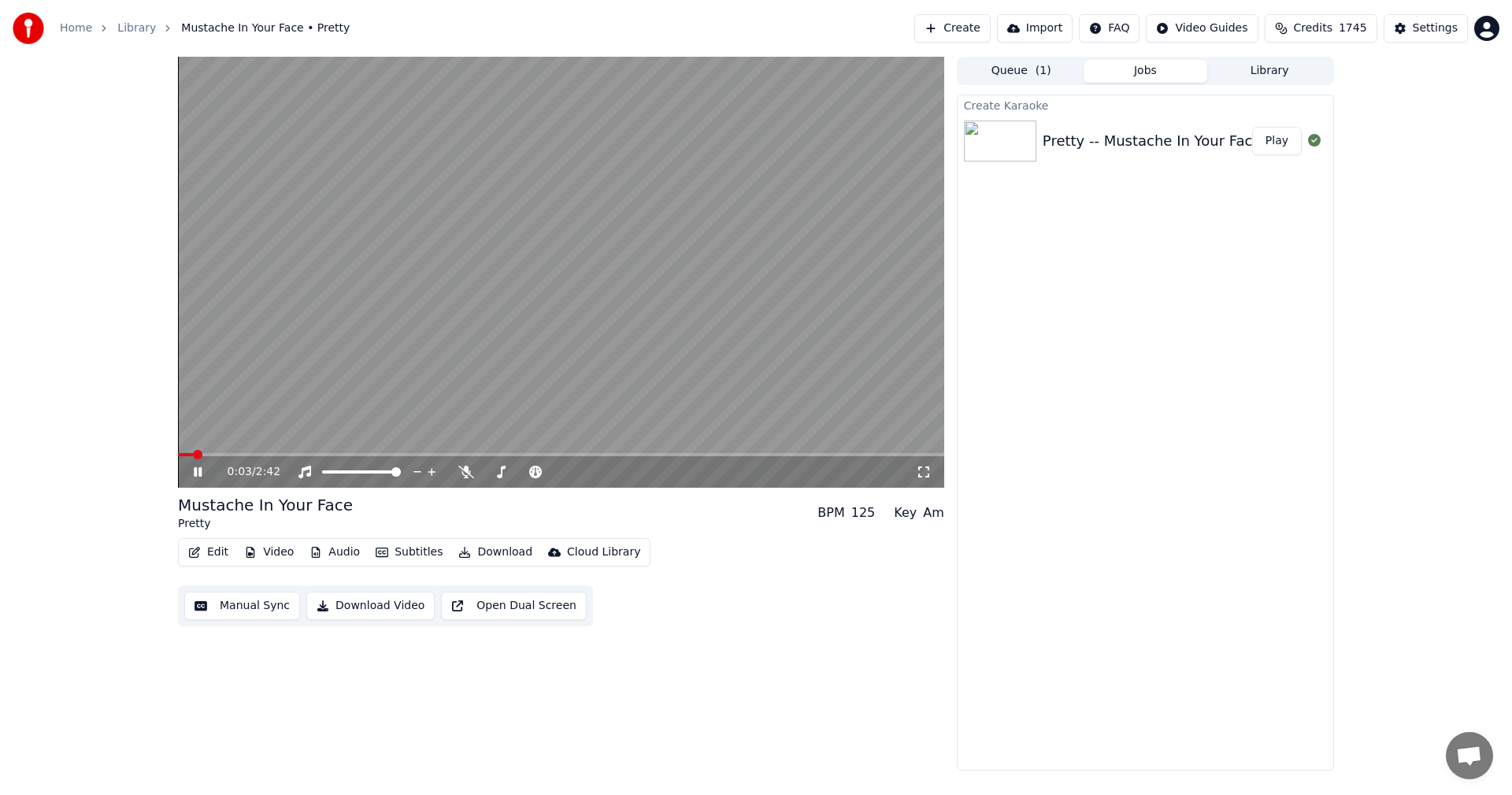
click at [911, 474] on div "0:03 / 2:42" at bounding box center [571, 472] width 688 height 16
click at [931, 474] on div "0:03 / 2:42" at bounding box center [561, 472] width 754 height 16
click at [926, 477] on icon at bounding box center [923, 472] width 11 height 11
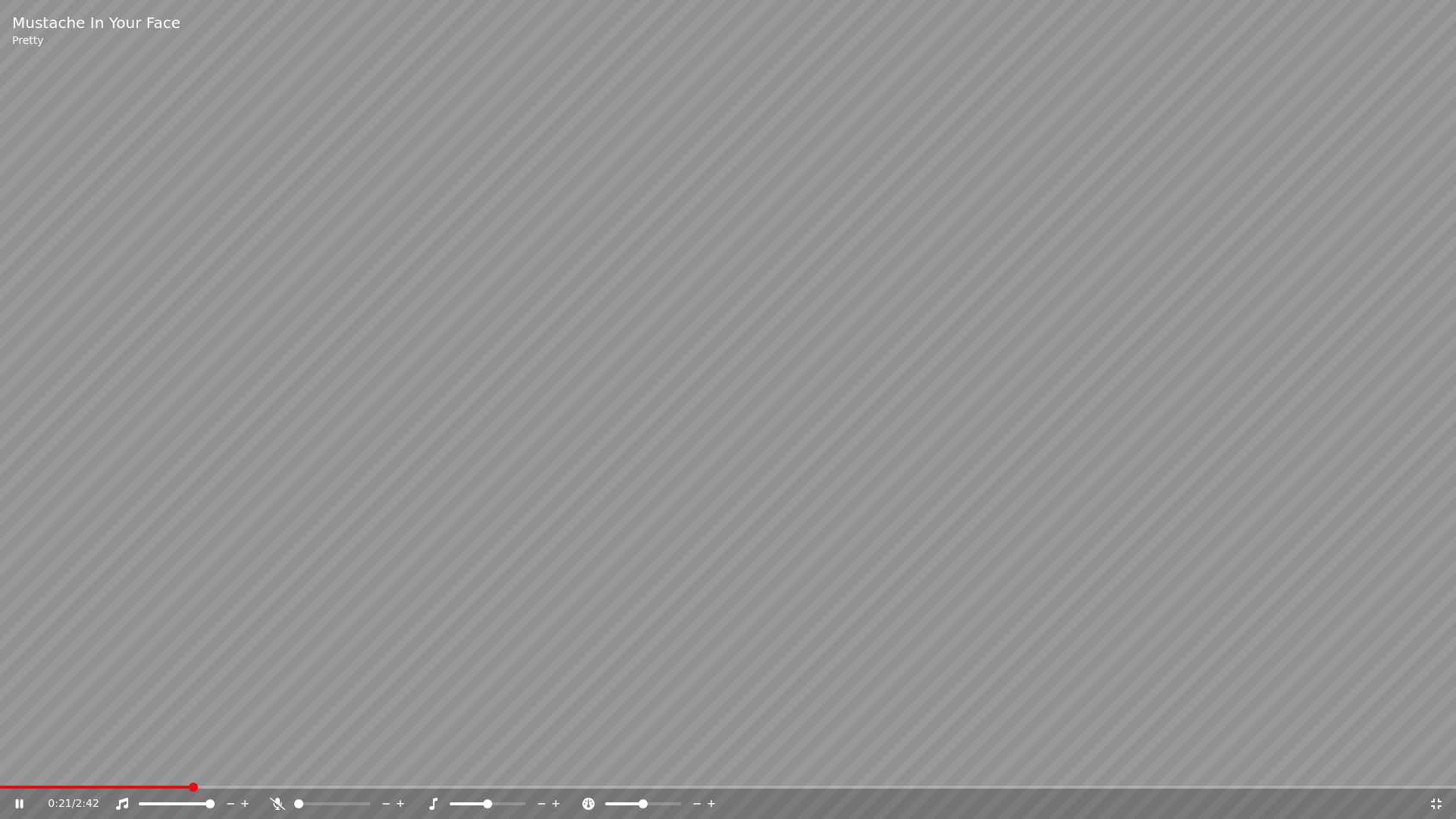
click at [117, 764] on span at bounding box center [95, 787] width 189 height 3
click at [72, 764] on span at bounding box center [36, 787] width 72 height 3
click at [0, 764] on span at bounding box center [4, 787] width 9 height 9
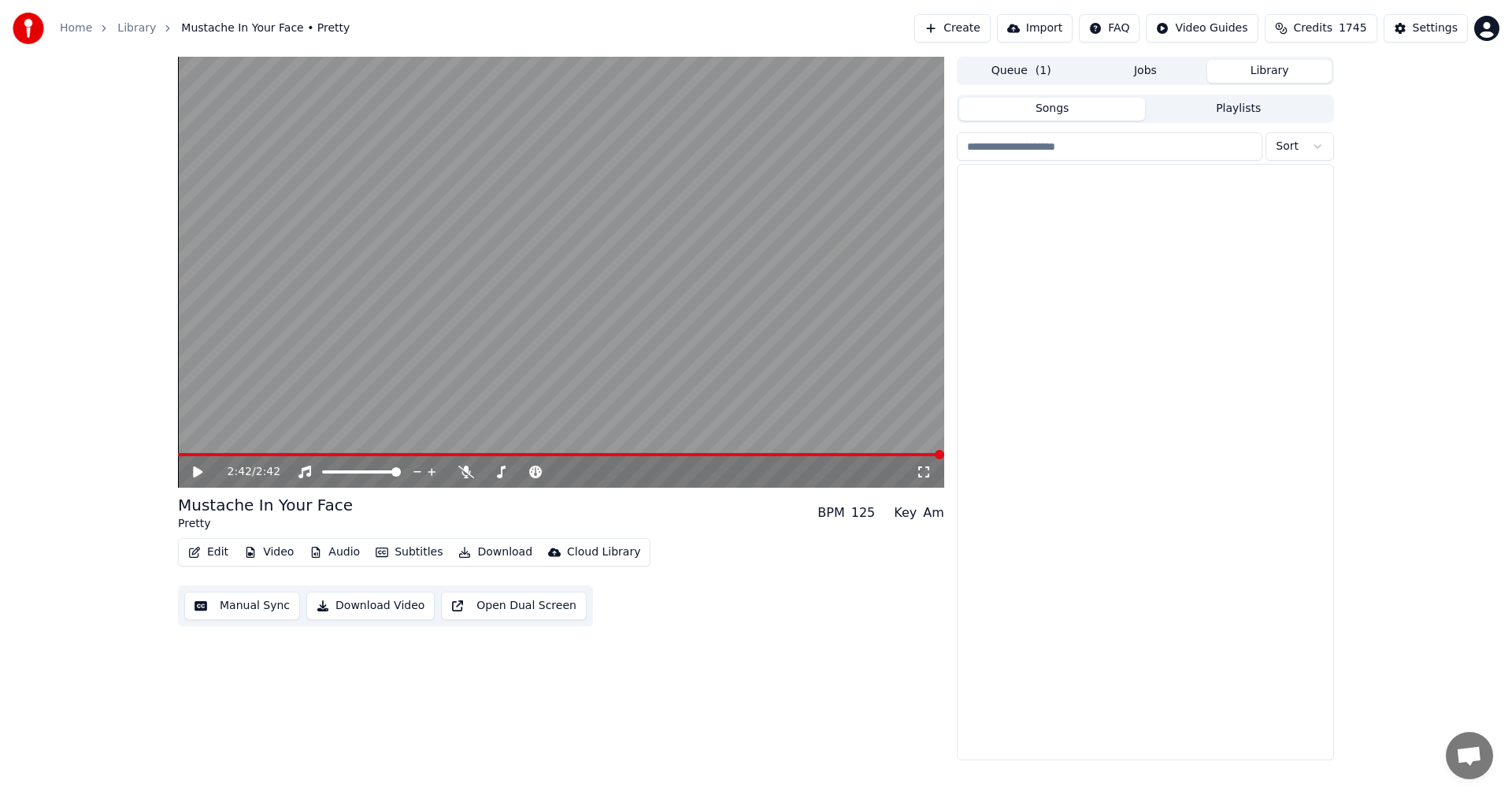
click at [1260, 72] on button "Library" at bounding box center [1269, 71] width 124 height 22
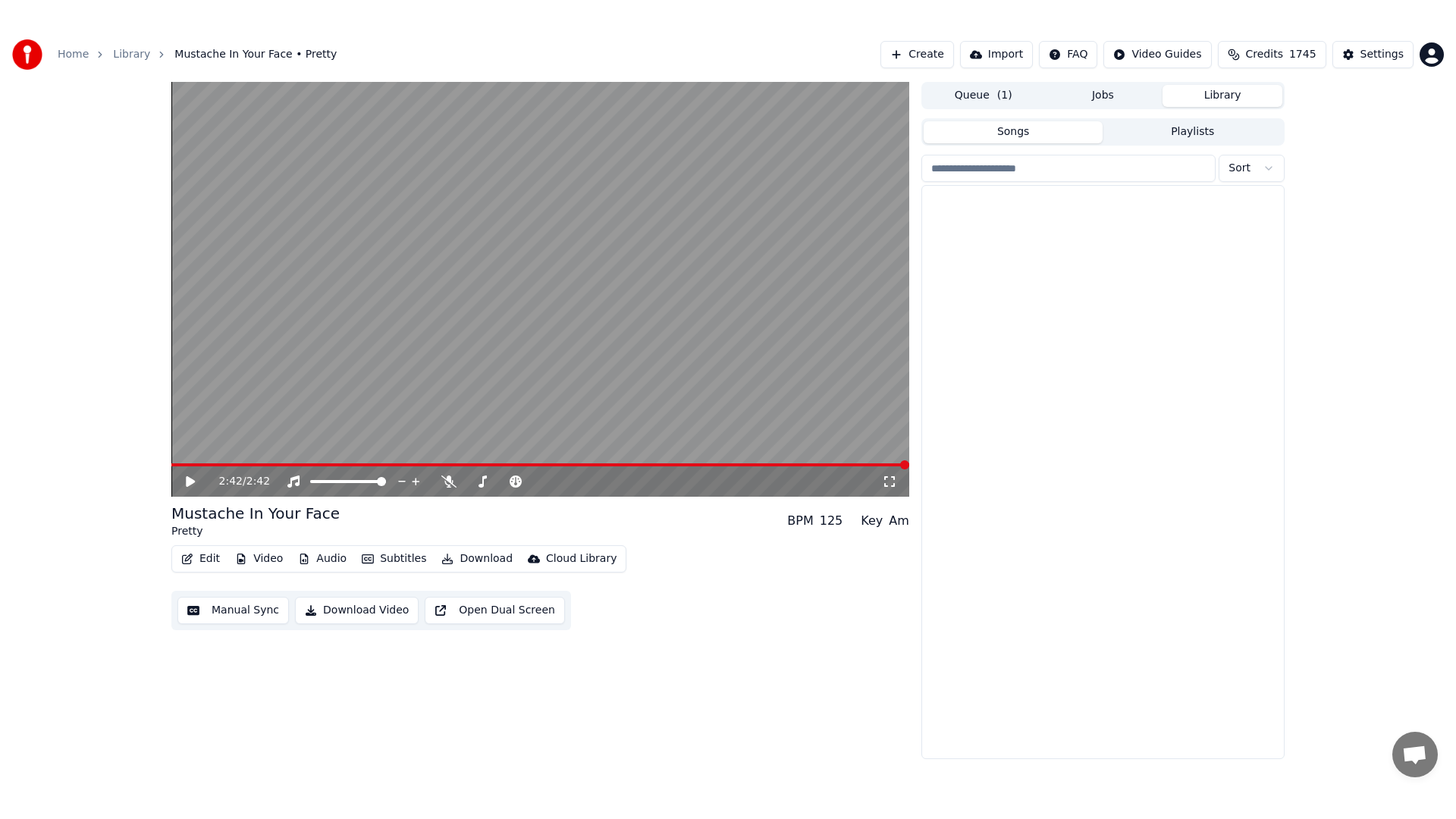
scroll to position [10047, 0]
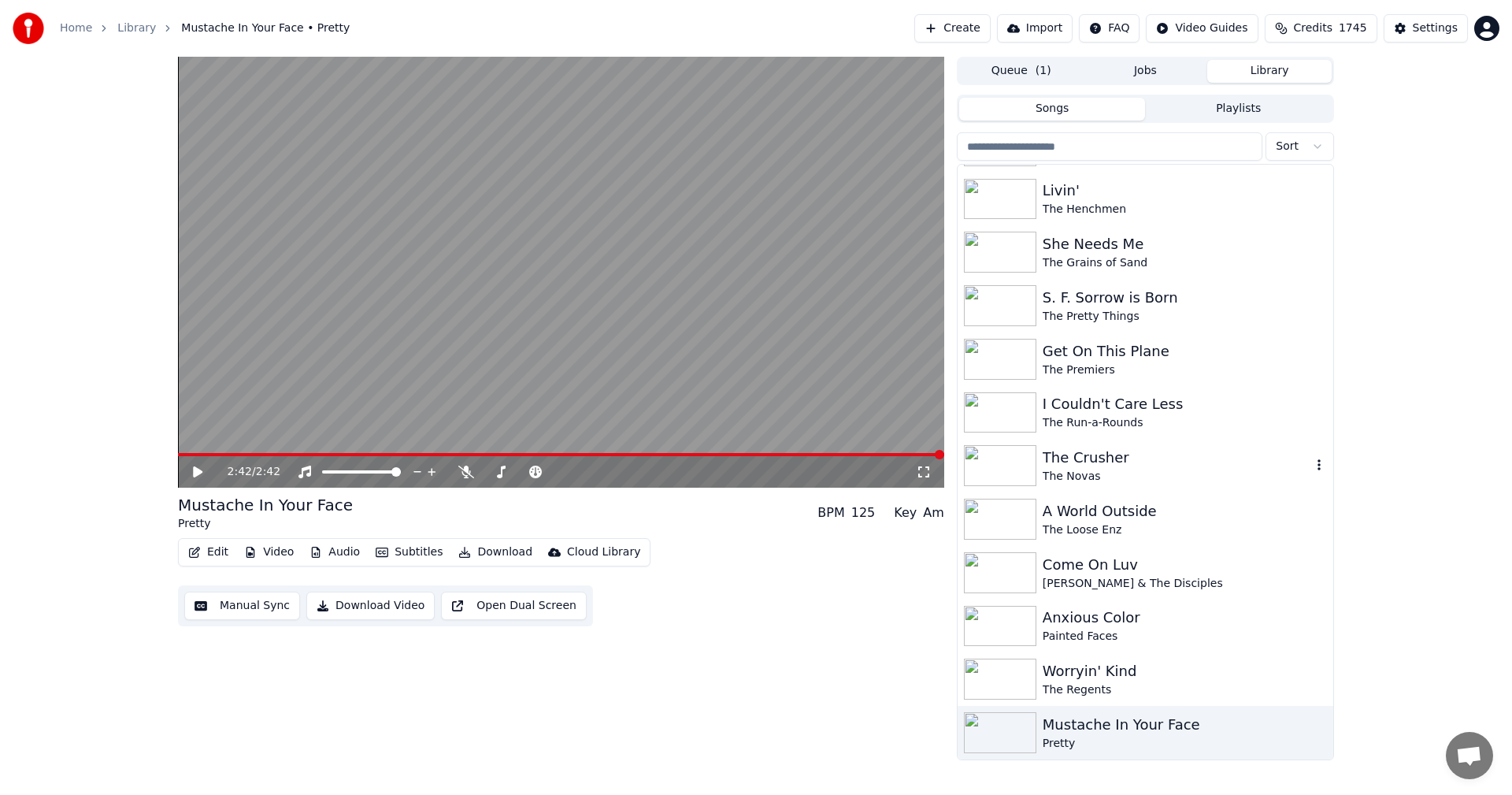
drag, startPoint x: 1086, startPoint y: 457, endPoint x: 993, endPoint y: 459, distance: 93.0
click at [1080, 457] on div "The Crusher" at bounding box center [1177, 458] width 268 height 22
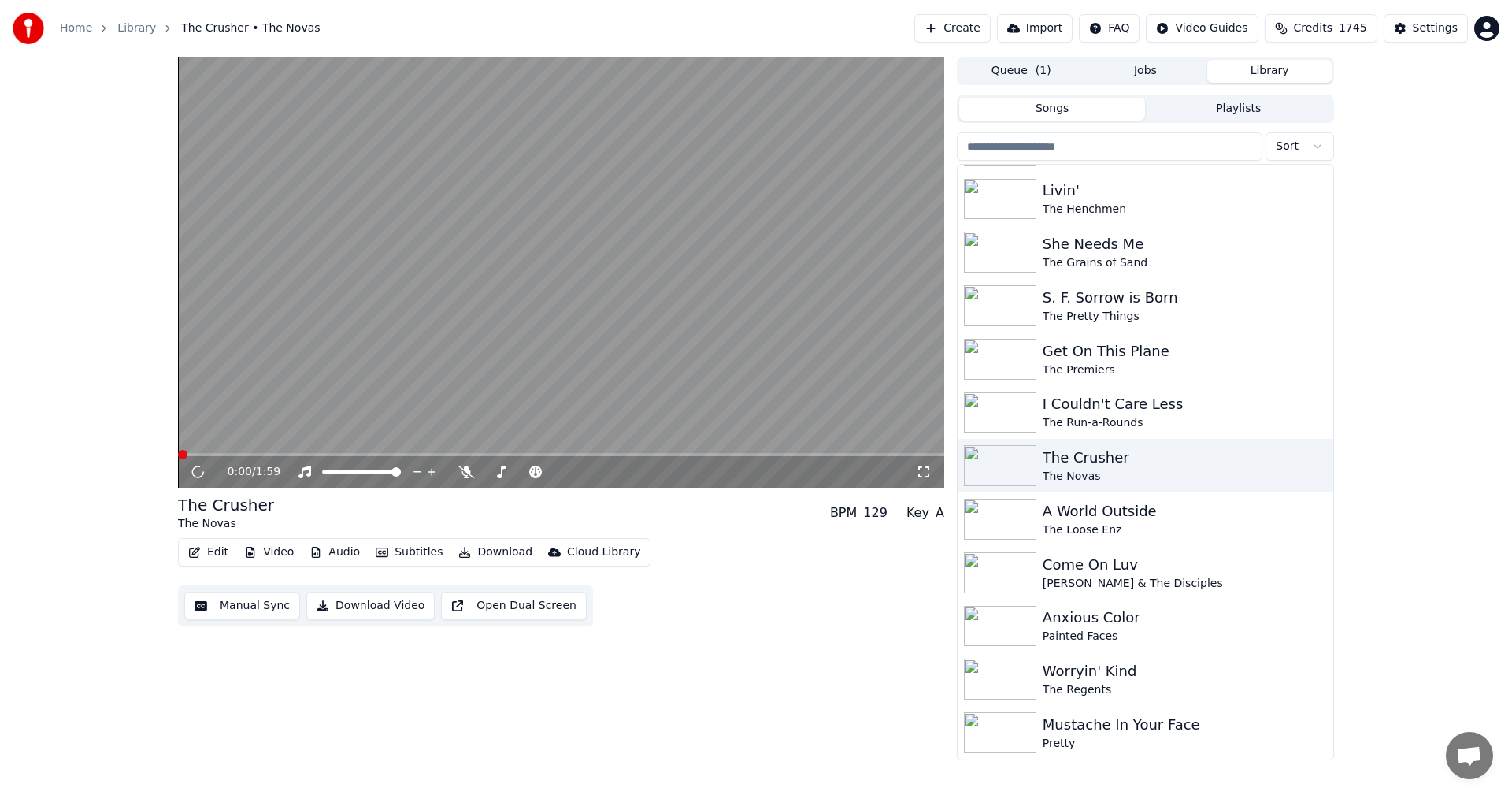
click at [921, 469] on icon at bounding box center [923, 472] width 16 height 12
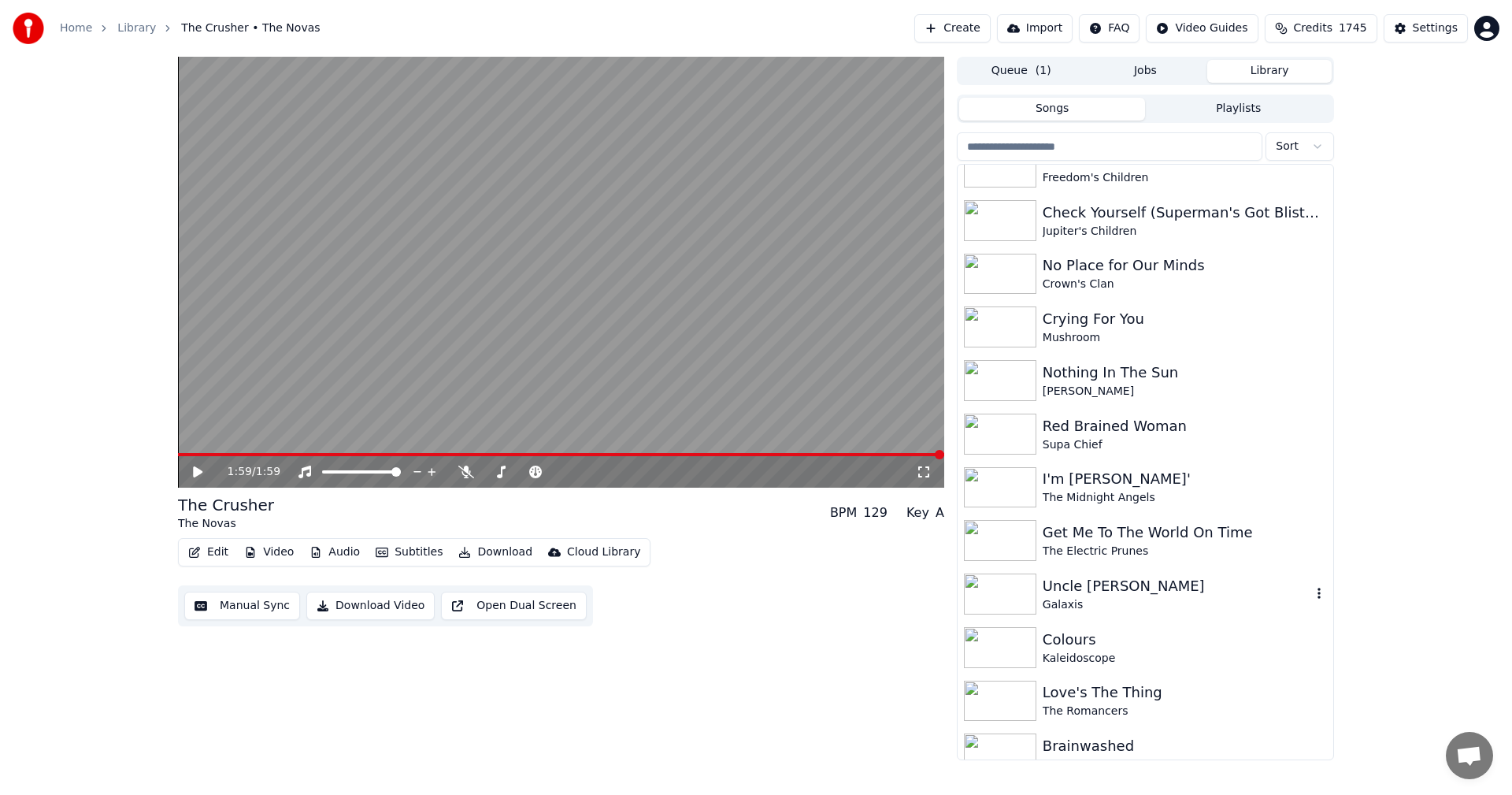
scroll to position [9808, 0]
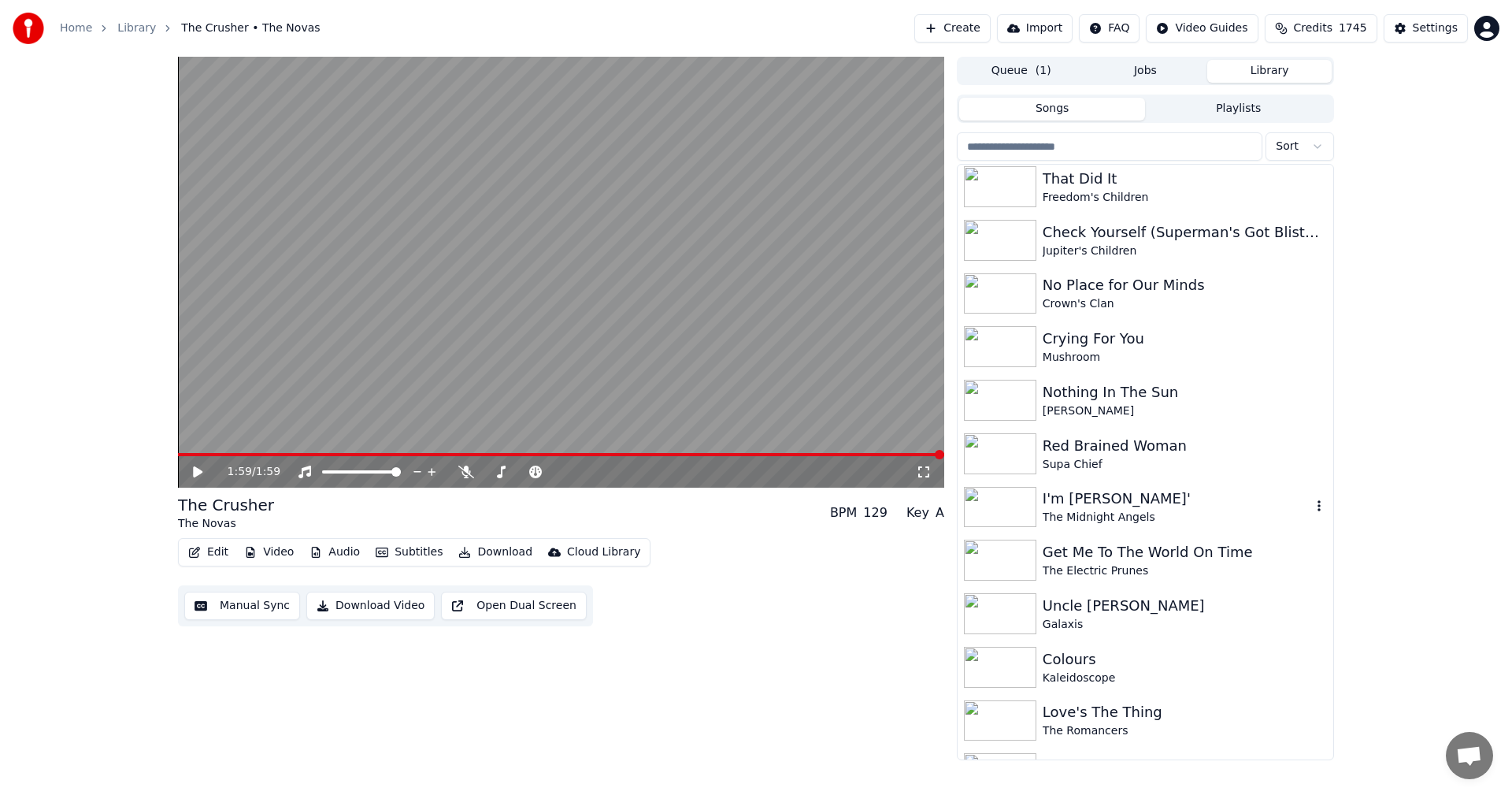
click at [1009, 512] on img at bounding box center [1000, 507] width 72 height 41
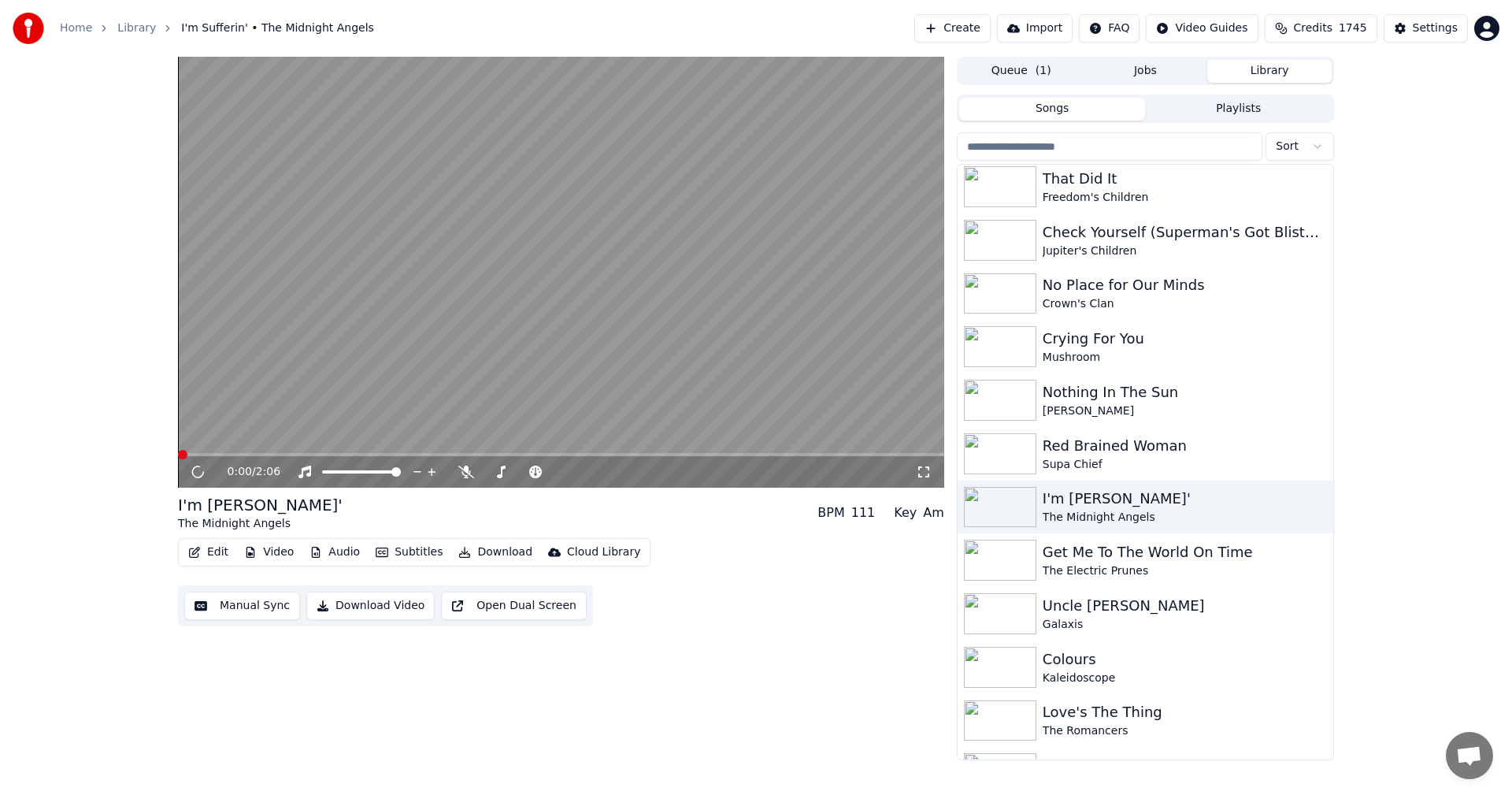
click at [928, 473] on icon at bounding box center [923, 472] width 16 height 12
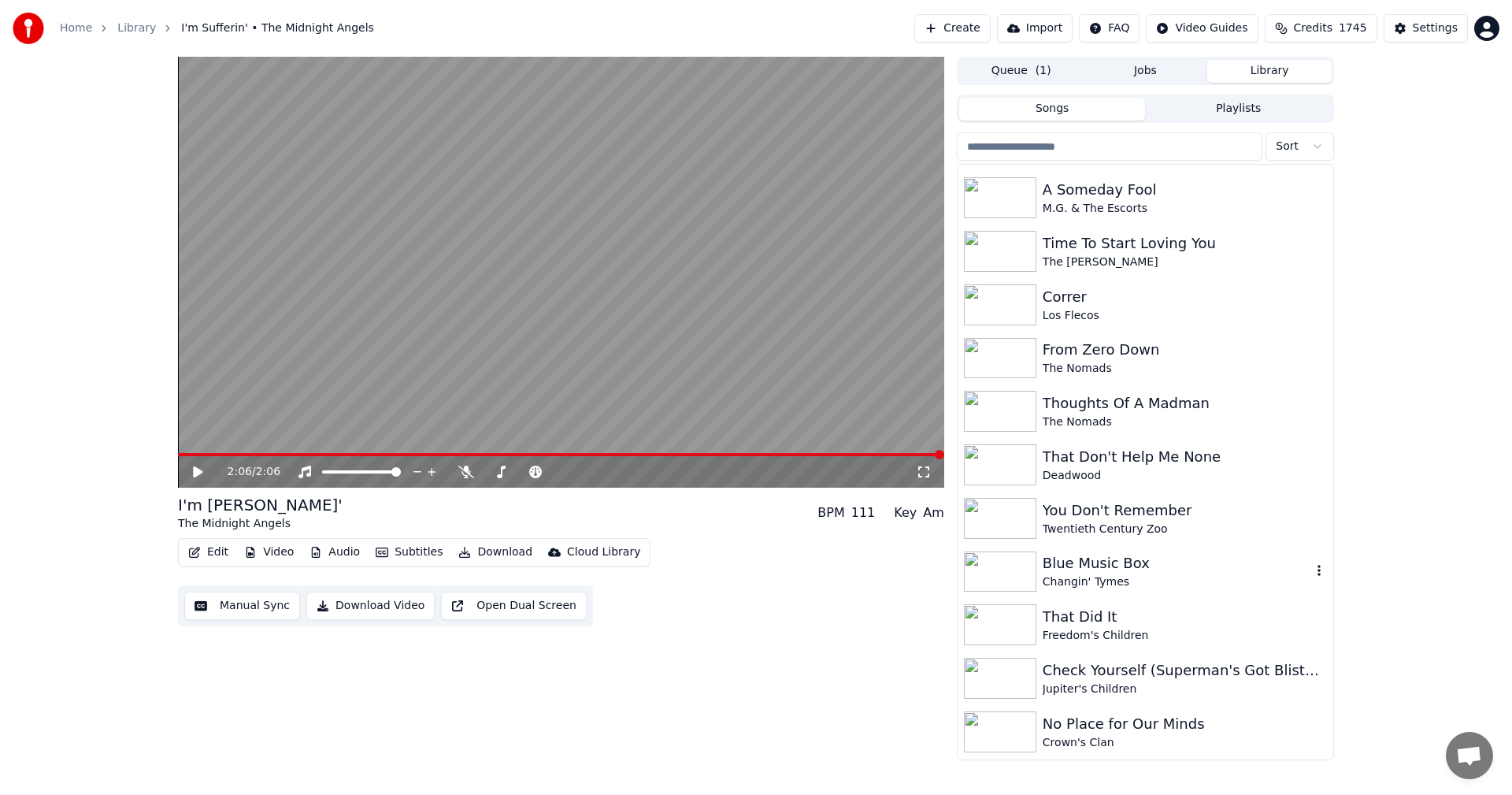
scroll to position [9334, 0]
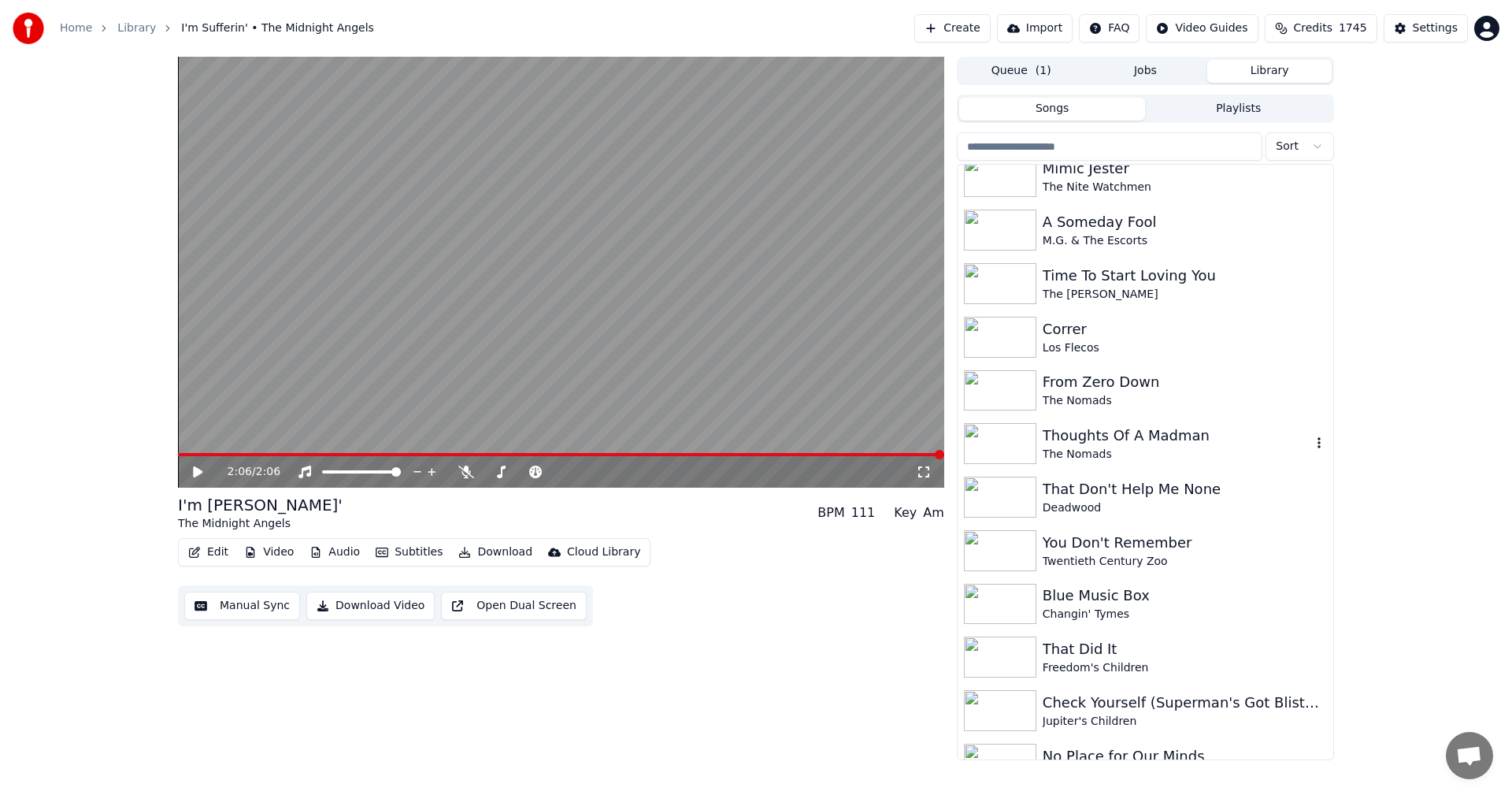
click at [1090, 445] on div "Thoughts Of A Madman" at bounding box center [1177, 435] width 268 height 22
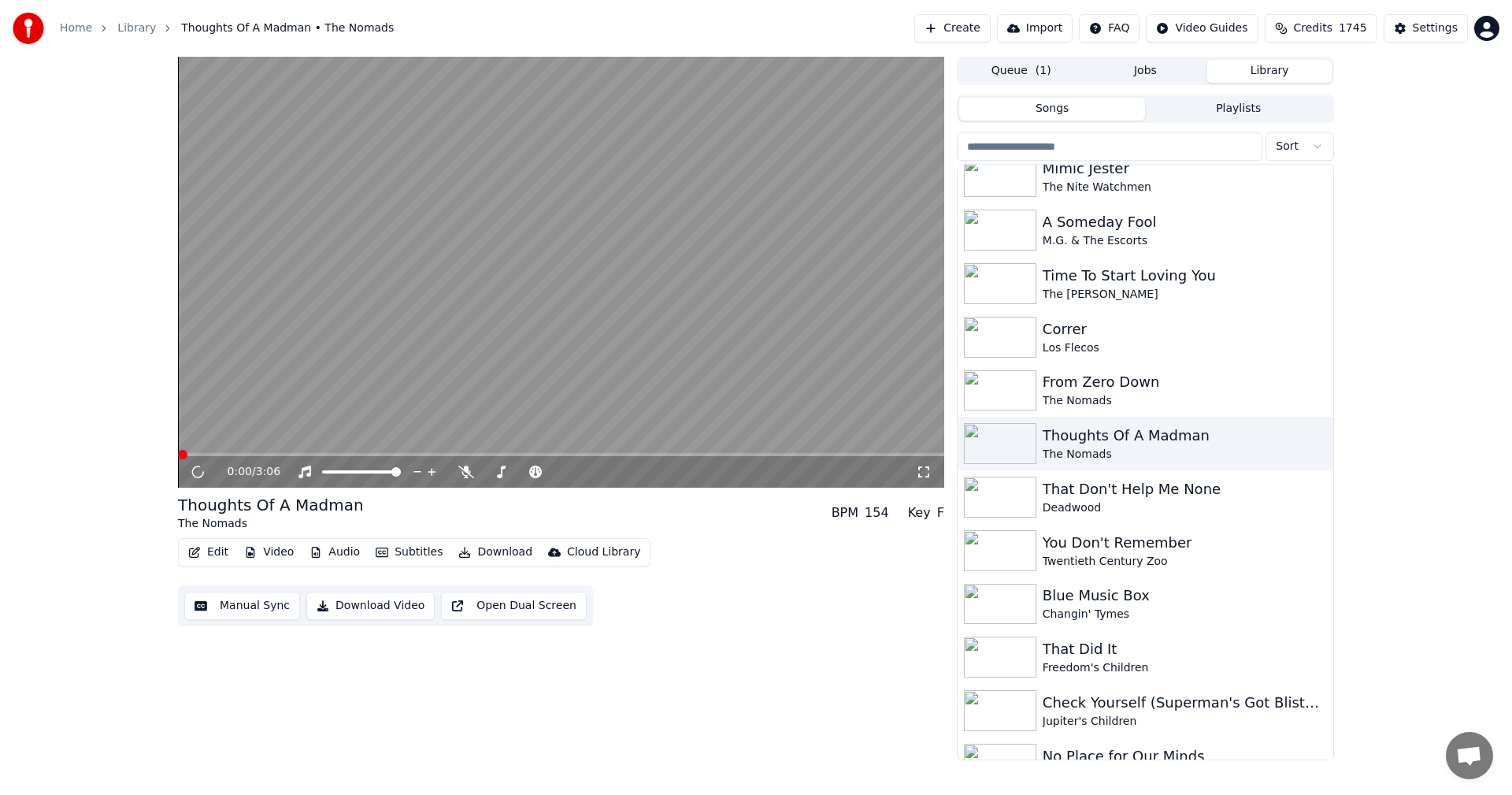
click at [921, 472] on icon at bounding box center [923, 472] width 16 height 12
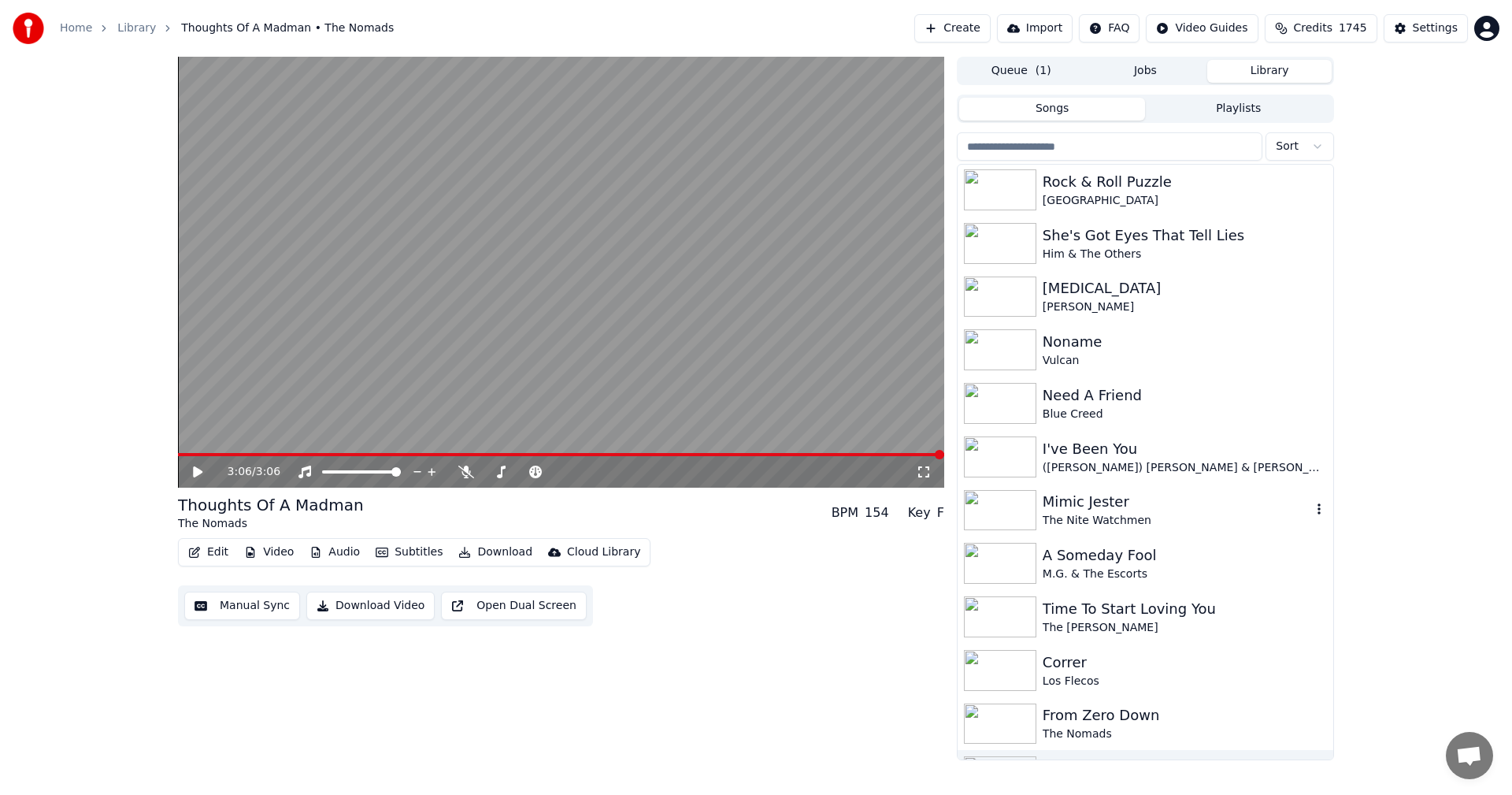
scroll to position [9098, 0]
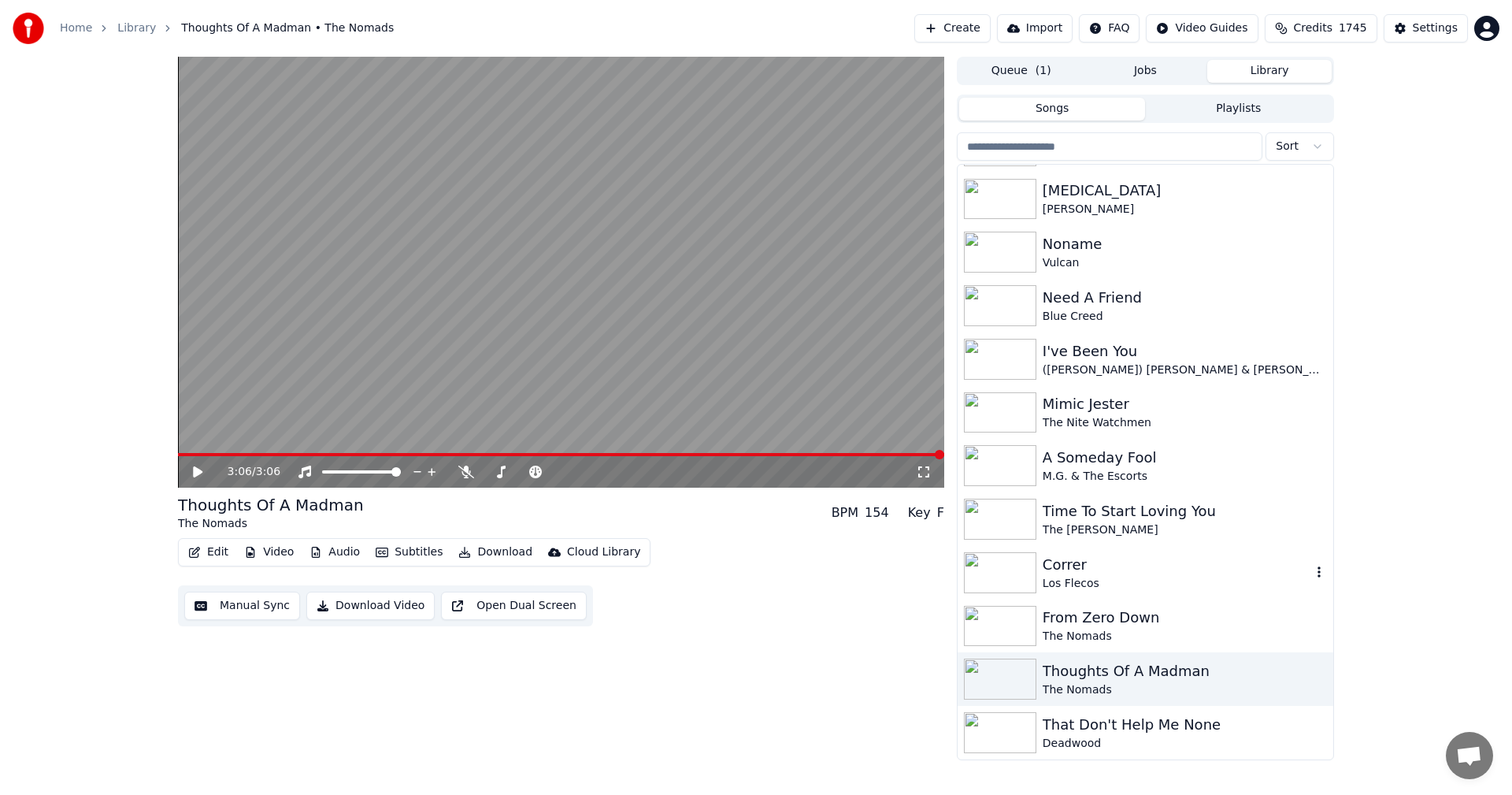
click at [1015, 582] on img at bounding box center [1000, 572] width 72 height 41
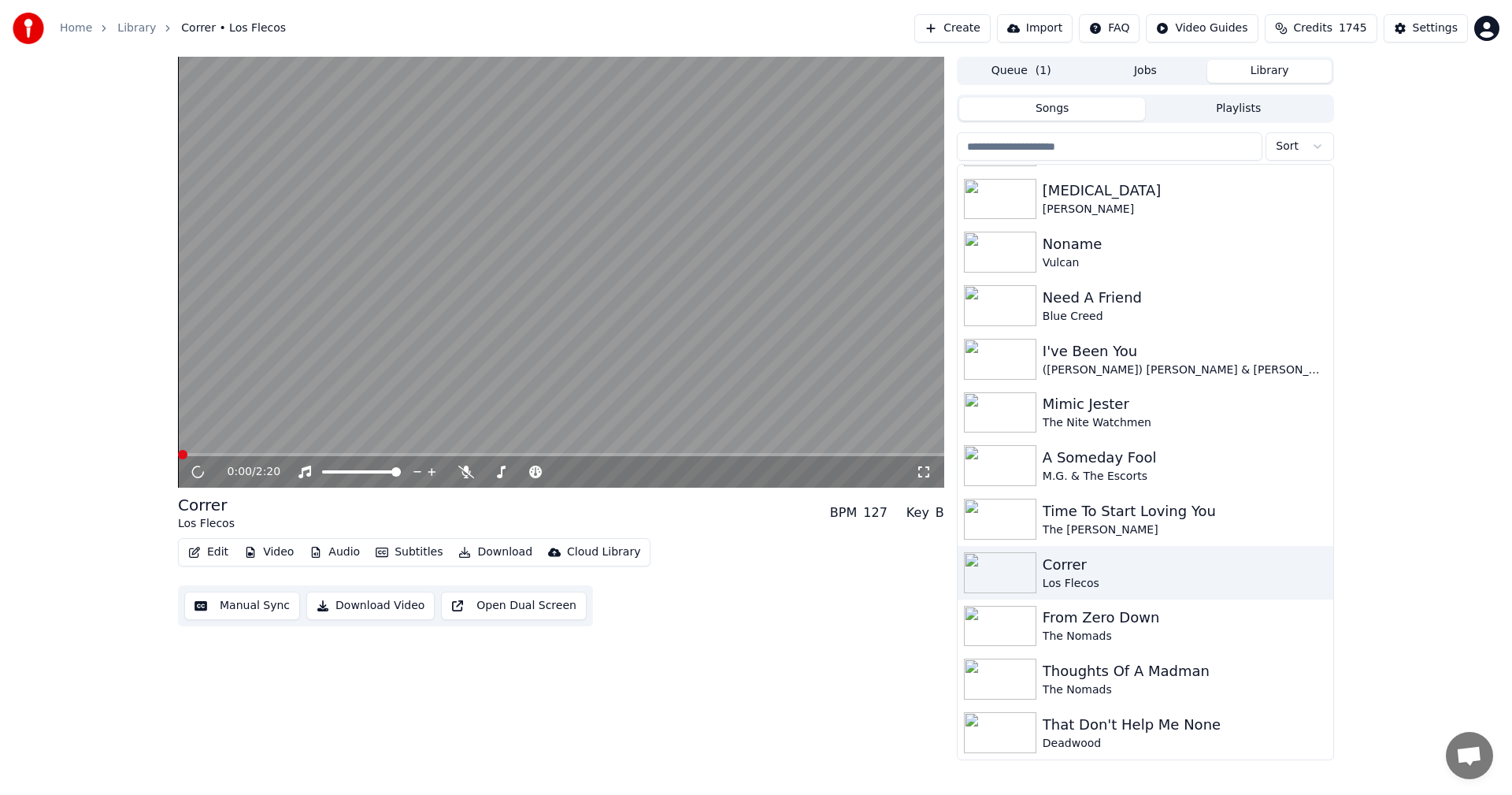
click at [928, 468] on icon at bounding box center [923, 472] width 11 height 11
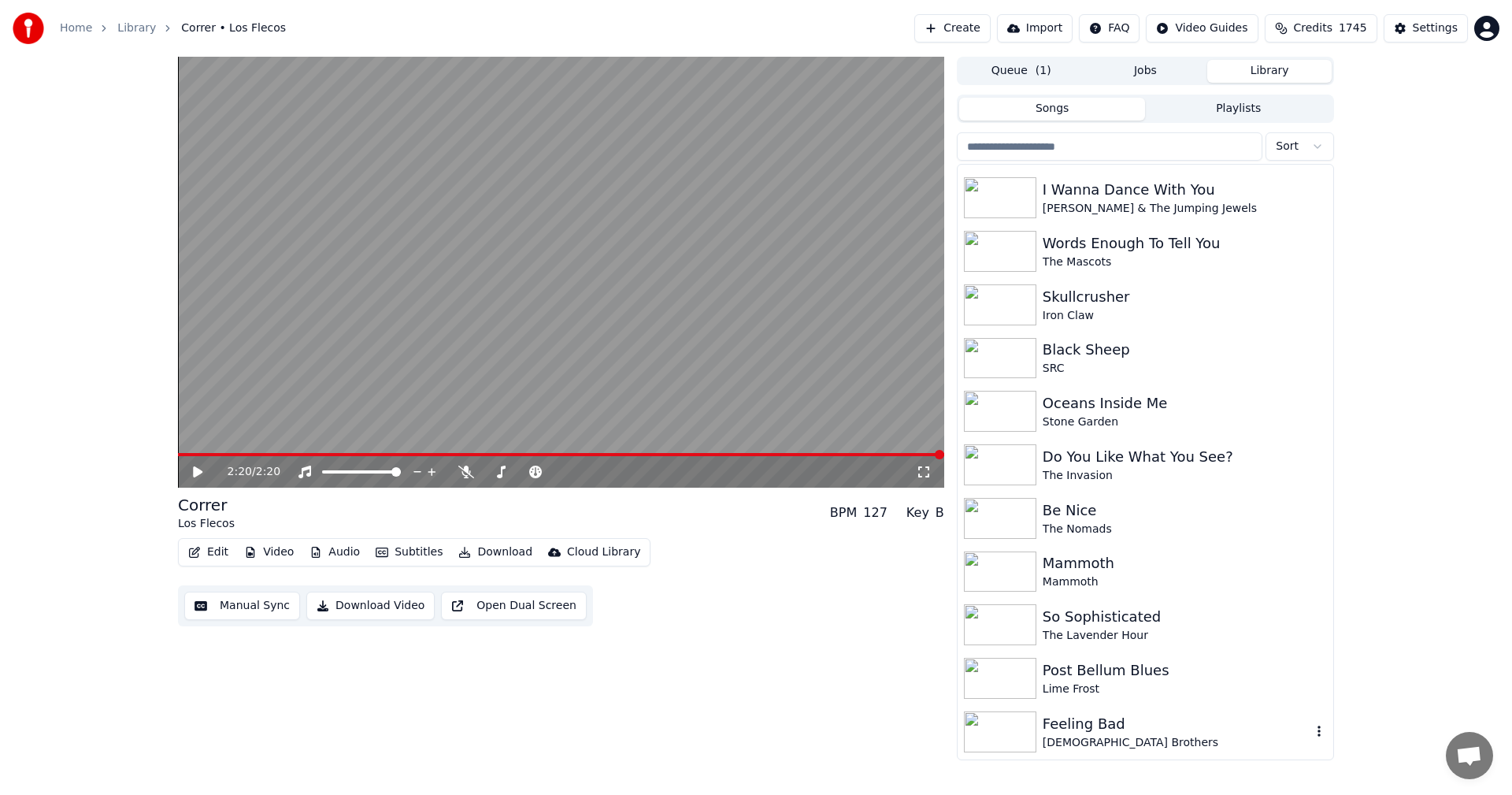
scroll to position [7759, 0]
click at [1088, 262] on div "The Mascots" at bounding box center [1177, 262] width 268 height 16
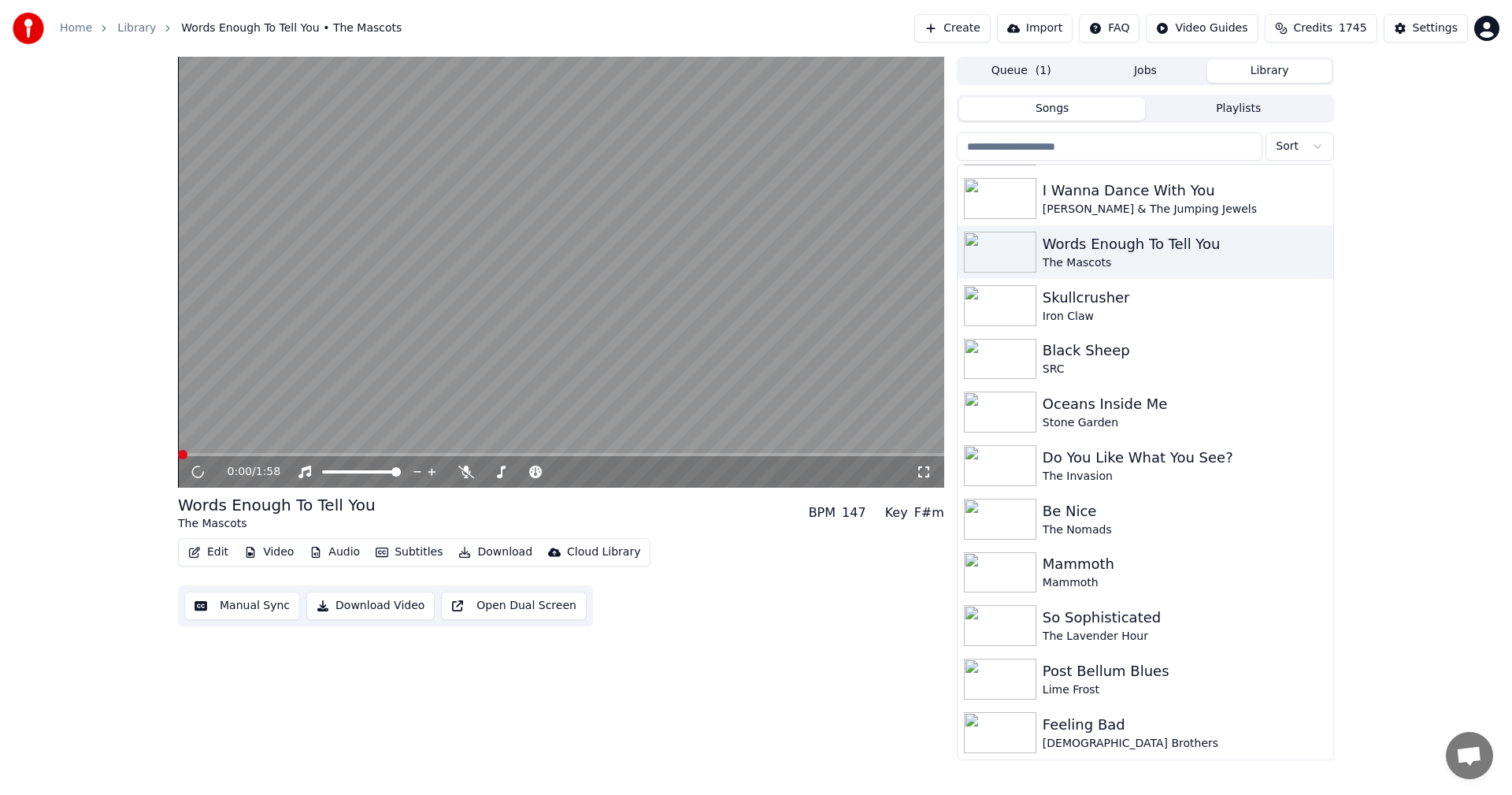
click at [921, 478] on icon at bounding box center [923, 472] width 11 height 11
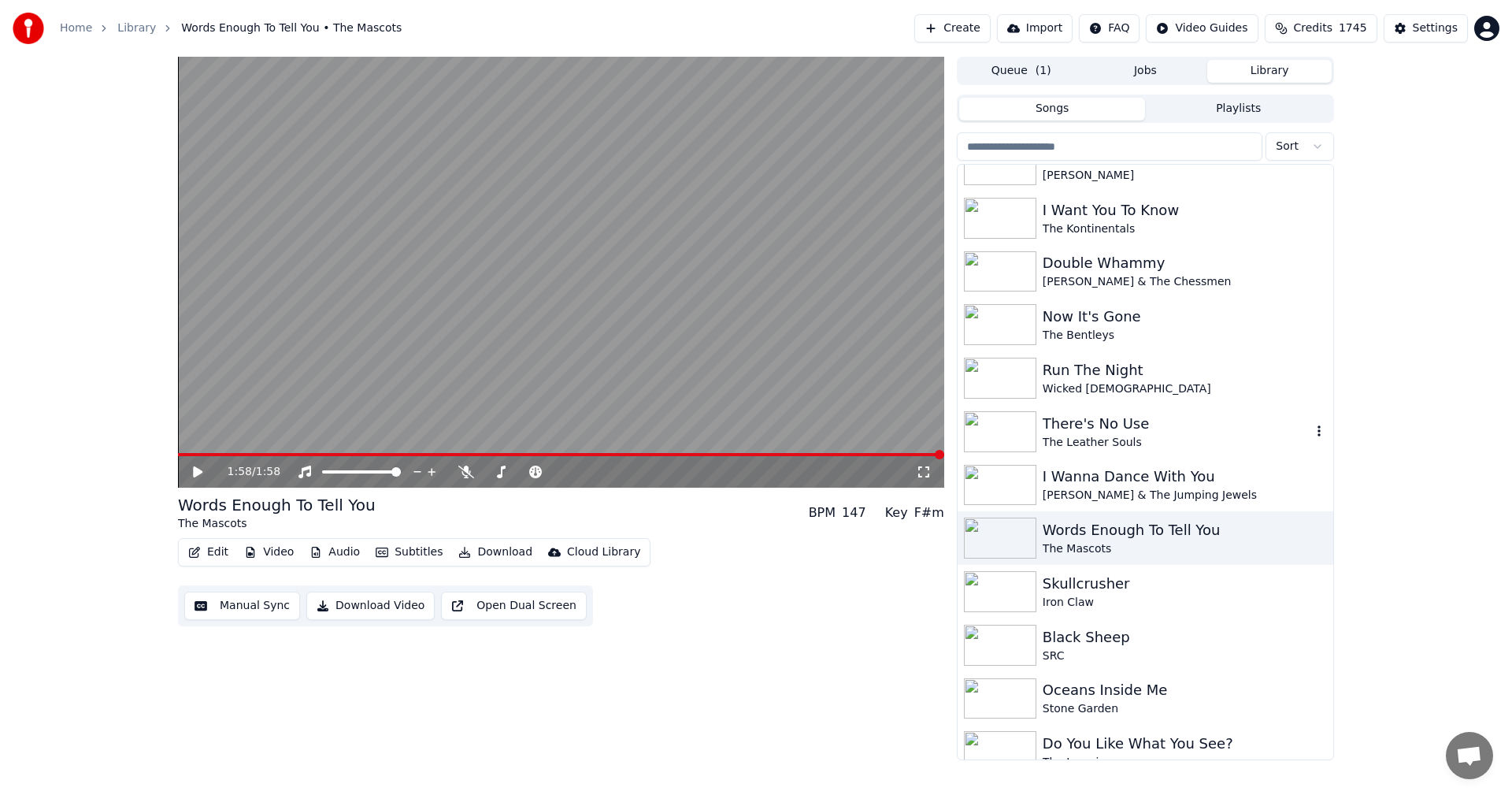
scroll to position [7444, 0]
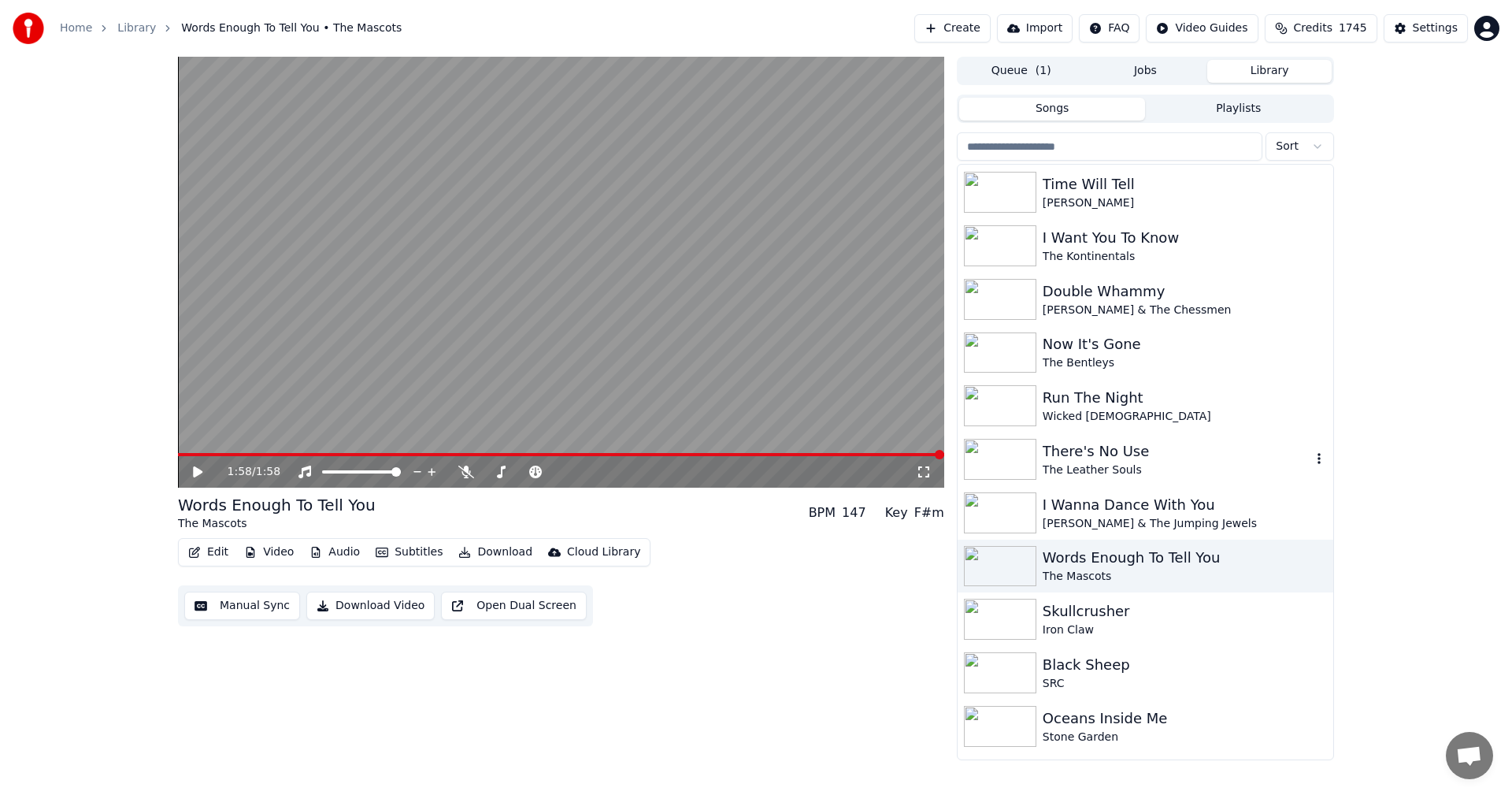
click at [1111, 461] on div "There's No Use" at bounding box center [1177, 451] width 268 height 22
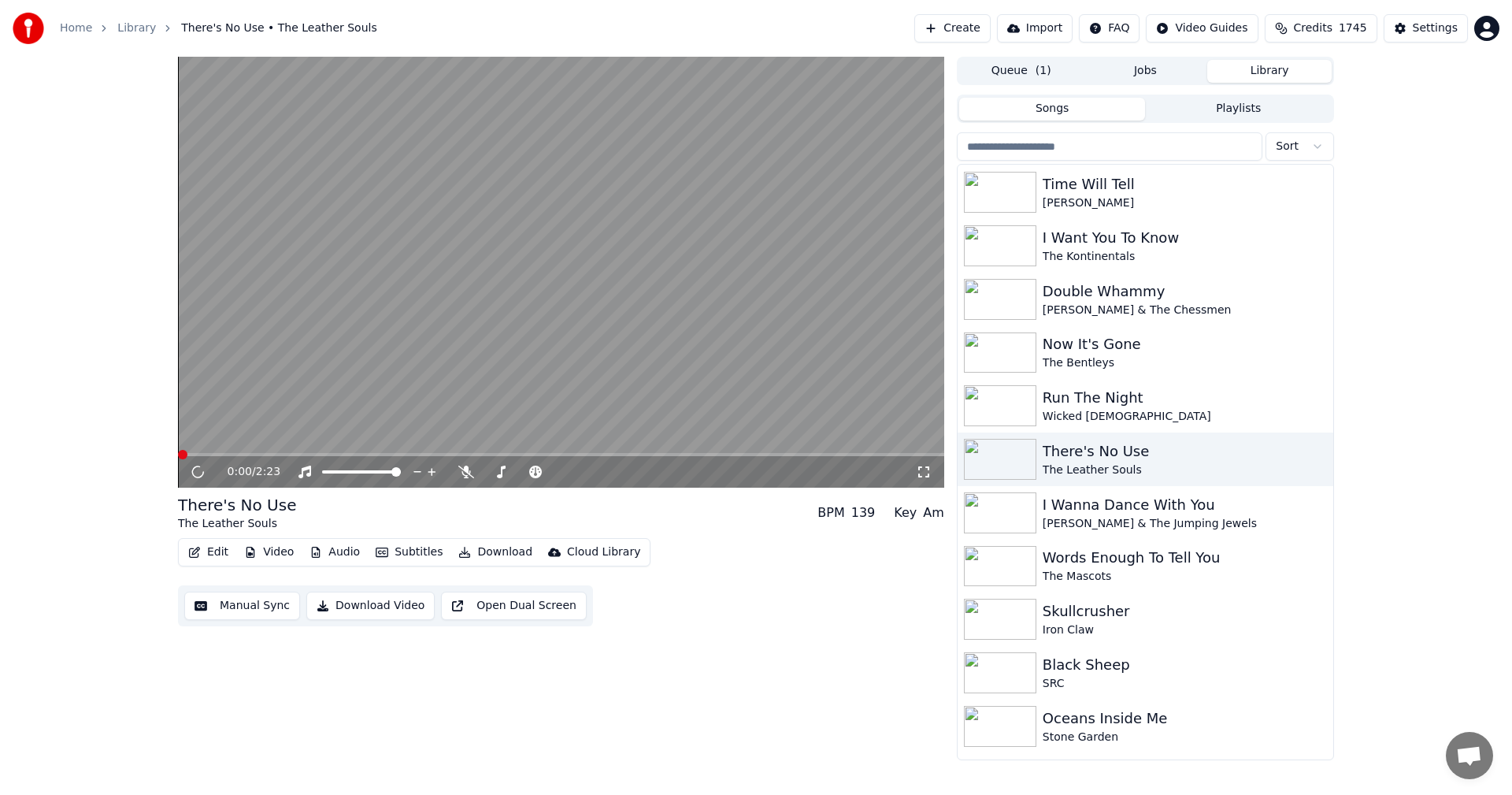
click at [922, 468] on icon at bounding box center [923, 472] width 16 height 12
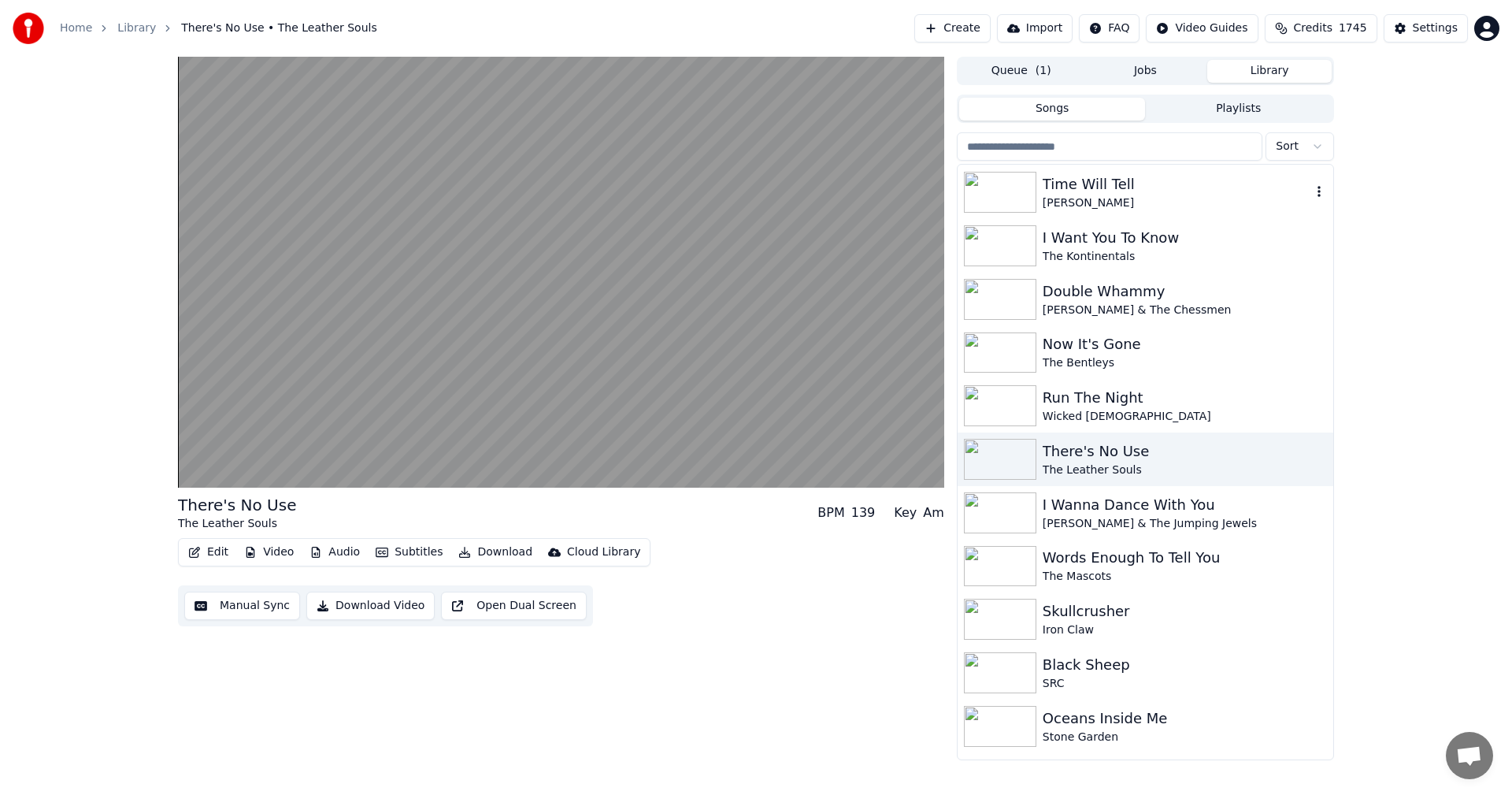
click at [1014, 194] on img at bounding box center [1000, 192] width 72 height 41
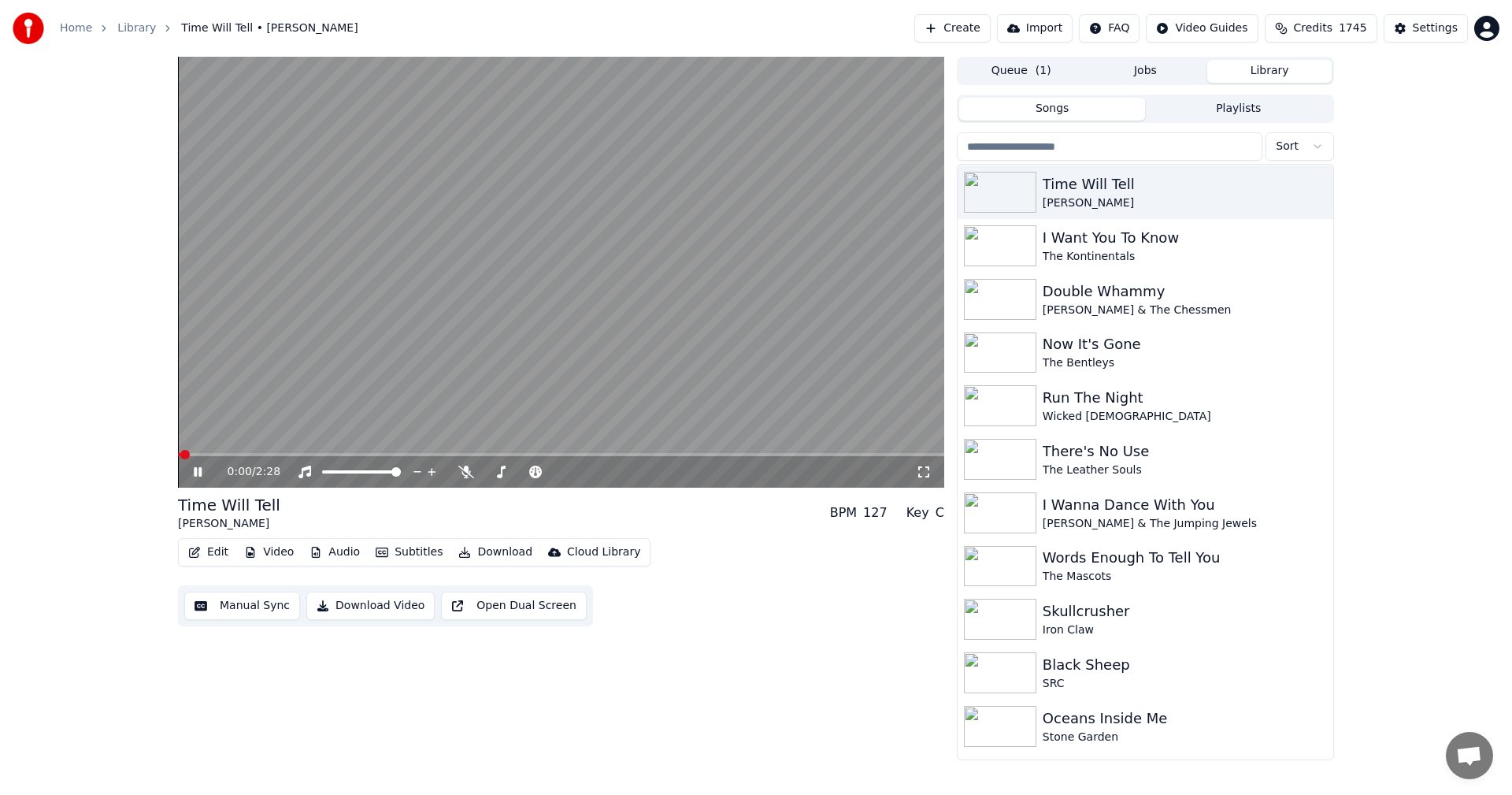
click at [920, 471] on icon at bounding box center [923, 472] width 16 height 12
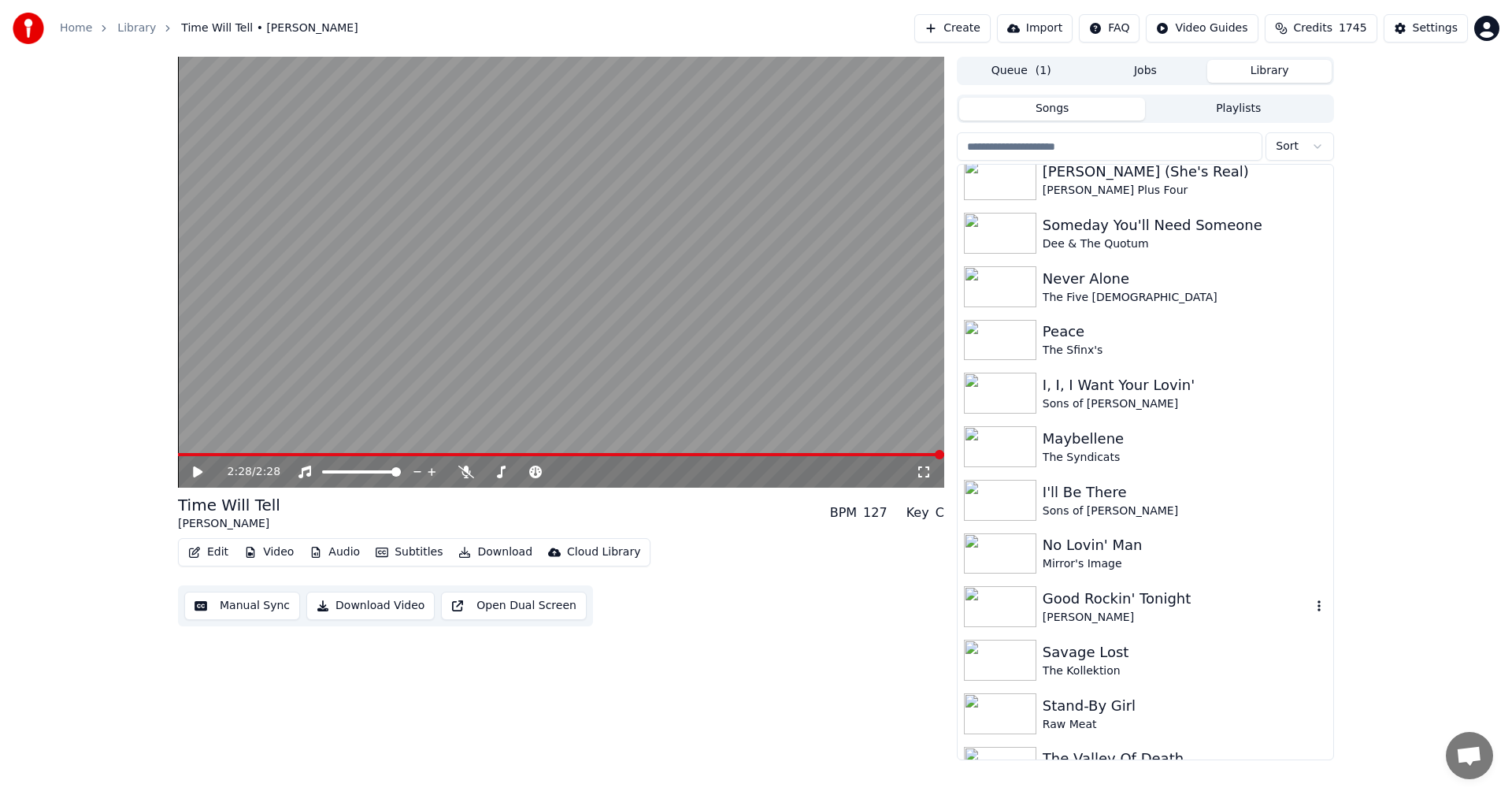
scroll to position [6420, 0]
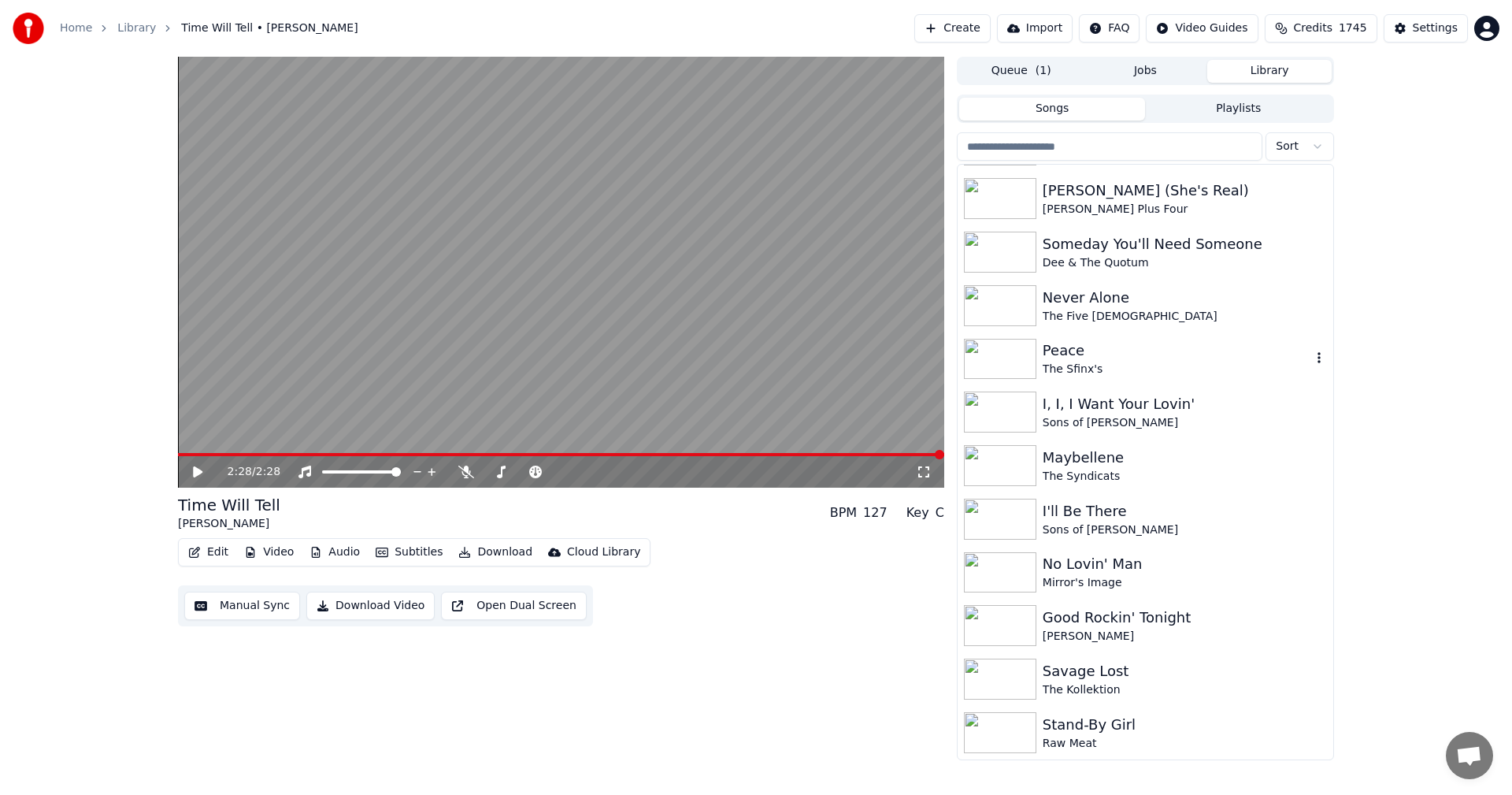
click at [1011, 368] on img at bounding box center [1000, 358] width 72 height 41
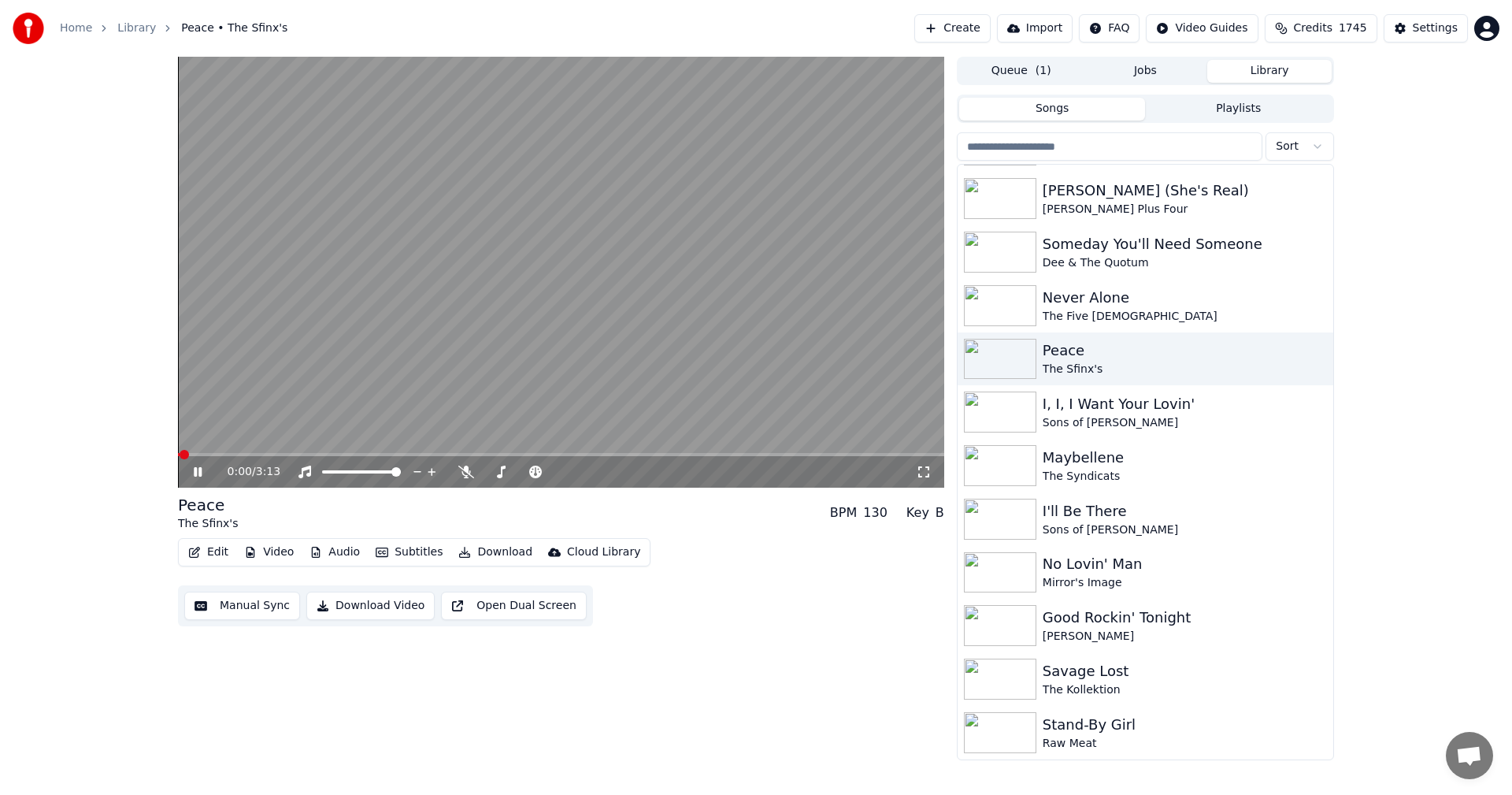
click at [928, 470] on icon at bounding box center [923, 472] width 16 height 12
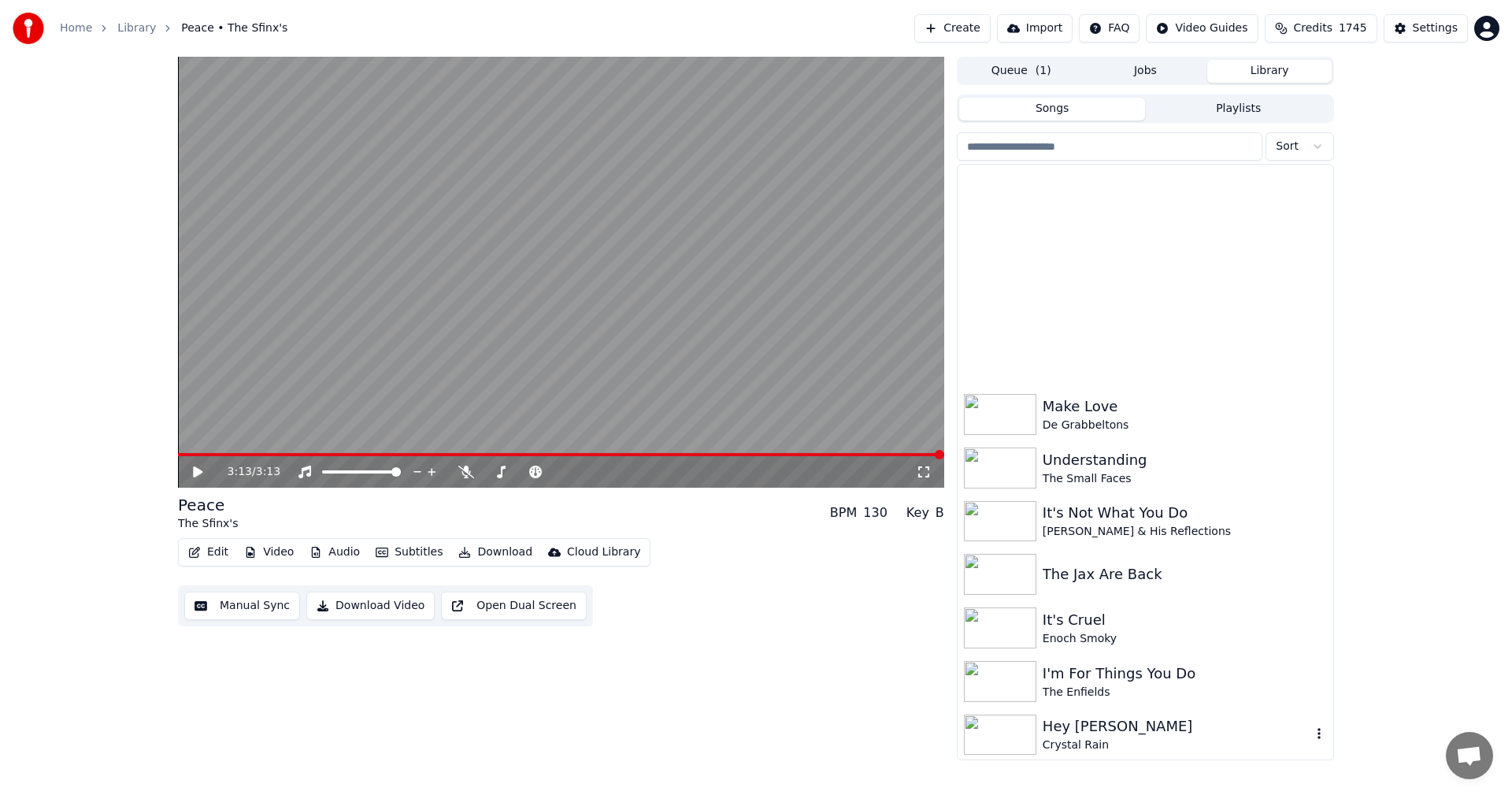
scroll to position [5002, 0]
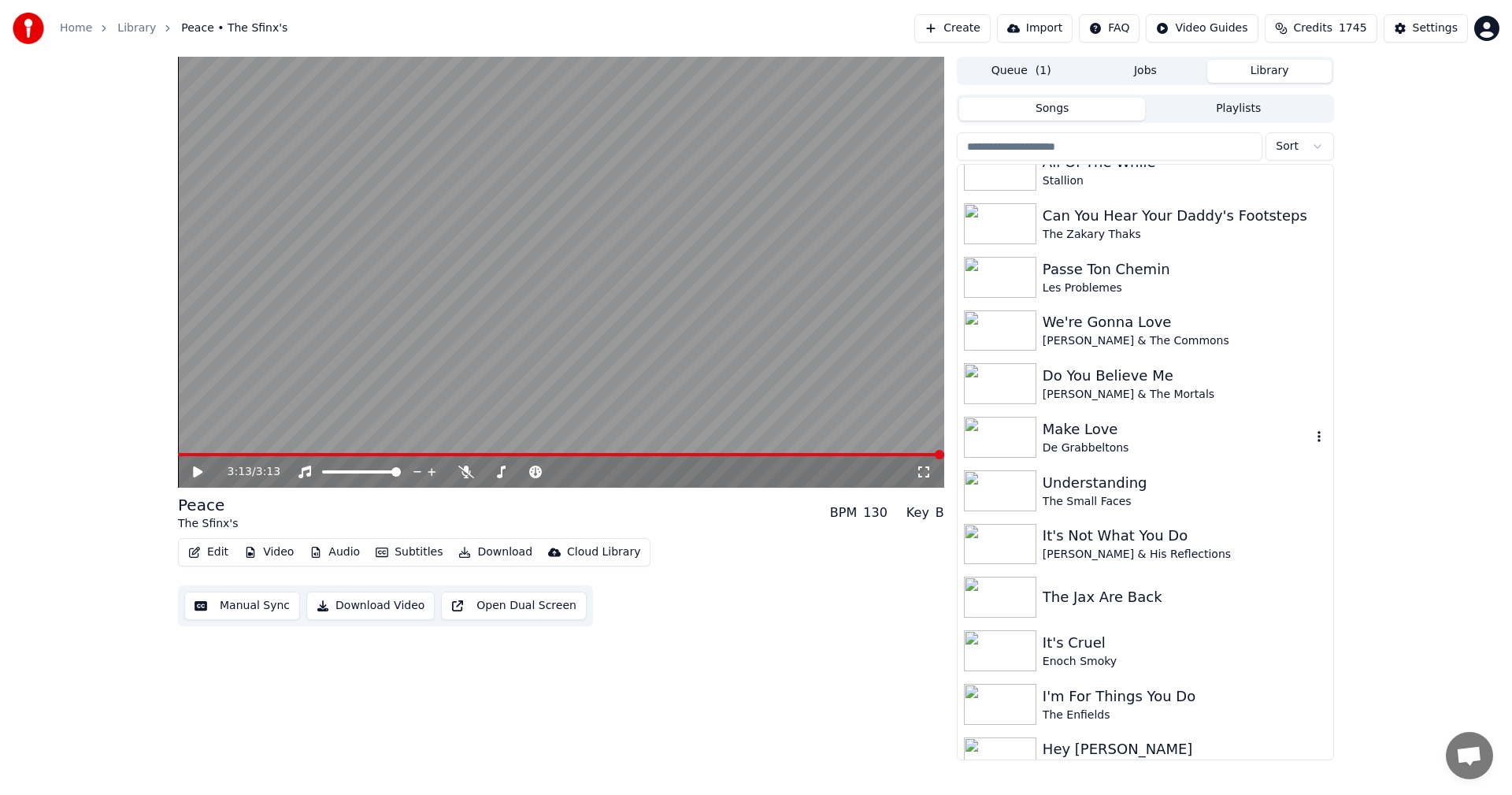
click at [1096, 439] on div "Make Love" at bounding box center [1177, 429] width 268 height 22
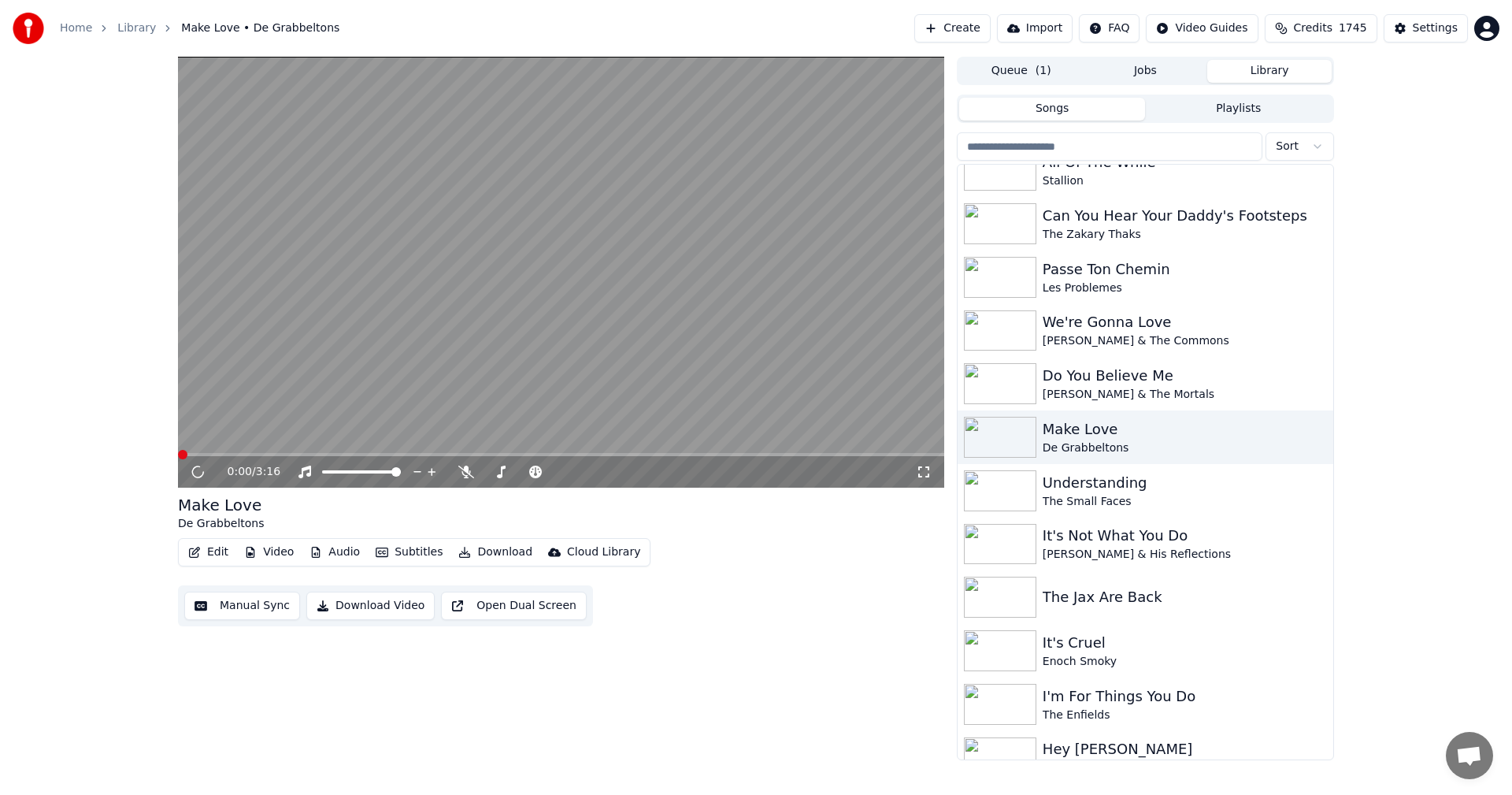
click at [921, 468] on icon at bounding box center [923, 472] width 16 height 12
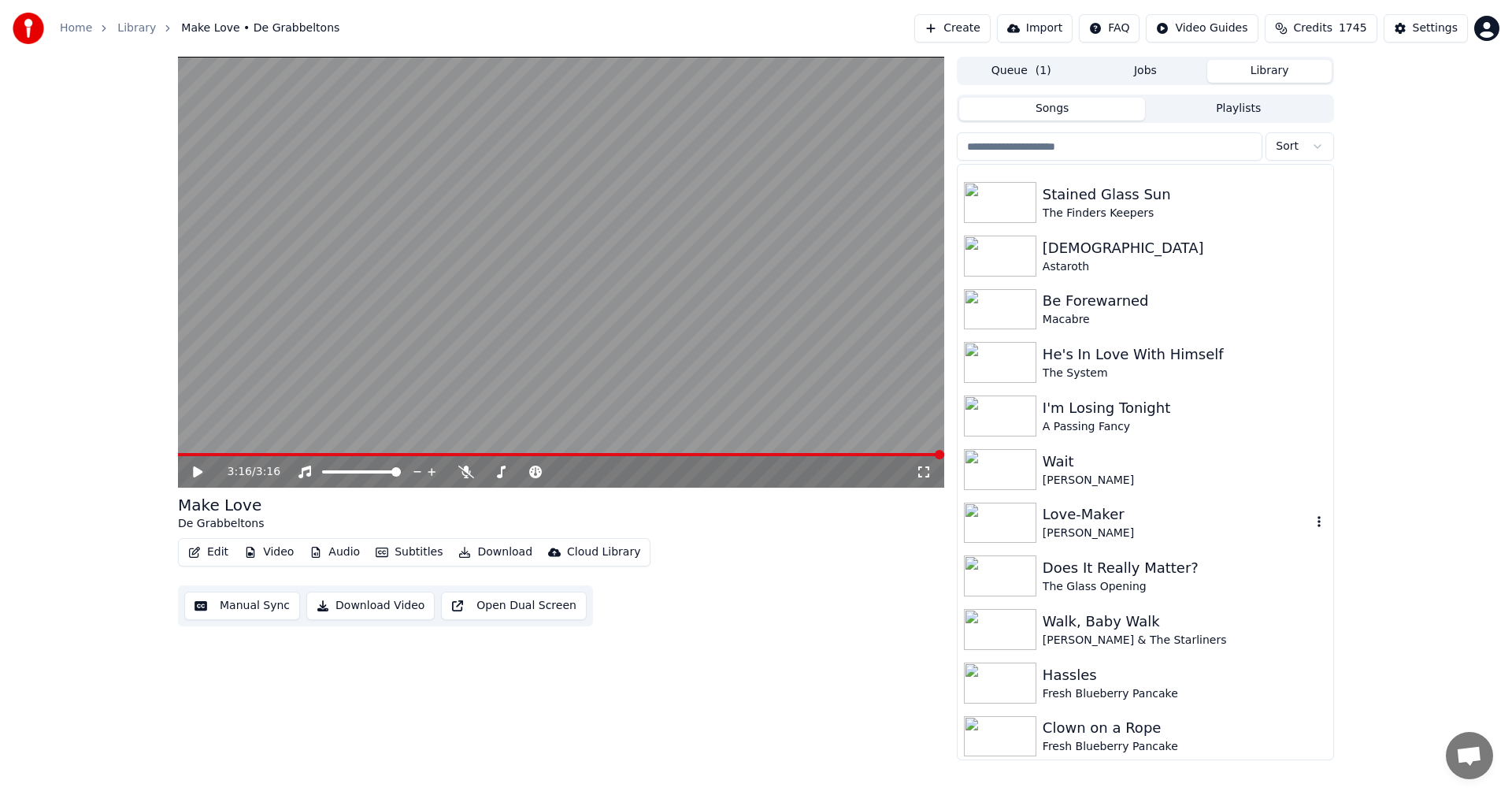
scroll to position [4057, 0]
